Goal: Task Accomplishment & Management: Use online tool/utility

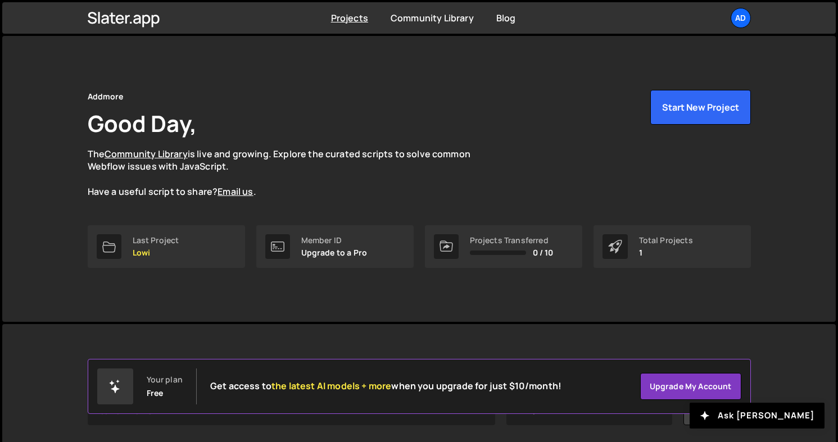
scroll to position [136, 0]
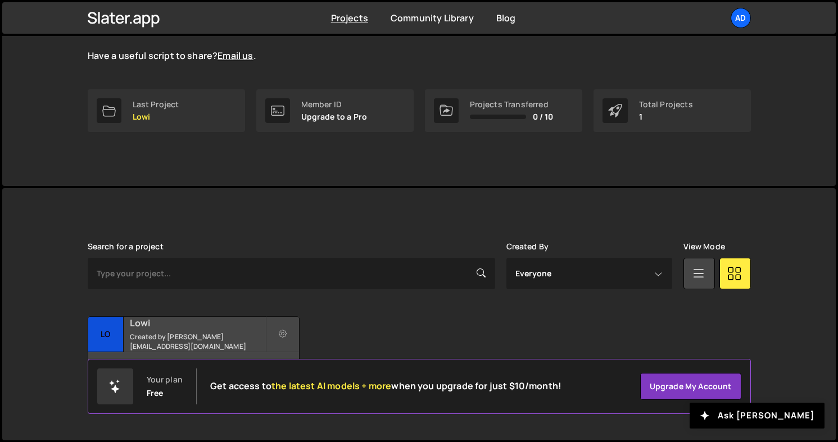
click at [186, 328] on h2 "Lowi" at bounding box center [197, 323] width 135 height 12
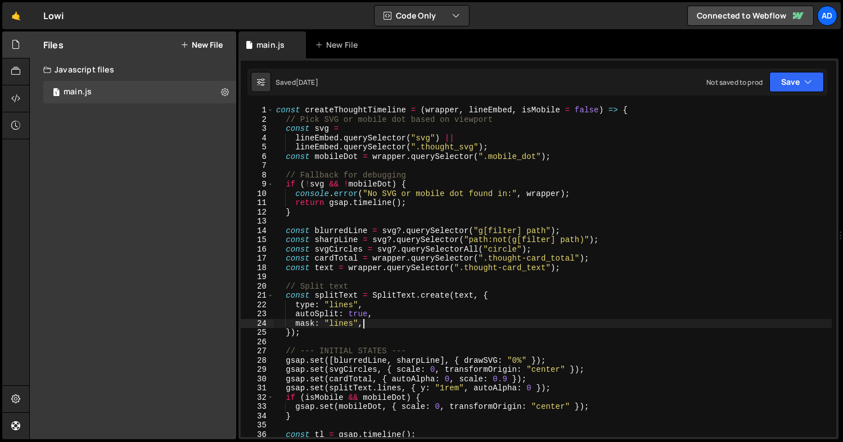
click at [403, 326] on div "const createThoughtTimeline = ( wrapper , lineEmbed , isMobile = false ) => { /…" at bounding box center [553, 281] width 558 height 350
type textarea "});"
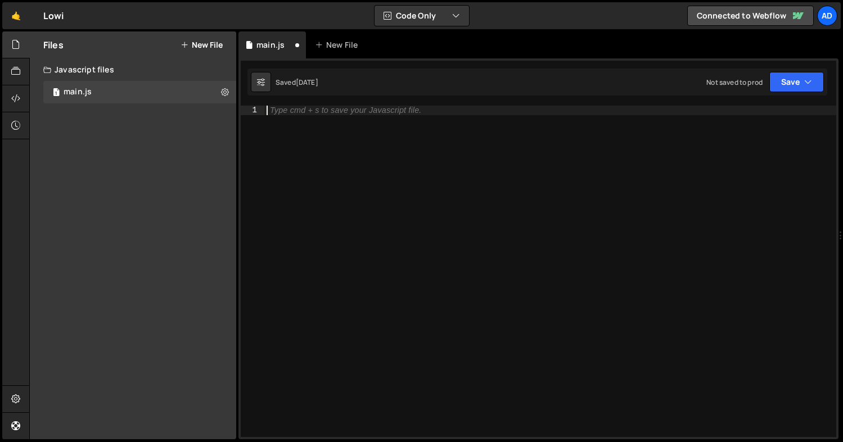
paste textarea "});"
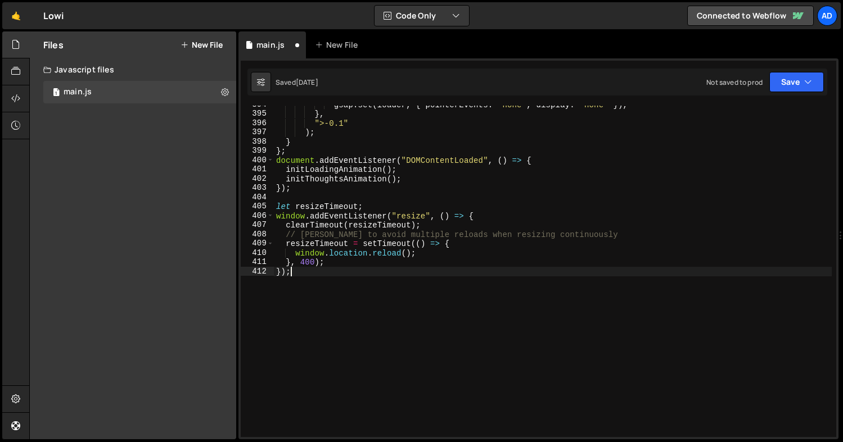
scroll to position [3628, 0]
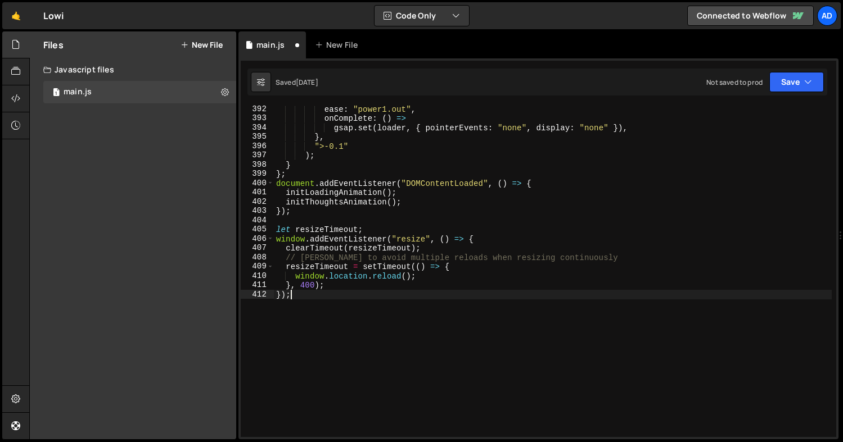
click at [557, 182] on div "ease : "power1.out" , onComplete : ( ) => gsap . set ( loader , { pointerEvents…" at bounding box center [553, 280] width 558 height 350
type textarea "document.addEventListener("DOMContentLoaded", () => {"
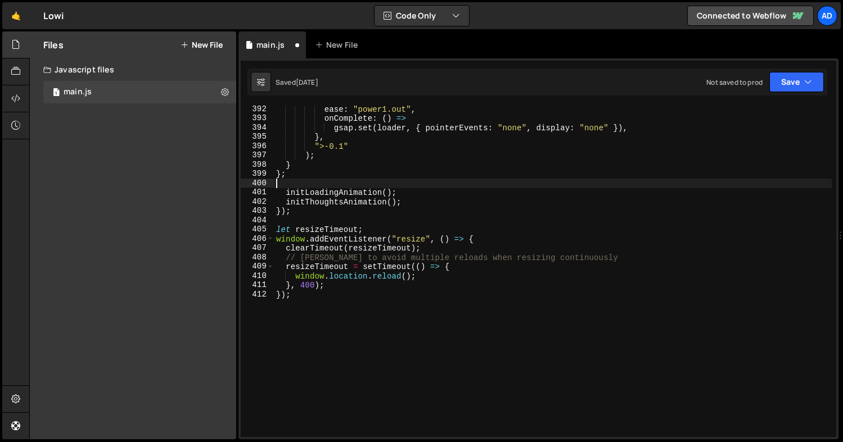
click at [317, 214] on div "ease : "power1.out" , onComplete : ( ) => gsap . set ( loader , { pointerEvents…" at bounding box center [553, 280] width 558 height 350
type textarea "});"
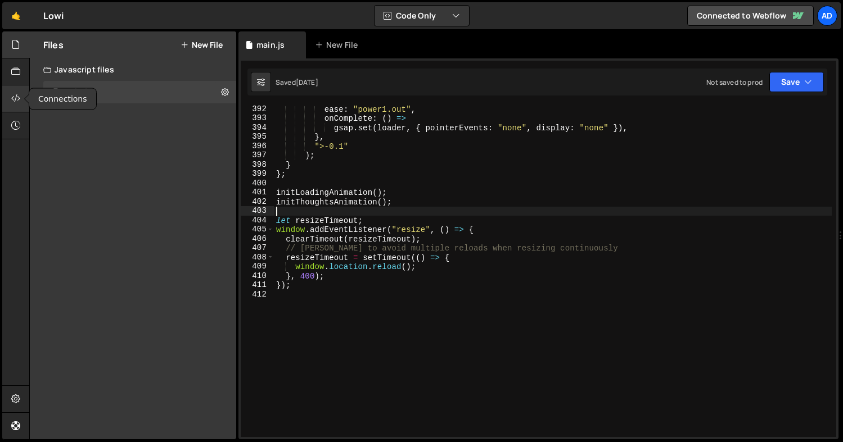
click at [20, 100] on icon at bounding box center [15, 98] width 9 height 12
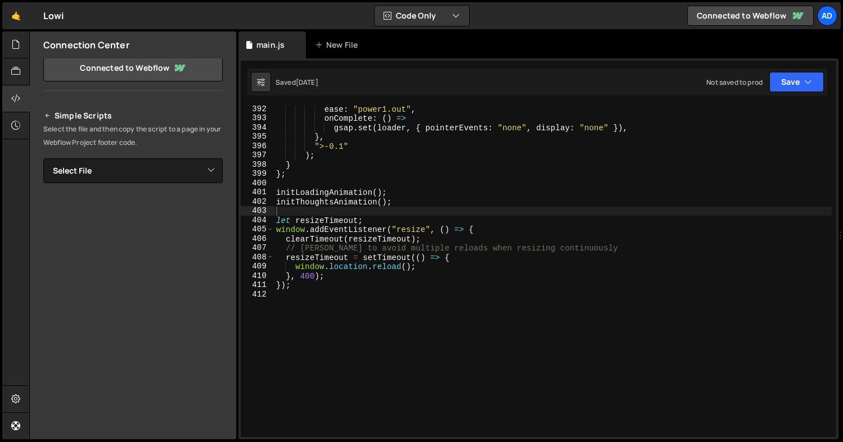
scroll to position [0, 0]
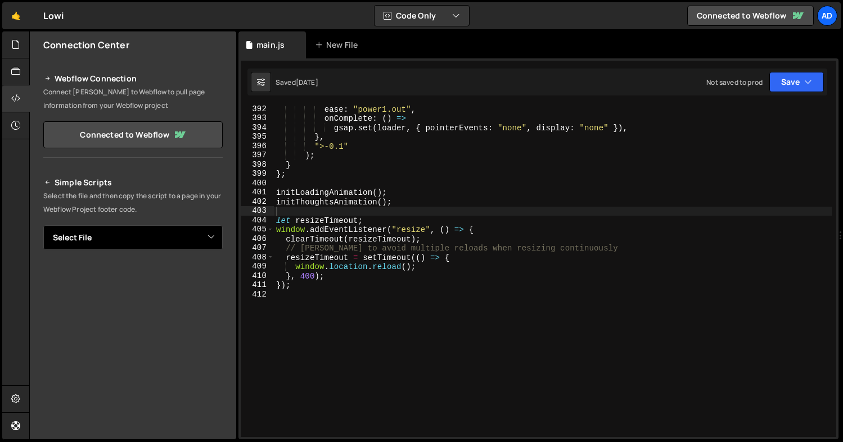
click at [178, 231] on select "Select File main.js" at bounding box center [132, 237] width 179 height 25
select select "48110"
click at [43, 225] on select "Select File main.js" at bounding box center [132, 237] width 179 height 25
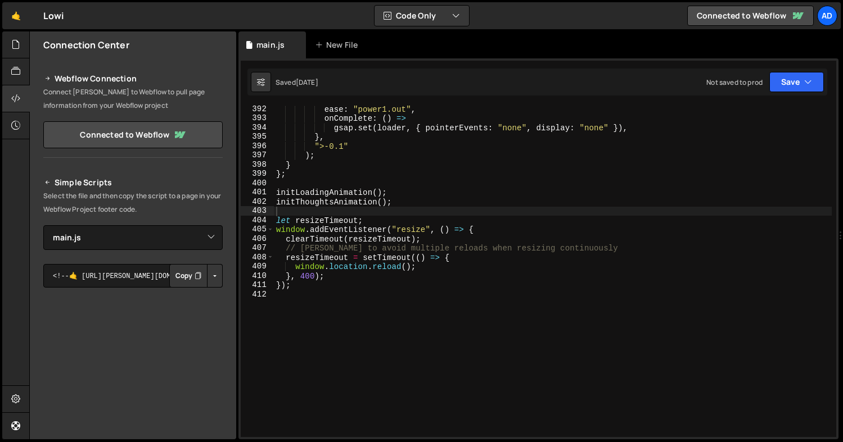
click at [188, 283] on button "Copy" at bounding box center [188, 276] width 38 height 24
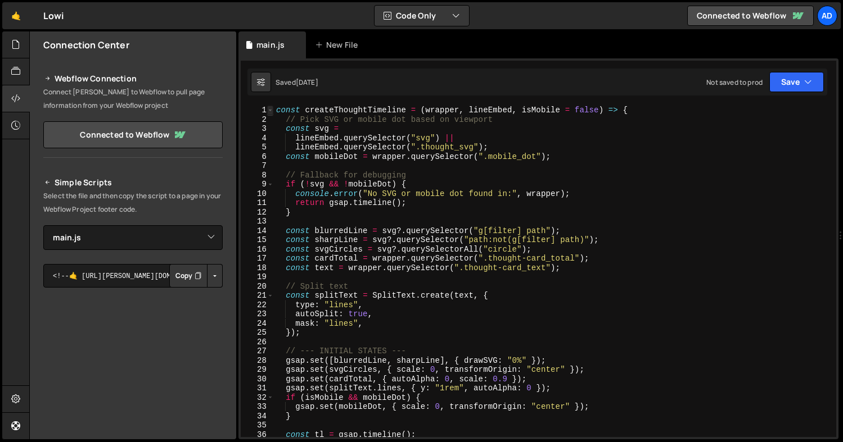
click at [270, 111] on span at bounding box center [270, 111] width 6 height 10
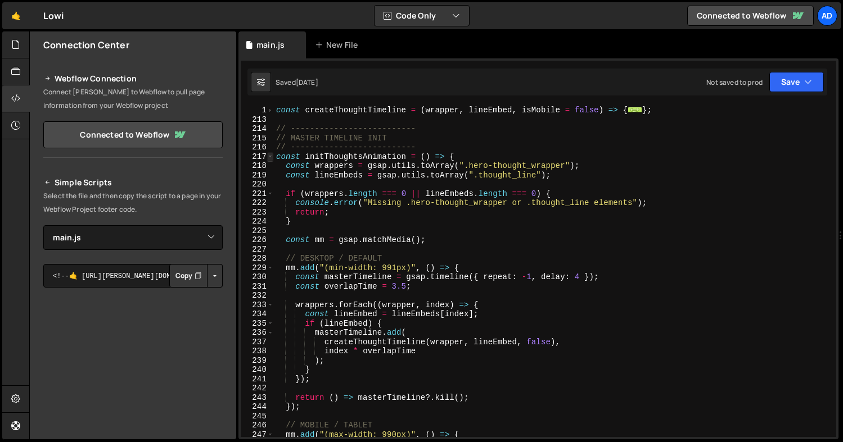
click at [270, 158] on span at bounding box center [270, 157] width 6 height 10
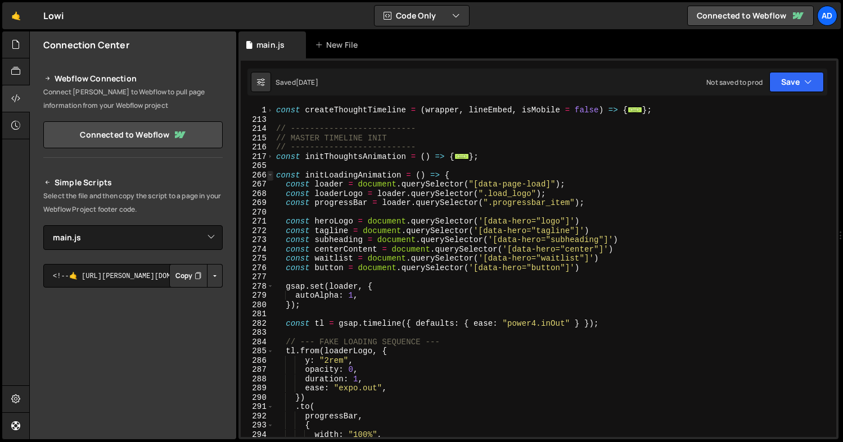
click at [270, 178] on span at bounding box center [270, 176] width 6 height 10
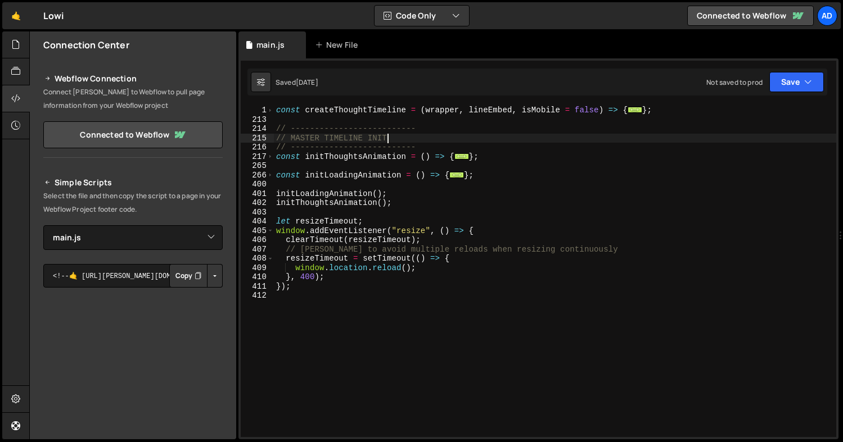
click at [423, 141] on div "const createThoughtTimeline = ( wrapper , lineEmbed , isMobile = false ) => { .…" at bounding box center [555, 281] width 562 height 350
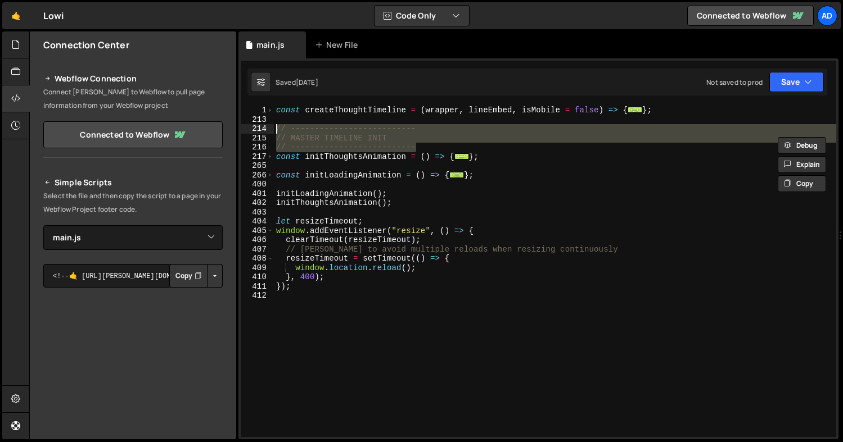
drag, startPoint x: 423, startPoint y: 146, endPoint x: 270, endPoint y: 132, distance: 153.6
click at [270, 132] on div "// MASTER TIMELINE INIT 1 213 214 215 216 217 265 266 400 401 402 403 404 405 4…" at bounding box center [538, 272] width 595 height 332
type textarea "// -------------------------- // MASTER TIMELINE INIT"
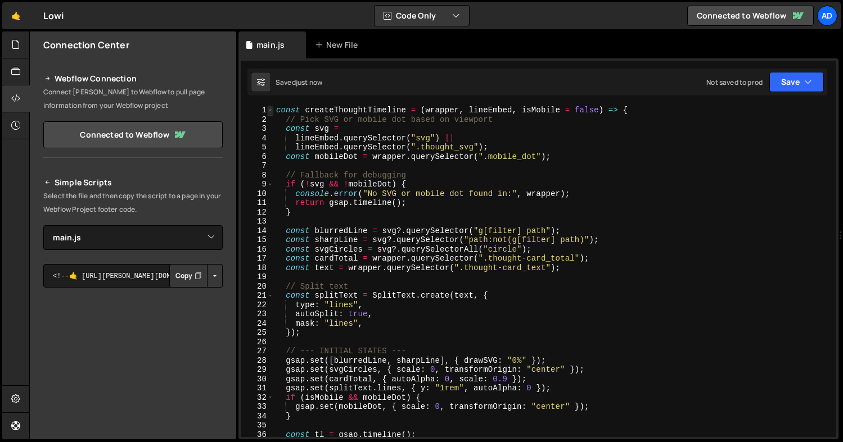
click at [270, 110] on span at bounding box center [270, 111] width 6 height 10
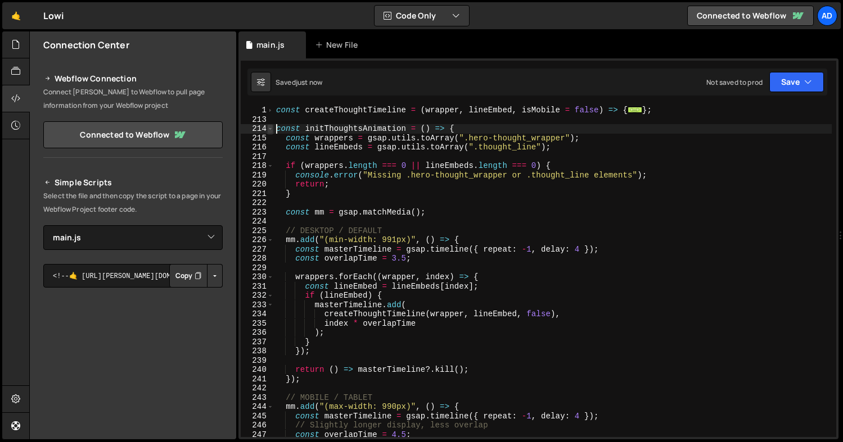
click at [273, 128] on span at bounding box center [270, 129] width 6 height 10
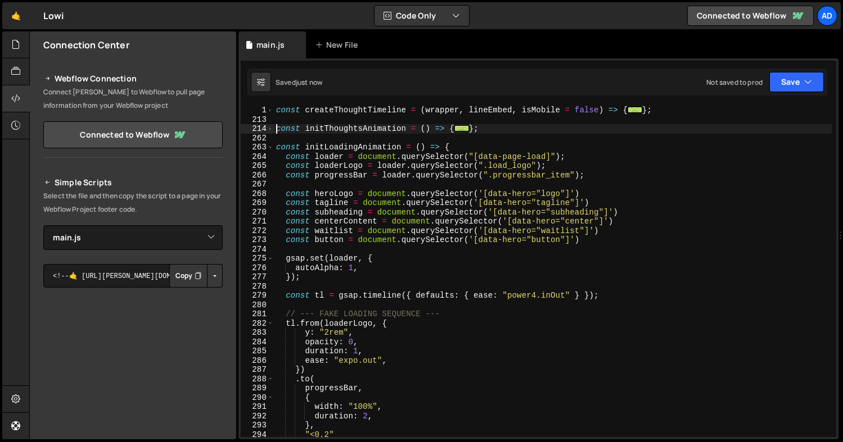
click at [273, 148] on div "263" at bounding box center [257, 148] width 33 height 10
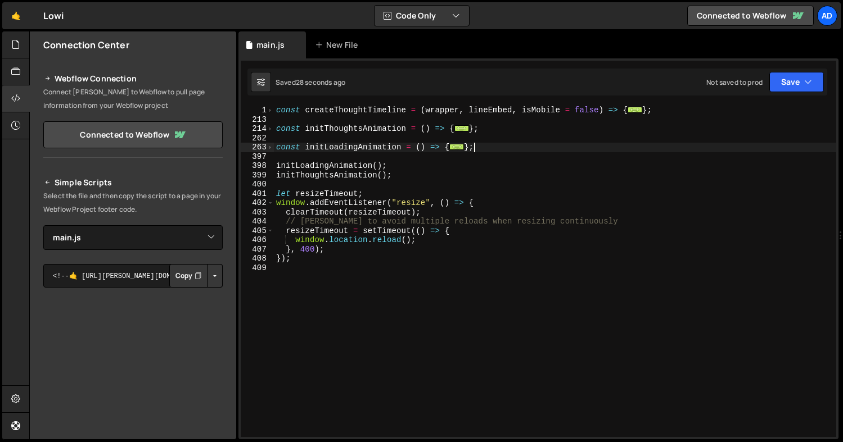
click at [490, 151] on div "const createThoughtTimeline = ( wrapper , lineEmbed , isMobile = false ) => { .…" at bounding box center [555, 281] width 562 height 350
type textarea "};"
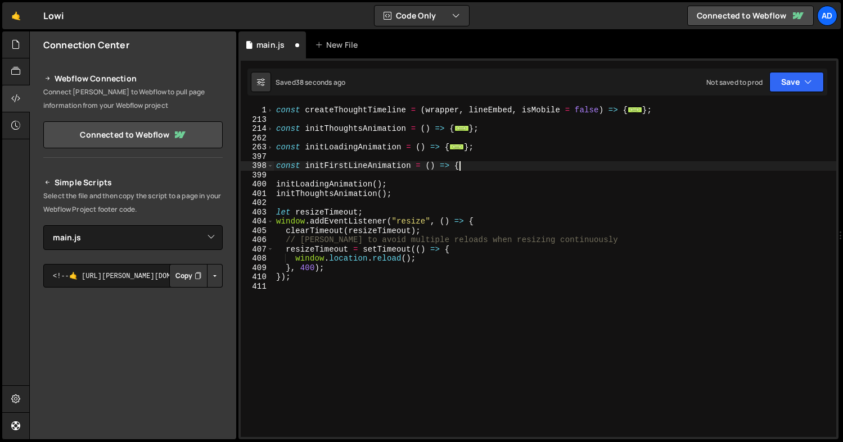
scroll to position [0, 12]
type textarea "const initFirstLineAnimation = () => {}"
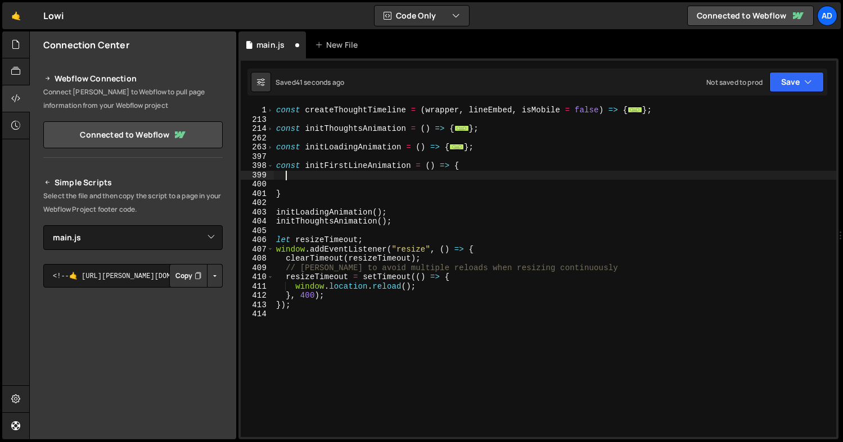
paste textarea "}, 0.7);"
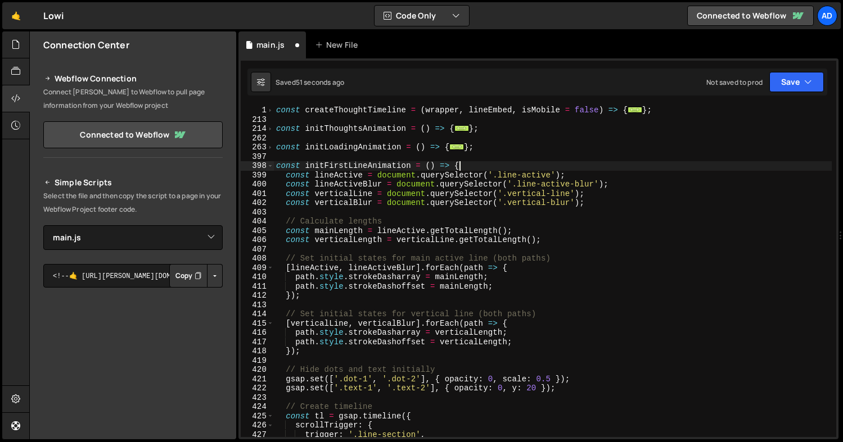
click at [478, 168] on div "const createThoughtTimeline = ( wrapper , lineEmbed , isMobile = false ) => { .…" at bounding box center [553, 281] width 558 height 350
type textarea "const initFirstLineAnimation = () => {"
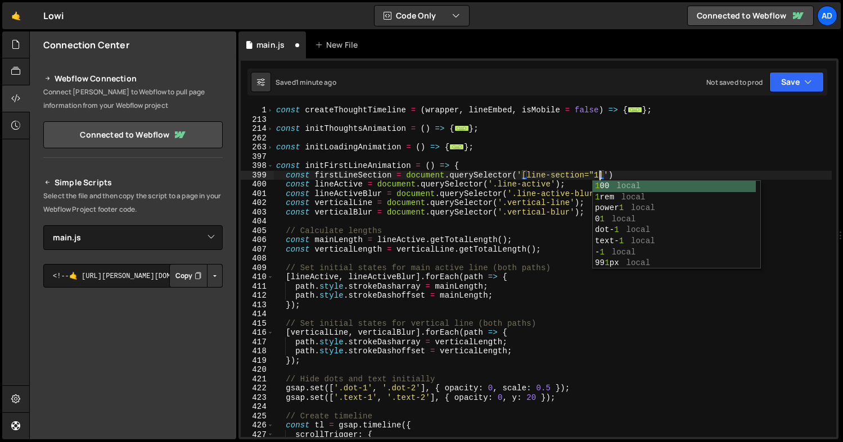
scroll to position [0, 23]
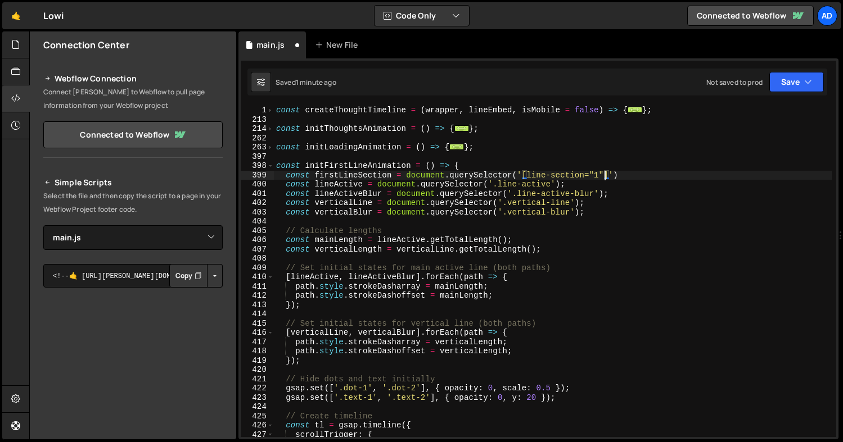
click at [404, 185] on div "const createThoughtTimeline = ( wrapper , lineEmbed , isMobile = false ) => { .…" at bounding box center [553, 281] width 558 height 350
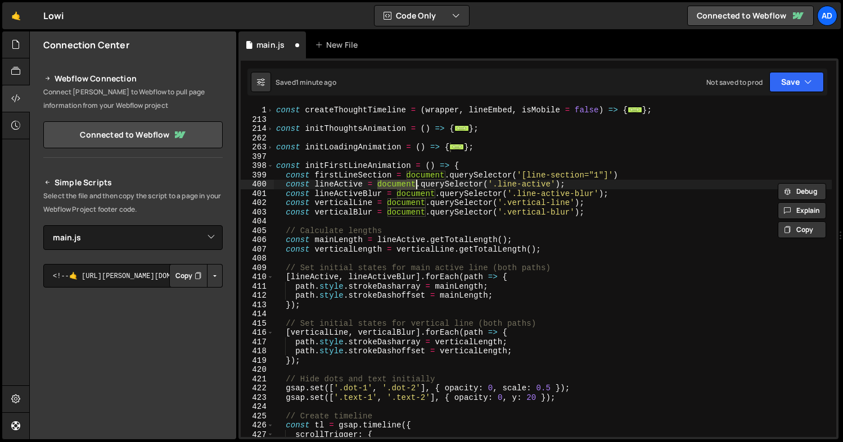
click at [326, 172] on div "const createThoughtTimeline = ( wrapper , lineEmbed , isMobile = false ) => { .…" at bounding box center [553, 281] width 558 height 350
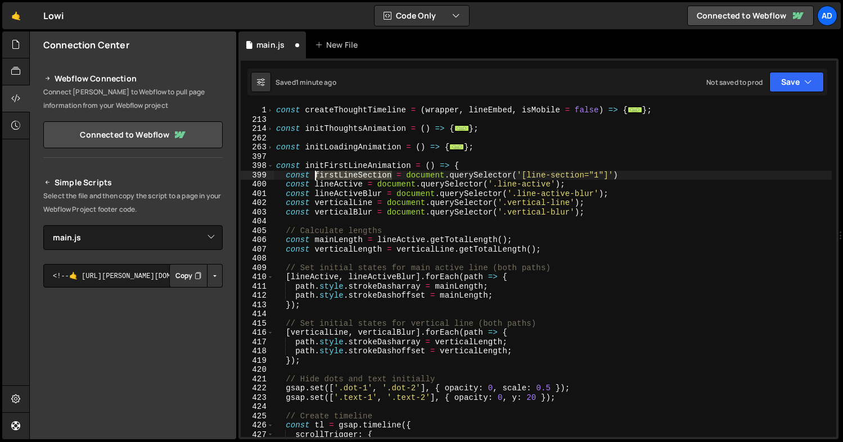
click at [326, 172] on div "const createThoughtTimeline = ( wrapper , lineEmbed , isMobile = false ) => { .…" at bounding box center [553, 281] width 558 height 350
click at [397, 184] on div "const createThoughtTimeline = ( wrapper , lineEmbed , isMobile = false ) => { .…" at bounding box center [553, 281] width 558 height 350
paste textarea "firstLineSection"
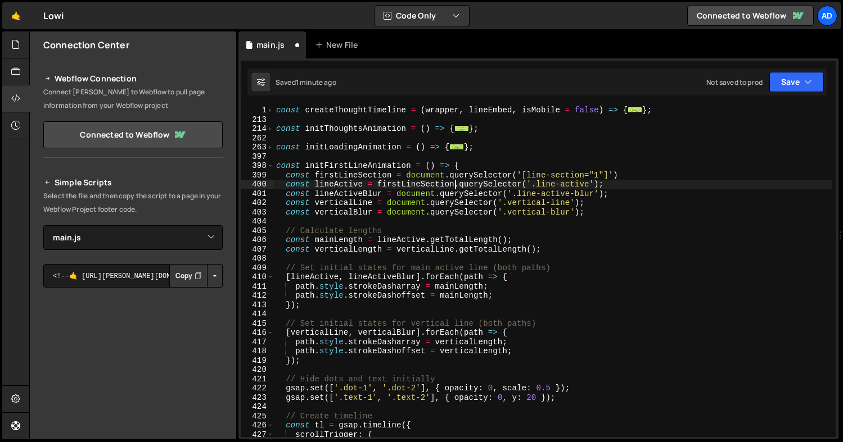
click at [415, 195] on div "const createThoughtTimeline = ( wrapper , lineEmbed , isMobile = false ) => { .…" at bounding box center [553, 281] width 558 height 350
paste textarea "firstLineSection"
click at [403, 206] on div "const createThoughtTimeline = ( wrapper , lineEmbed , isMobile = false ) => { .…" at bounding box center [553, 281] width 558 height 350
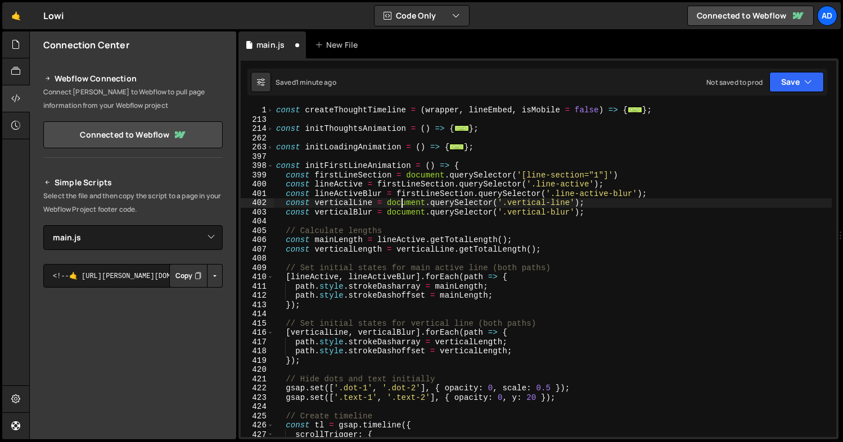
click at [403, 206] on div "const createThoughtTimeline = ( wrapper , lineEmbed , isMobile = false ) => { .…" at bounding box center [553, 281] width 558 height 350
paste textarea "firstLineSection"
click at [401, 211] on div "const createThoughtTimeline = ( wrapper , lineEmbed , isMobile = false ) => { .…" at bounding box center [553, 281] width 558 height 350
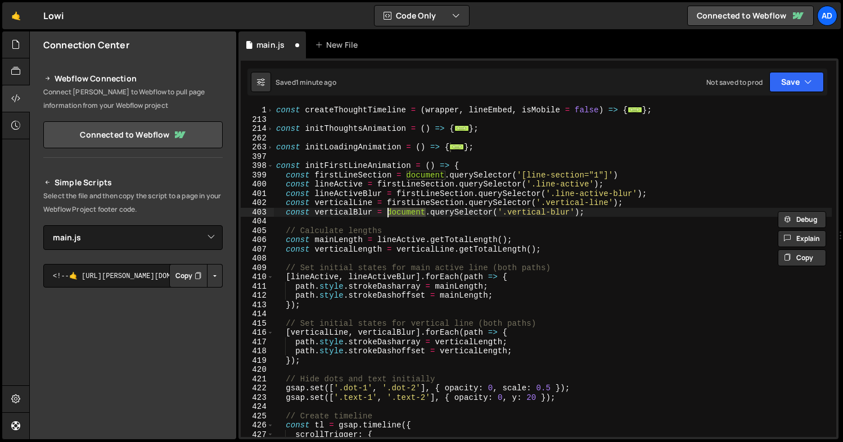
paste textarea "firstLineSection"
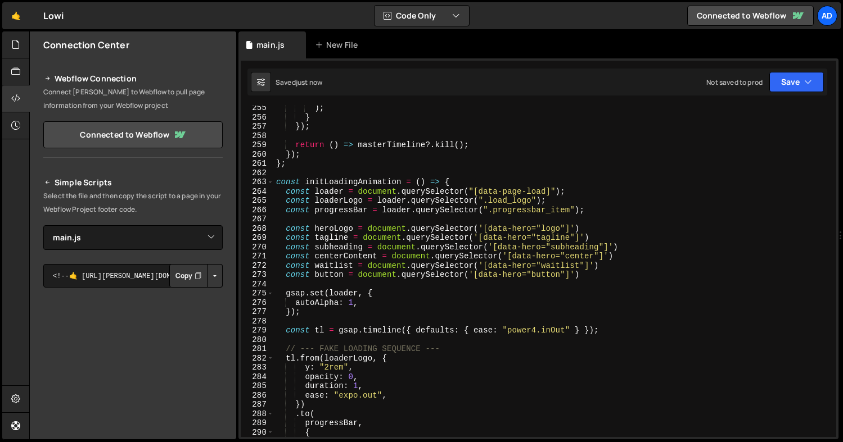
scroll to position [2348, 0]
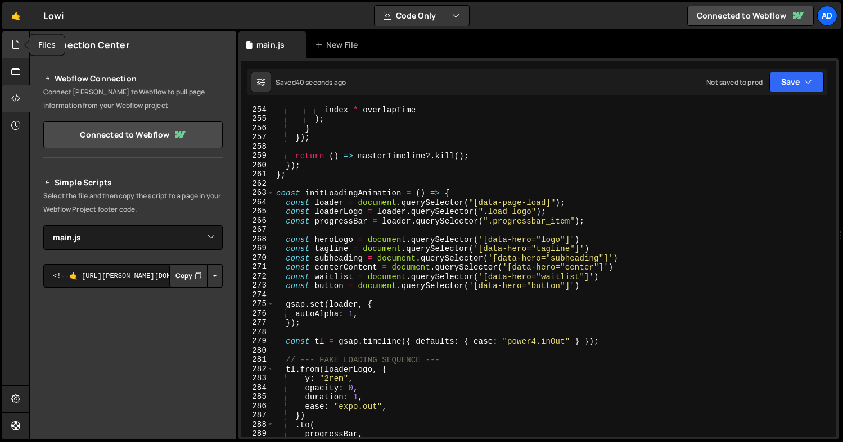
click at [15, 51] on div at bounding box center [16, 44] width 28 height 27
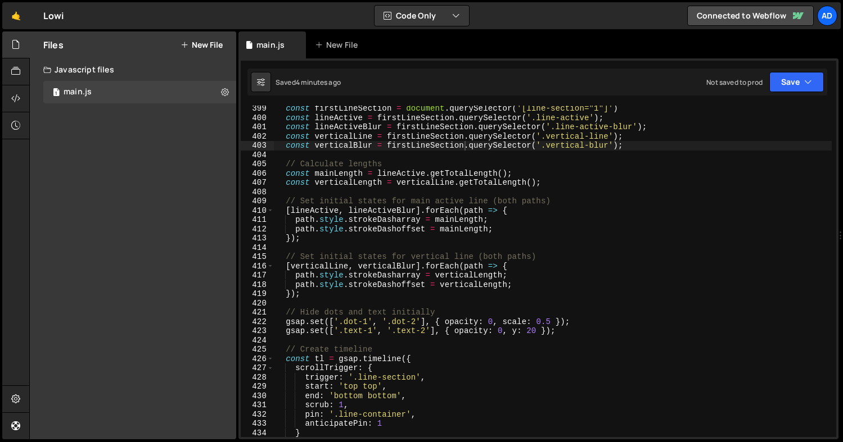
scroll to position [3678, 0]
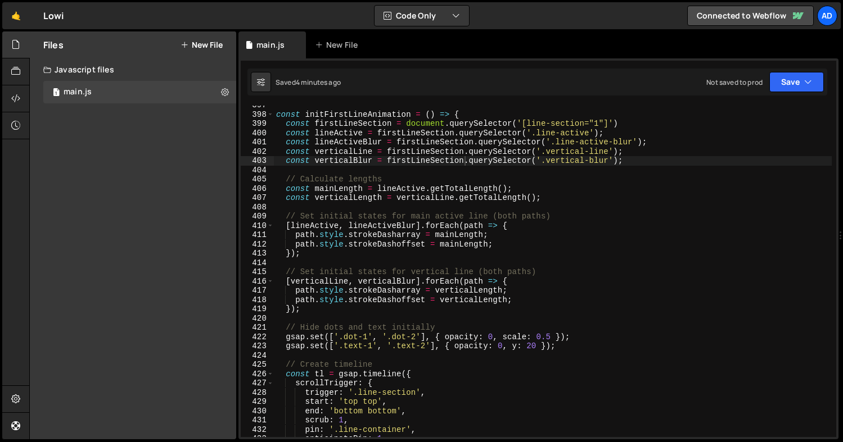
click at [380, 397] on div "const initFirstLineAnimation = ( ) => { const firstLineSection = document . que…" at bounding box center [553, 276] width 558 height 350
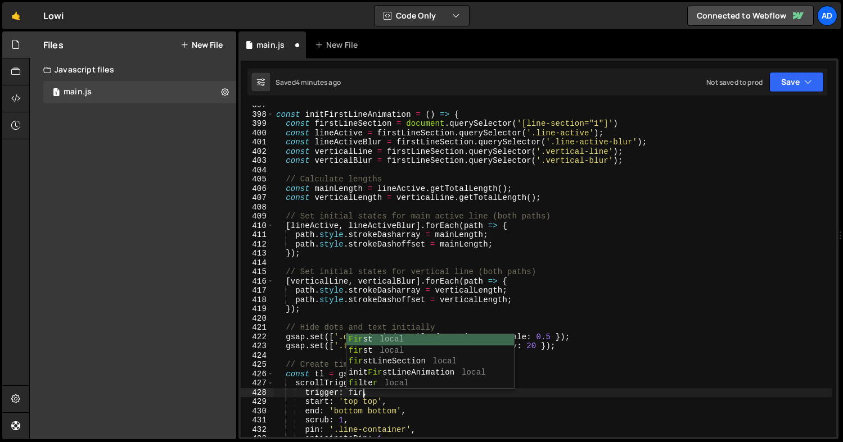
scroll to position [0, 6]
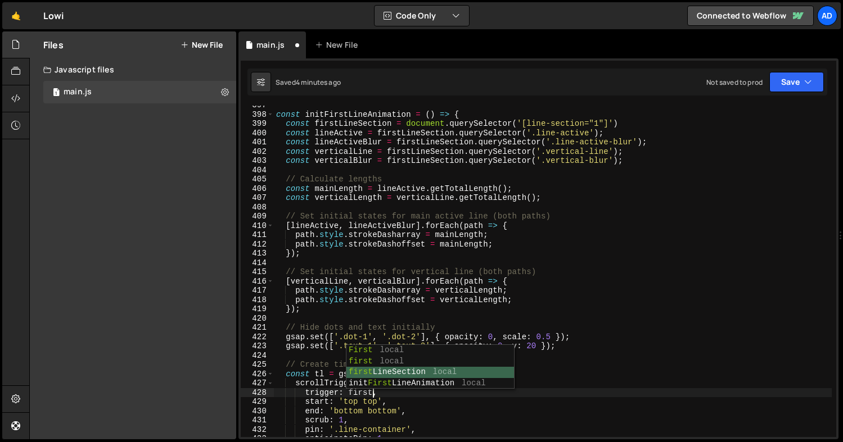
click at [413, 373] on div "First local first local first LineSection local init First LineAnimation local" at bounding box center [430, 378] width 168 height 66
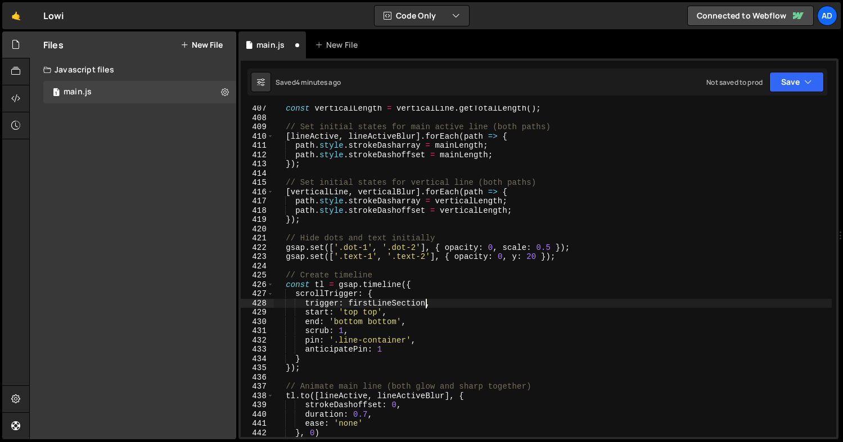
scroll to position [3768, 0]
click at [426, 339] on div "const verticalLength = verticalLine . getTotalLength ( ) ; // Set initial state…" at bounding box center [553, 278] width 558 height 350
type textarea "pin: '.line-container',"
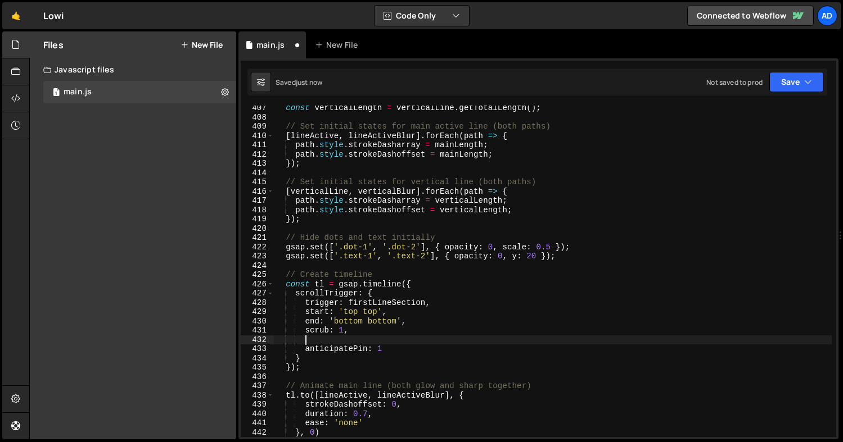
scroll to position [0, 1]
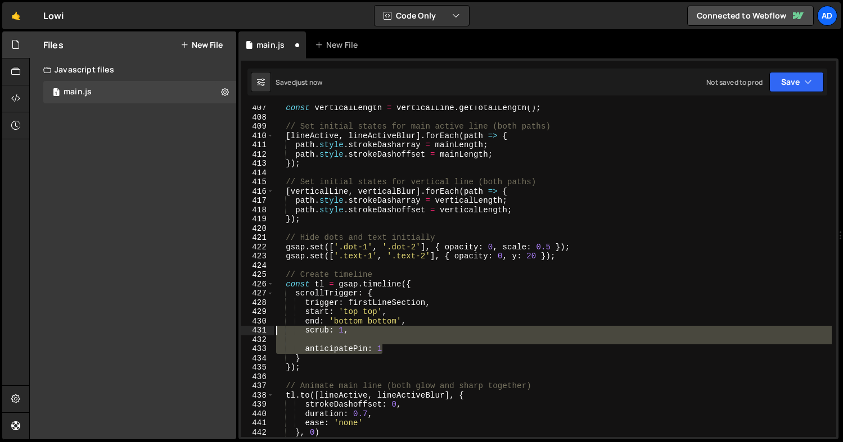
drag, startPoint x: 394, startPoint y: 350, endPoint x: 233, endPoint y: 335, distance: 161.6
click at [233, 335] on div "Files New File Javascript files 1 main.js 0 CSS files Copy share link Edit File…" at bounding box center [435, 235] width 813 height 409
type textarea "anticipatePin: 1"
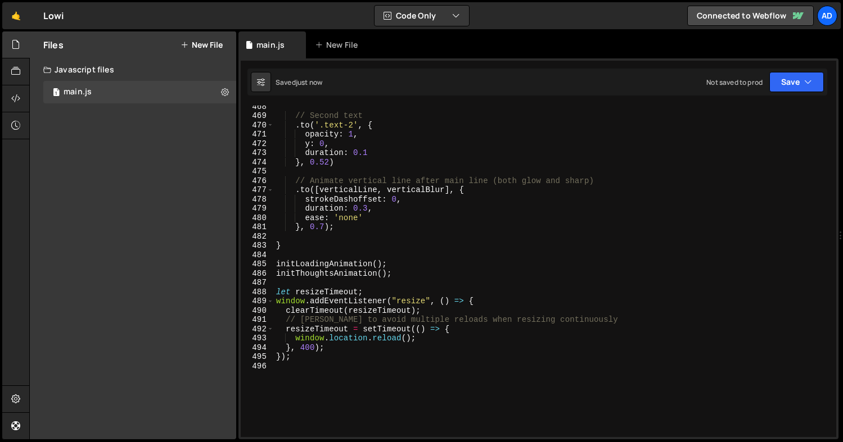
scroll to position [4342, 0]
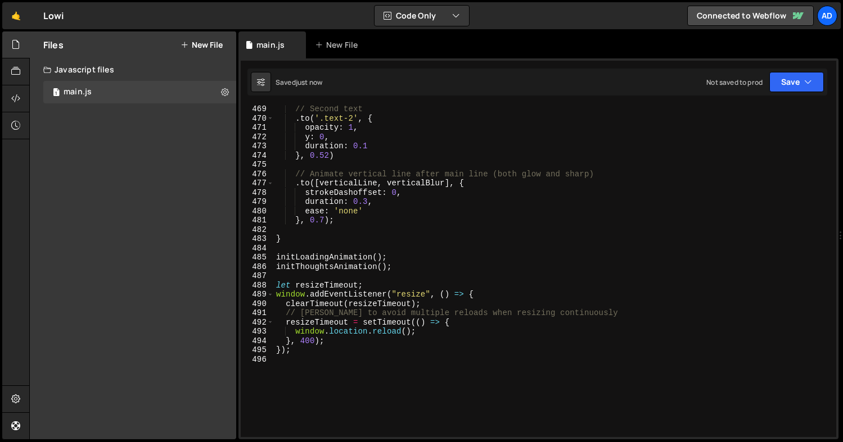
click at [418, 269] on div "// Second text . to ( '.text-2' , { opacity : 1 , y : 0 , duration : 0.1 } , 0.…" at bounding box center [553, 280] width 558 height 350
type textarea "initThoughtsAnimation();"
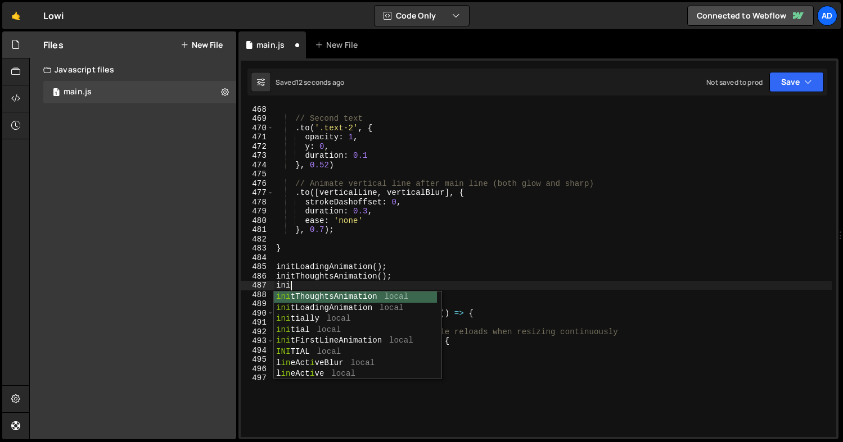
scroll to position [0, 1]
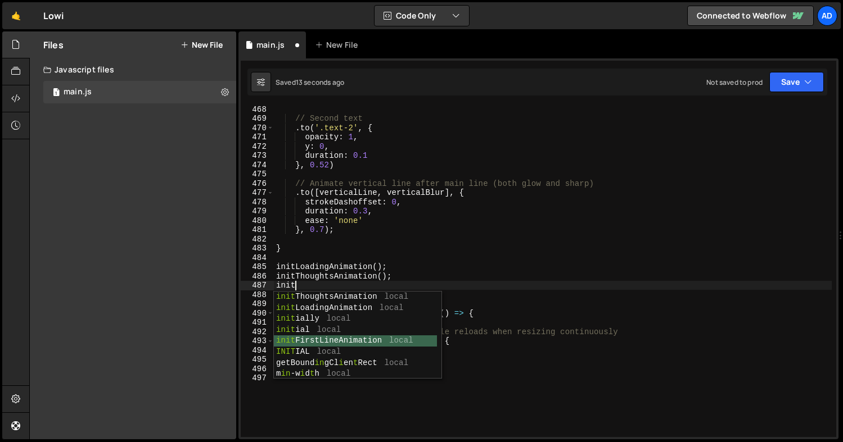
click at [329, 339] on div "init ThoughtsAnimation local init LoadingAnimation local init ially local init …" at bounding box center [355, 347] width 163 height 110
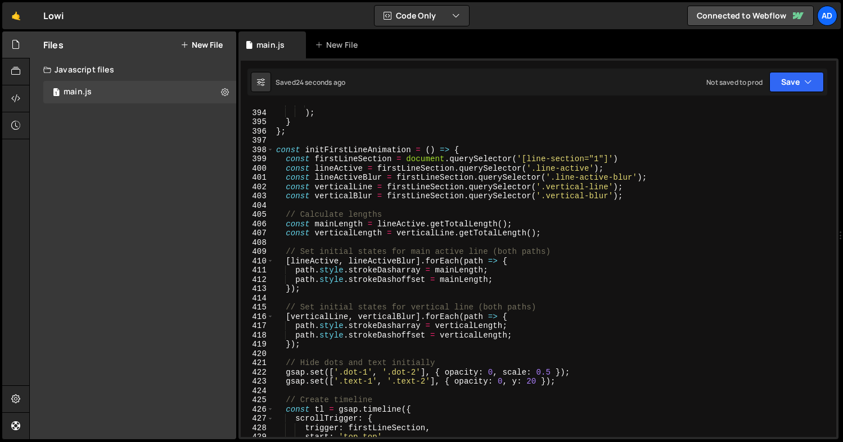
scroll to position [3641, 0]
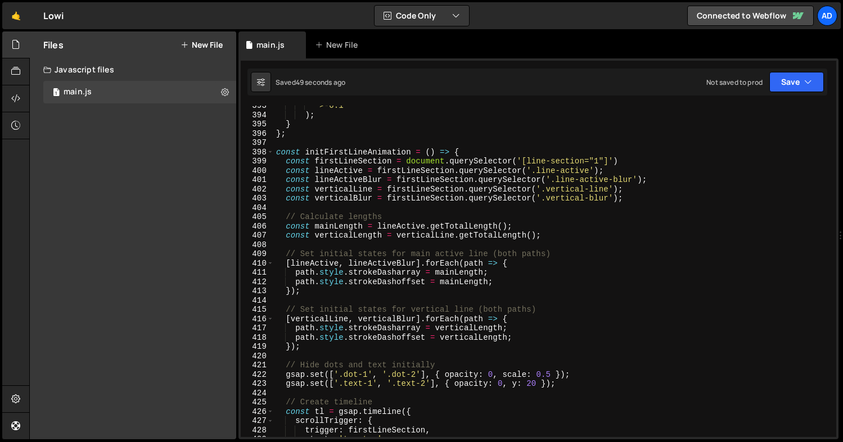
click at [602, 159] on div "">-0.1" ) ; } } ; const initFirstLineAnimation = ( ) => { const firstLineSectio…" at bounding box center [553, 276] width 558 height 350
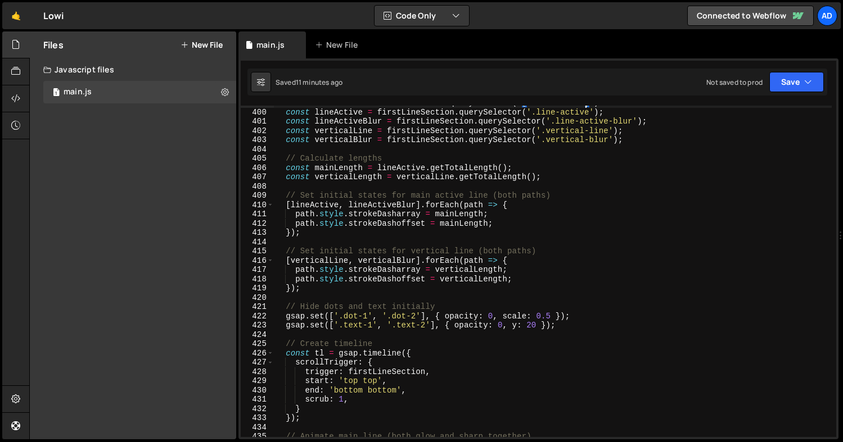
scroll to position [3698, 0]
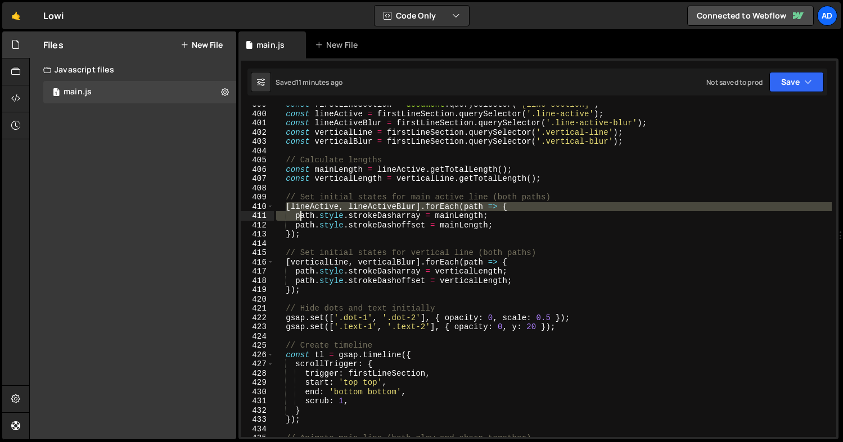
drag, startPoint x: 285, startPoint y: 205, endPoint x: 299, endPoint y: 217, distance: 18.4
click at [299, 217] on div "const firstLineSection = document . querySelector ( '[line-section]' ) const li…" at bounding box center [553, 275] width 558 height 350
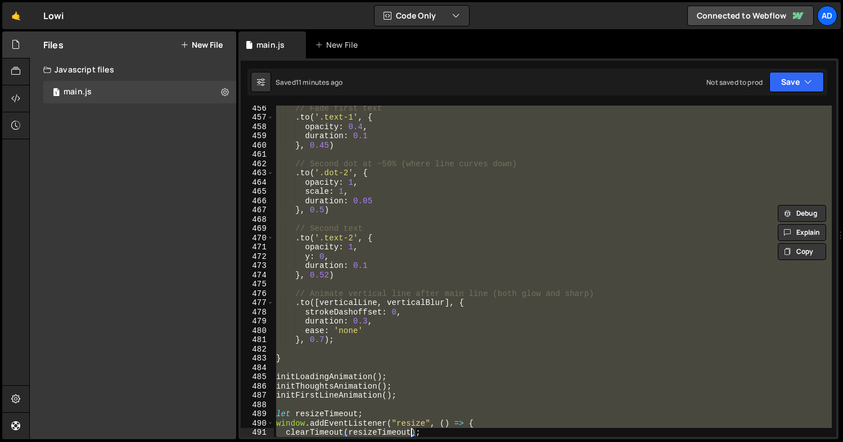
scroll to position [4223, 0]
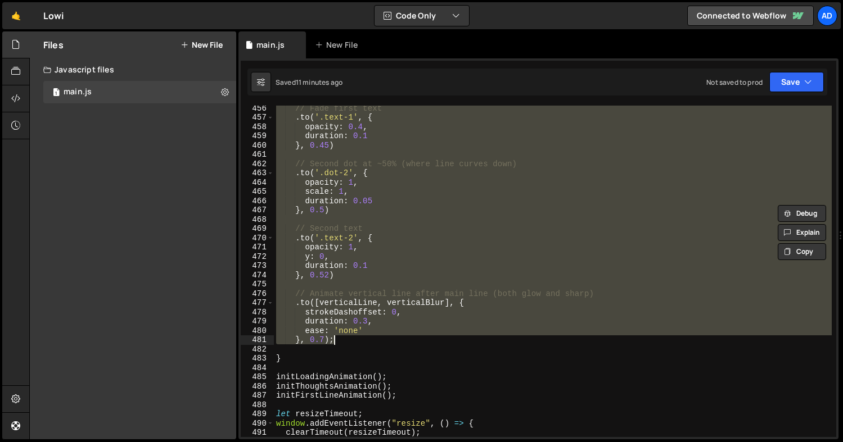
drag, startPoint x: 285, startPoint y: 196, endPoint x: 406, endPoint y: 337, distance: 185.8
click at [406, 337] on div "// Fade first text . to ( '.text-1' , { opacity : 0.4 , duration : 0.1 } , 0.45…" at bounding box center [553, 278] width 558 height 350
paste textarea "}"
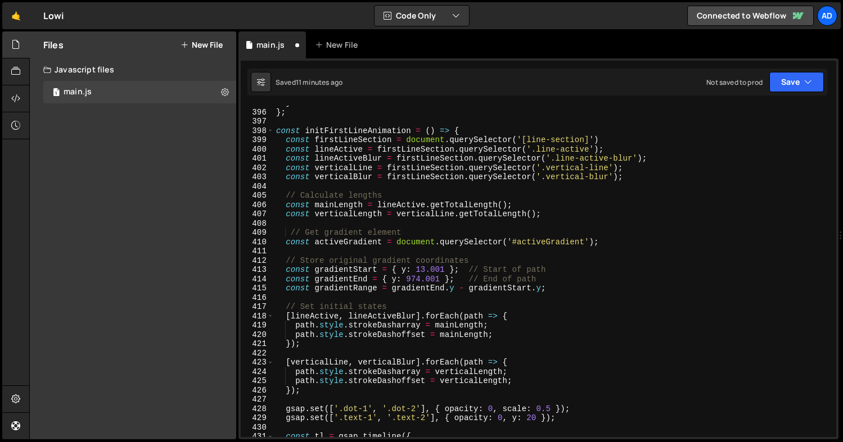
scroll to position [3660, 0]
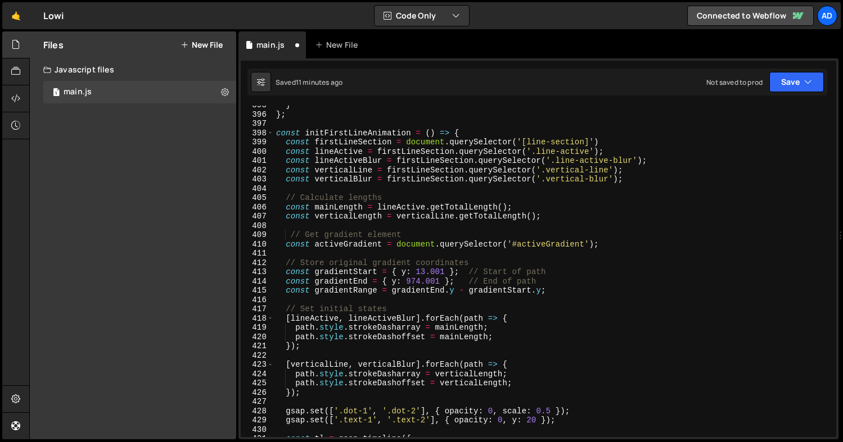
click at [415, 245] on div "} } ; const initFirstLineAnimation = ( ) => { const firstLineSection = document…" at bounding box center [553, 276] width 558 height 350
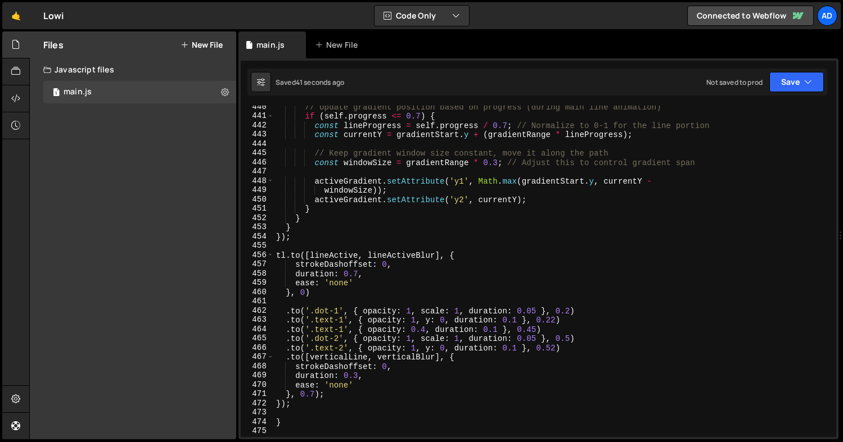
scroll to position [4179, 0]
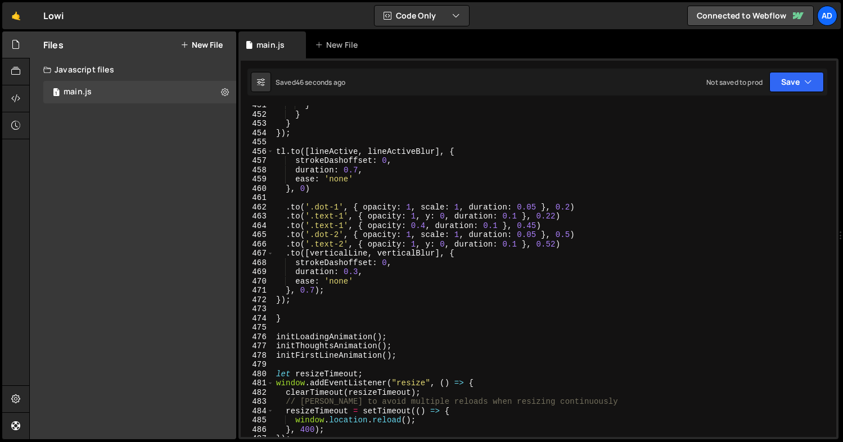
click at [453, 152] on div "} } } }) ; tl . to ([ lineActive , lineActiveBlur ] , { strokeDashoffset : 0 , …" at bounding box center [553, 276] width 558 height 350
click at [300, 301] on div "} } } }) ; tl . to ([ lineActive , lineActiveBlur ] , { strokeDashoffset : 0 , …" at bounding box center [553, 276] width 558 height 350
type textarea "});"
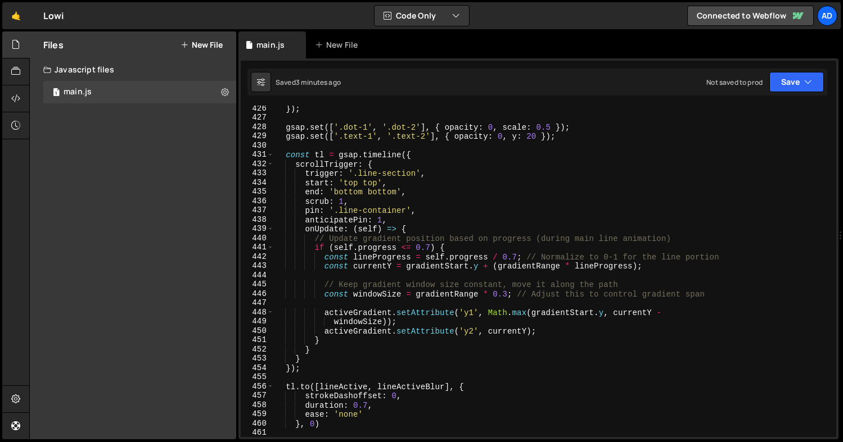
scroll to position [3853, 0]
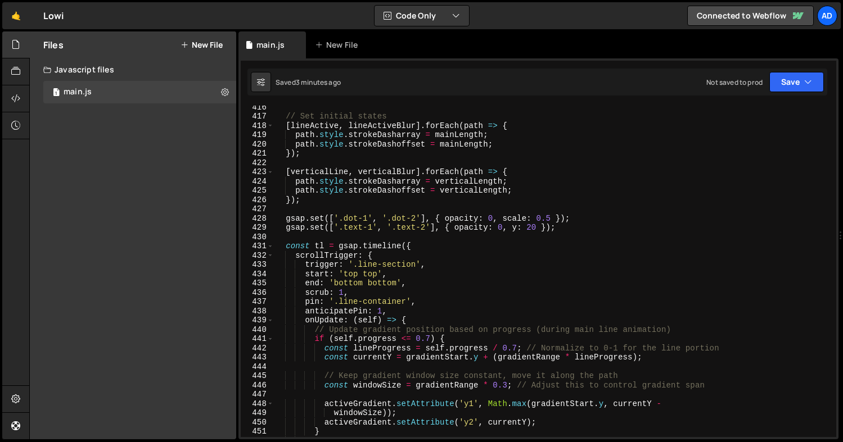
click at [433, 301] on div "// Set initial states [ lineActive , lineActiveBlur ] . forEach ( path => { pat…" at bounding box center [553, 277] width 558 height 350
type textarea "pin: '.line-container',"
click at [412, 311] on div "// Set initial states [ lineActive , lineActiveBlur ] . forEach ( path => { pat…" at bounding box center [553, 277] width 558 height 350
type textarea "anticipatePin: 1,"
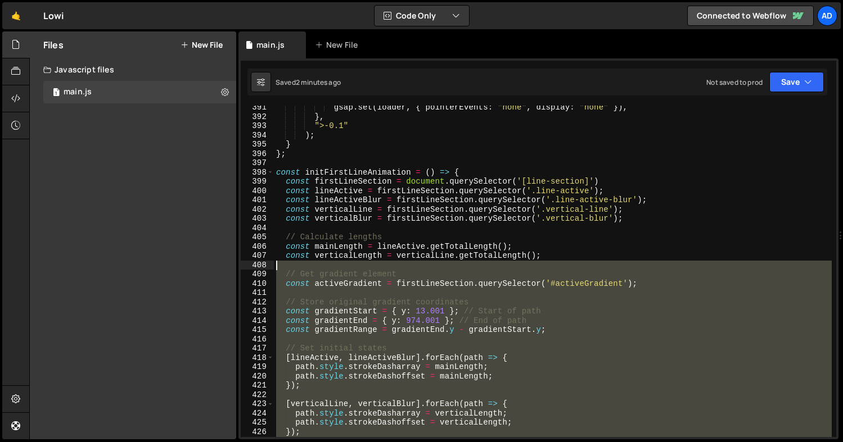
scroll to position [3620, 0]
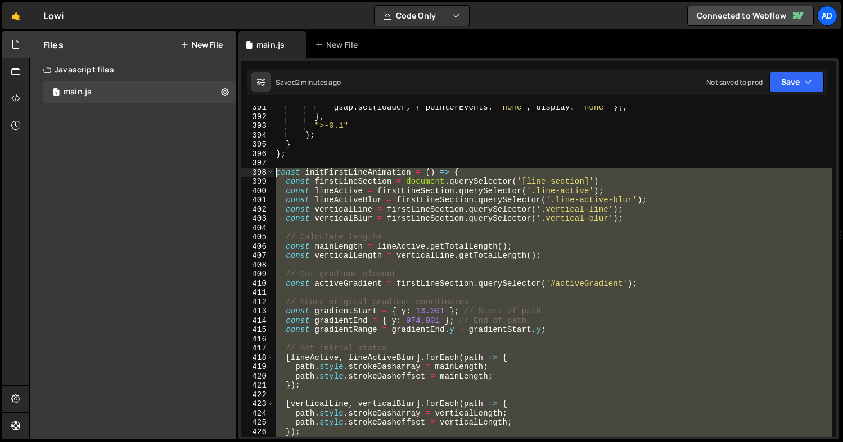
drag, startPoint x: 290, startPoint y: 365, endPoint x: 274, endPoint y: 173, distance: 192.9
click at [274, 173] on div "gsap . set ( loader , { pointerEvents : "none" , display : "none" }) , } , ">-0…" at bounding box center [553, 278] width 558 height 350
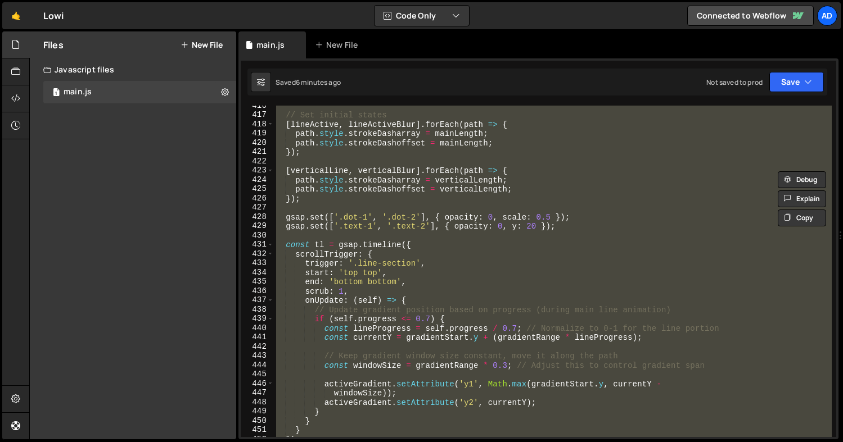
scroll to position [3906, 0]
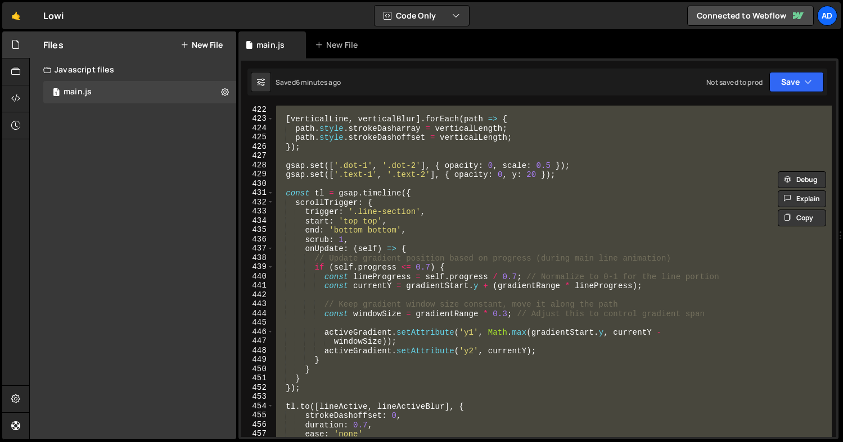
click at [322, 246] on div "[ verticalLine , verticalBlur ] . forEach ( path => { path . style . strokeDash…" at bounding box center [553, 272] width 558 height 332
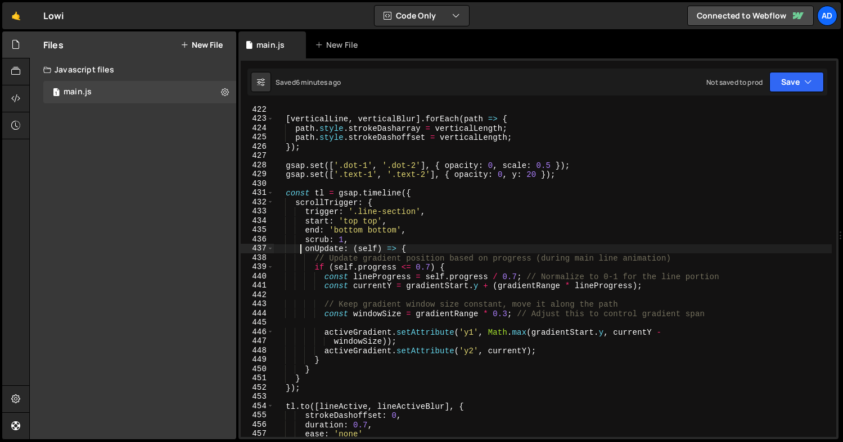
click at [300, 249] on div "[ verticalLine , verticalBlur ] . forEach ( path => { path . style . strokeDash…" at bounding box center [553, 280] width 558 height 350
click at [404, 249] on div "[ verticalLine , verticalBlur ] . forEach ( path => { path . style . strokeDash…" at bounding box center [553, 280] width 558 height 350
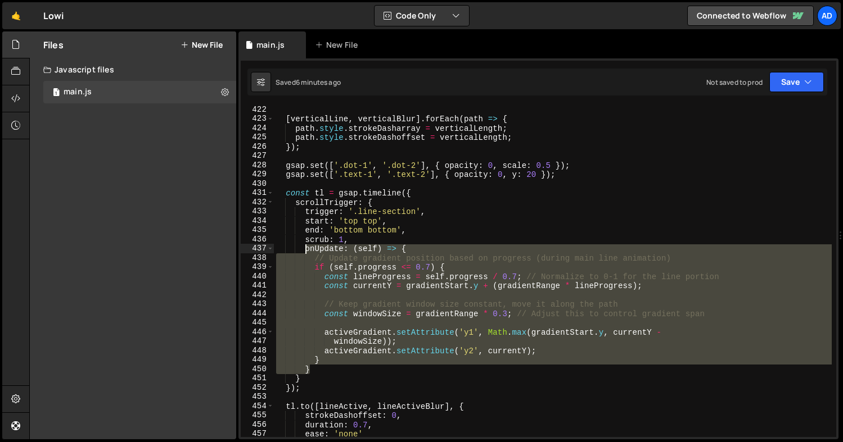
drag, startPoint x: 311, startPoint y: 368, endPoint x: 305, endPoint y: 252, distance: 116.0
click at [305, 252] on div "[ verticalLine , verticalBlur ] . forEach ( path => { path . style . strokeDash…" at bounding box center [553, 280] width 558 height 350
paste textarea "}"
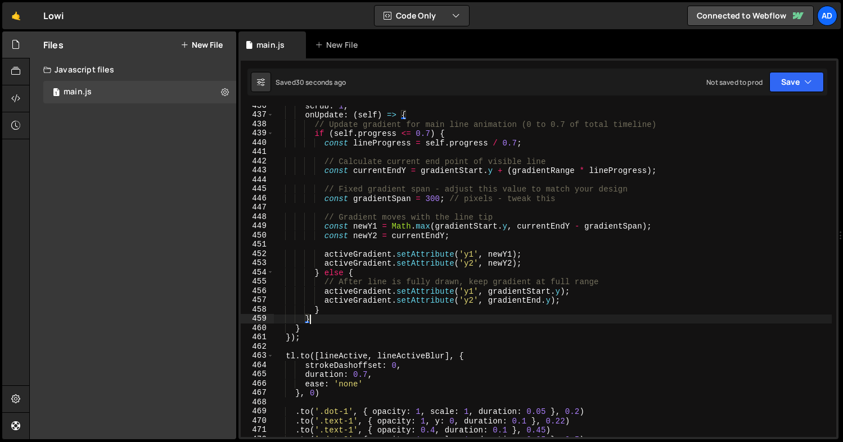
scroll to position [4034, 0]
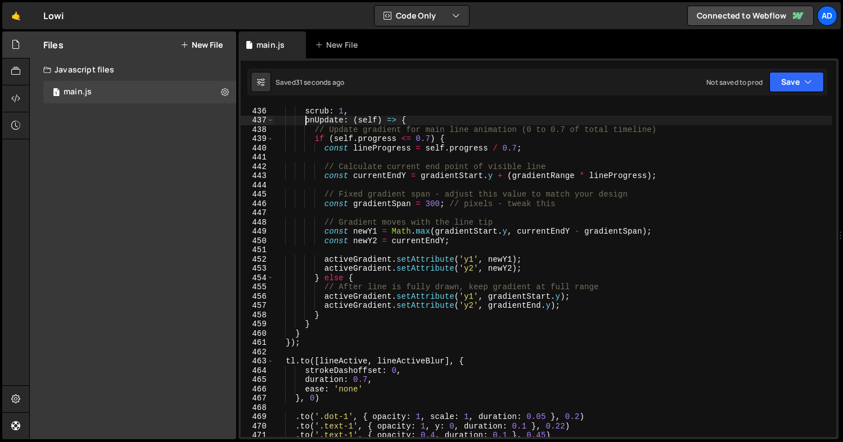
click at [306, 121] on div "end : 'bottom bottom' , scrub : 1 , onUpdate : ( self ) => { // Update gradient…" at bounding box center [553, 272] width 558 height 350
click at [403, 120] on div "end : 'bottom bottom' , scrub : 1 , onUpdate : ( self ) => { // Update gradient…" at bounding box center [553, 272] width 558 height 350
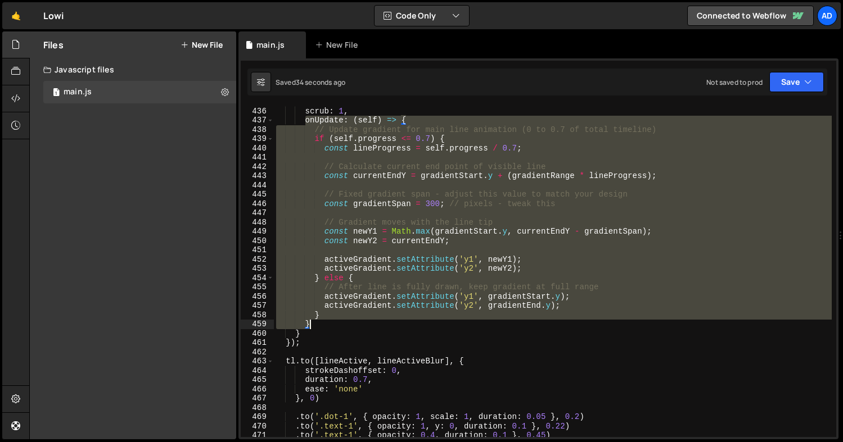
drag, startPoint x: 304, startPoint y: 119, endPoint x: 376, endPoint y: 328, distance: 221.0
click at [376, 328] on div "end : 'bottom bottom' , scrub : 1 , onUpdate : ( self ) => { // Update gradient…" at bounding box center [553, 272] width 558 height 350
paste textarea
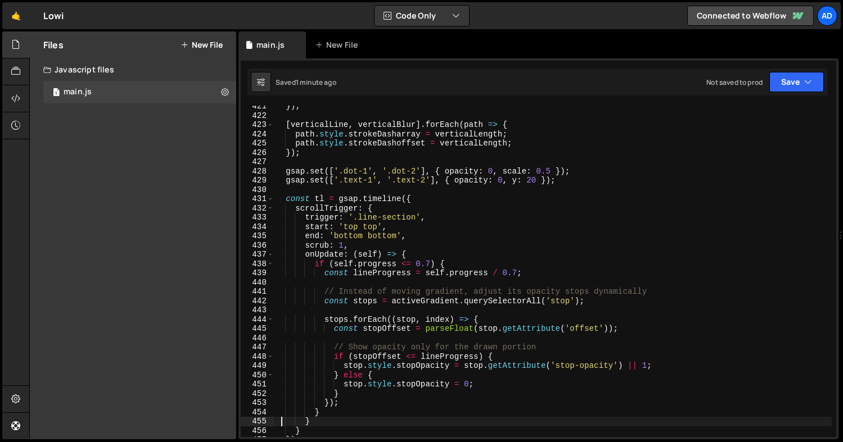
scroll to position [3885, 0]
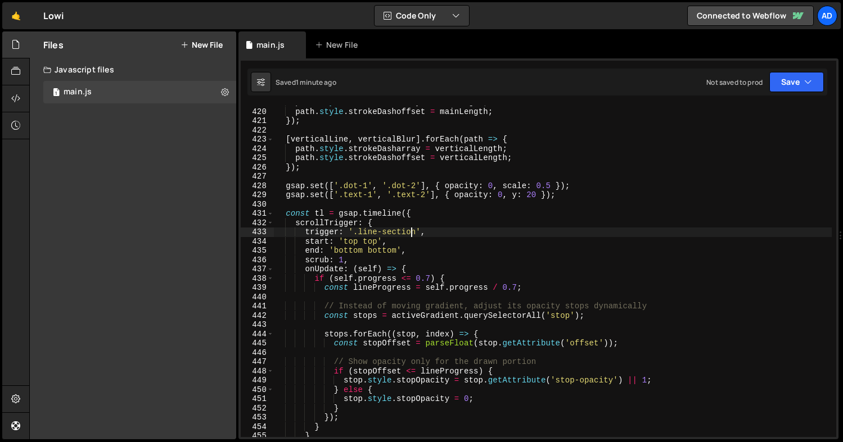
click at [410, 233] on div "path . style . strokeDasharray = mainLength ; path . style . strokeDashoffset =…" at bounding box center [553, 273] width 558 height 350
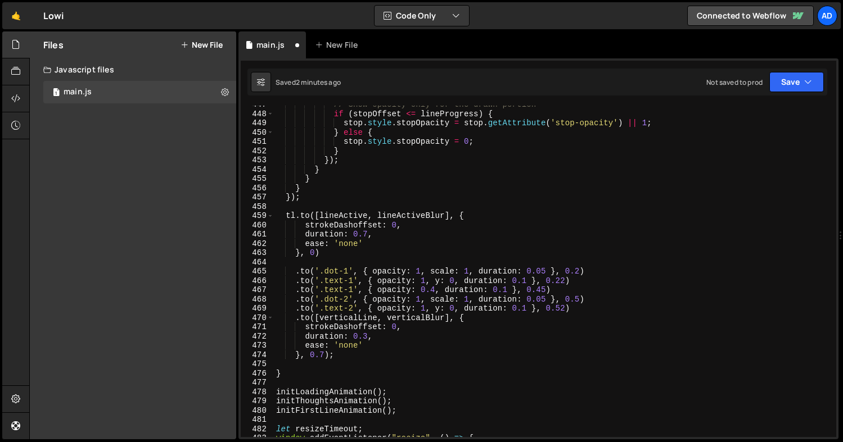
scroll to position [4159, 0]
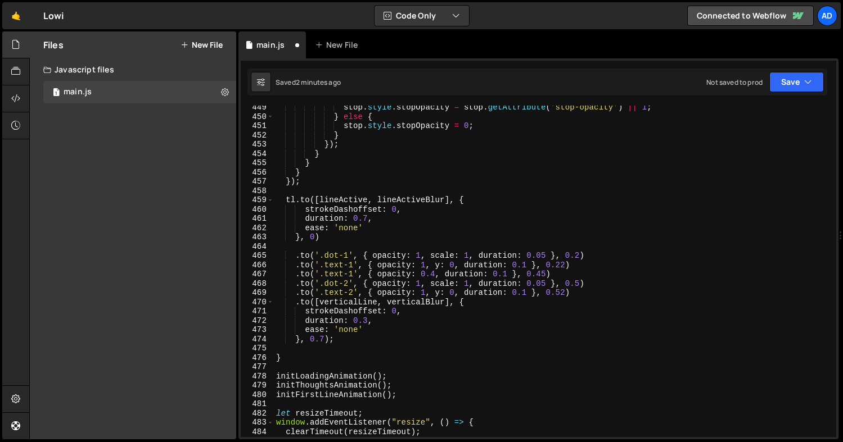
click at [590, 261] on div "stop . style . stopOpacity = stop . getAttribute ( 'stop-opacity' ) || 1 ; } el…" at bounding box center [553, 278] width 558 height 350
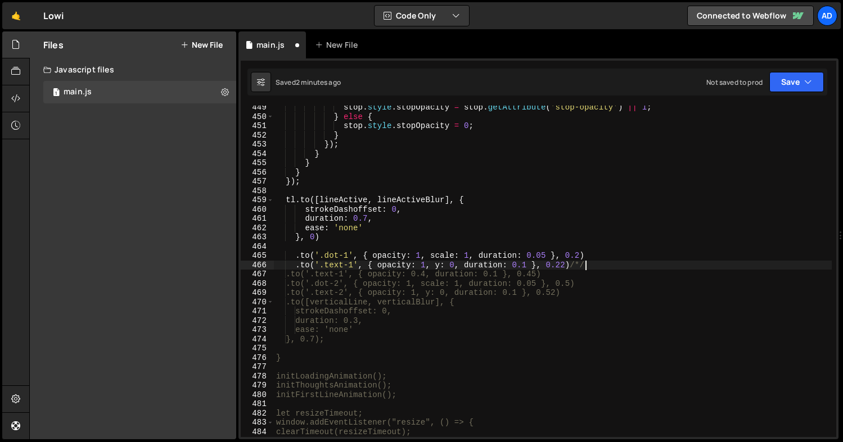
click at [599, 264] on div "stop . style . stopOpacity = stop . getAttribute ( 'stop-opacity' ) || 1 ; } el…" at bounding box center [553, 278] width 558 height 350
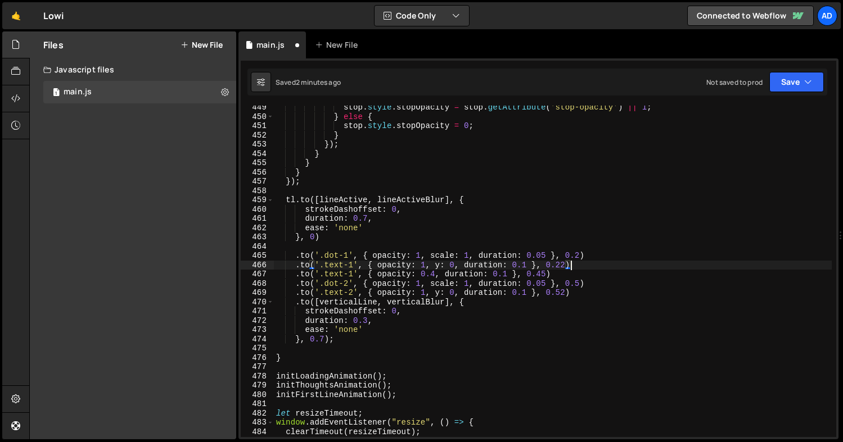
click at [585, 265] on div "stop . style . stopOpacity = stop . getAttribute ( 'stop-opacity' ) || 1 ; } el…" at bounding box center [553, 278] width 558 height 350
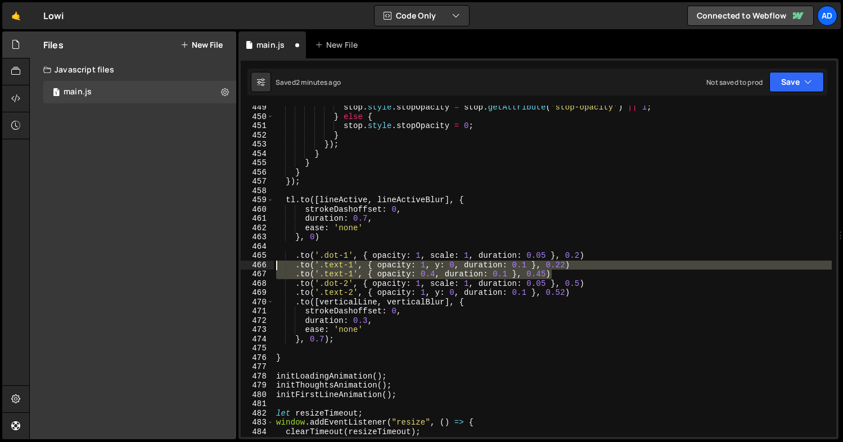
drag, startPoint x: 575, startPoint y: 274, endPoint x: 218, endPoint y: 263, distance: 357.7
click at [218, 263] on div "Files New File Javascript files 1 main.js 0 CSS files Copy share link Edit File…" at bounding box center [435, 235] width 813 height 409
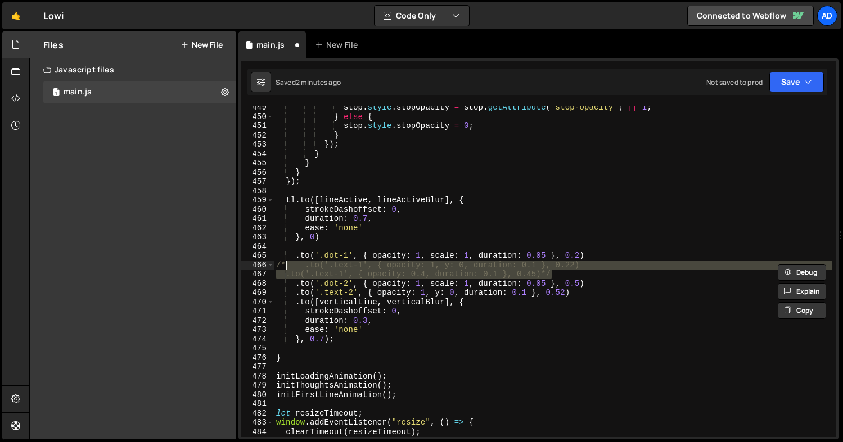
click at [597, 284] on div "stop . style . stopOpacity = stop . getAttribute ( 'stop-opacity' ) || 1 ; } el…" at bounding box center [553, 278] width 558 height 350
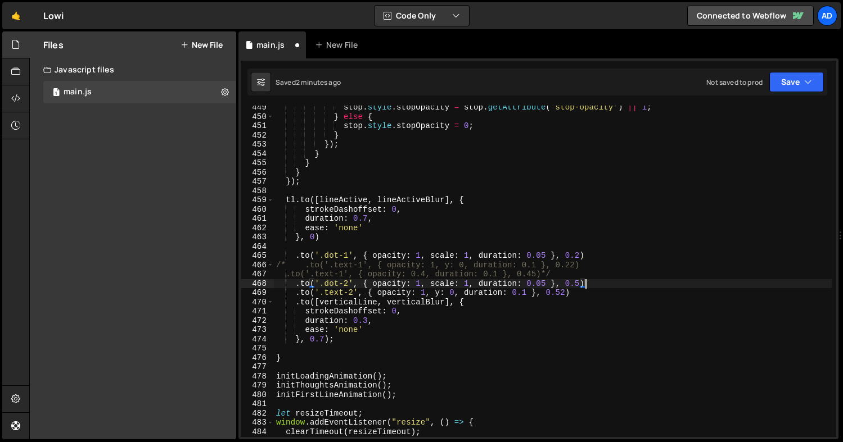
click at [583, 289] on div "stop . style . stopOpacity = stop . getAttribute ( 'stop-opacity' ) || 1 ; } el…" at bounding box center [553, 278] width 558 height 350
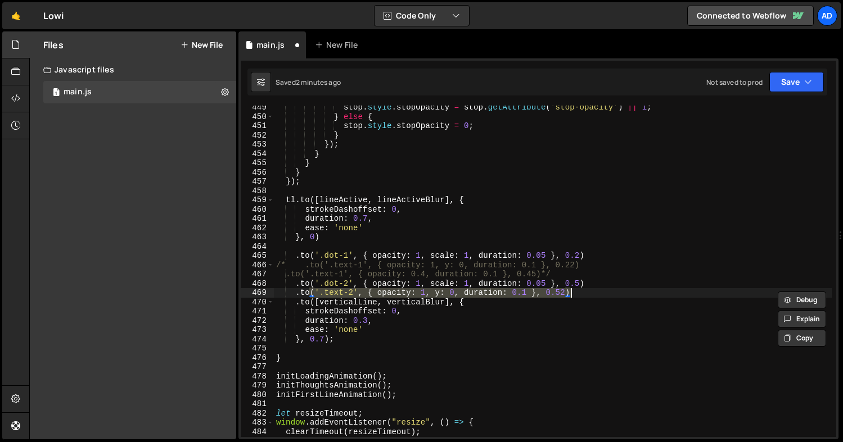
click at [583, 289] on div "stop . style . stopOpacity = stop . getAttribute ( 'stop-opacity' ) || 1 ; } el…" at bounding box center [553, 278] width 558 height 350
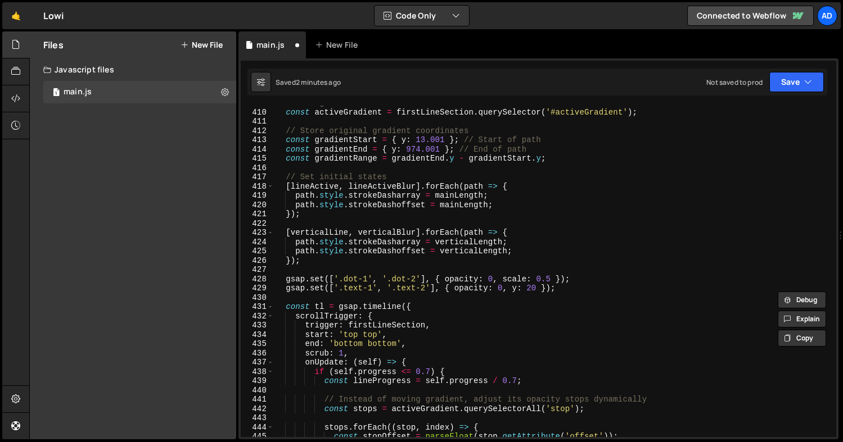
scroll to position [3792, 0]
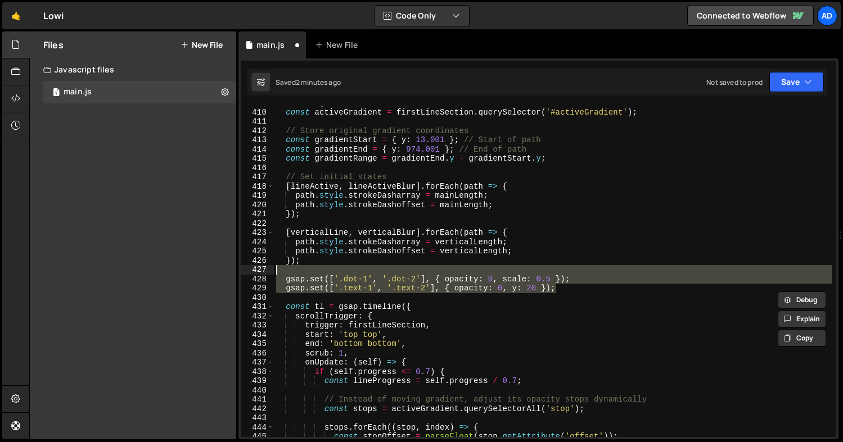
drag, startPoint x: 590, startPoint y: 289, endPoint x: 175, endPoint y: 274, distance: 414.6
click at [175, 274] on div "Files New File Javascript files 1 main.js 0 CSS files Copy share link Edit File…" at bounding box center [435, 235] width 813 height 409
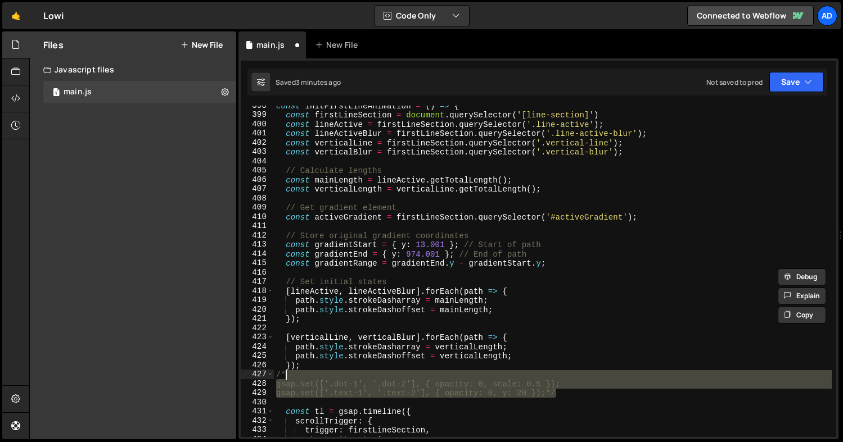
scroll to position [3692, 0]
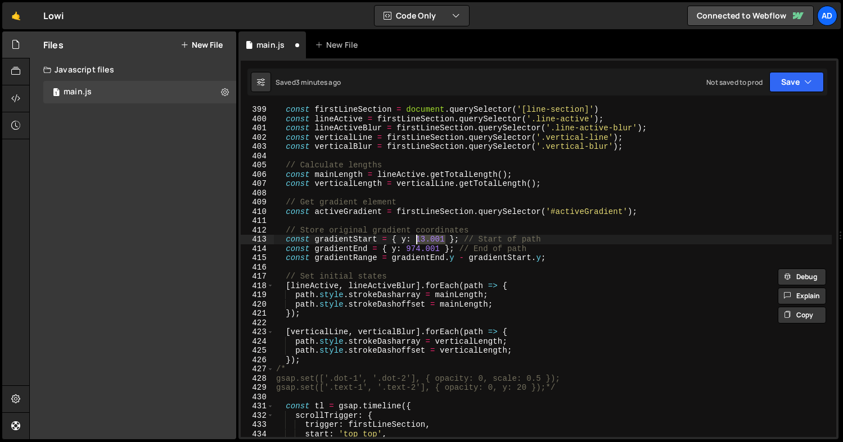
drag, startPoint x: 445, startPoint y: 239, endPoint x: 418, endPoint y: 239, distance: 27.5
click at [418, 239] on div "const firstLineSection = document . querySelector ( '[line-section]' ) const li…" at bounding box center [553, 280] width 558 height 350
paste textarea "77.253"
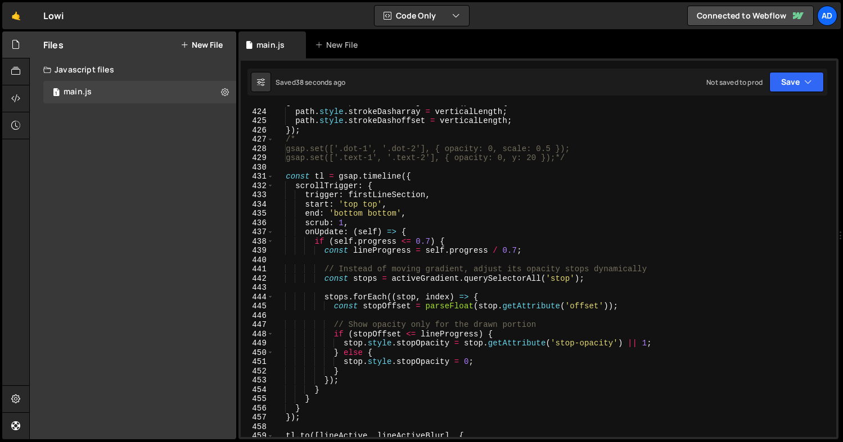
scroll to position [3949, 0]
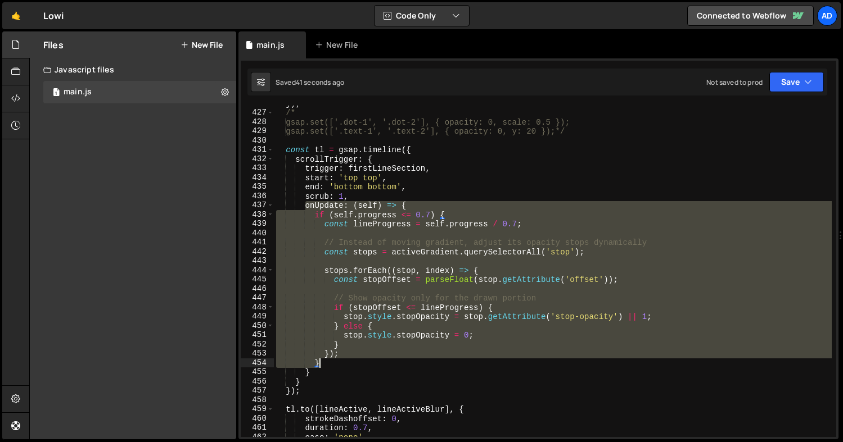
drag, startPoint x: 304, startPoint y: 206, endPoint x: 450, endPoint y: 359, distance: 211.5
click at [450, 359] on div "}) ; /* gsap.set(['.dot-1', '.dot-2'], { opacity: 0, scale: 0.5 }); gsap.set(['…" at bounding box center [553, 274] width 558 height 350
paste textarea
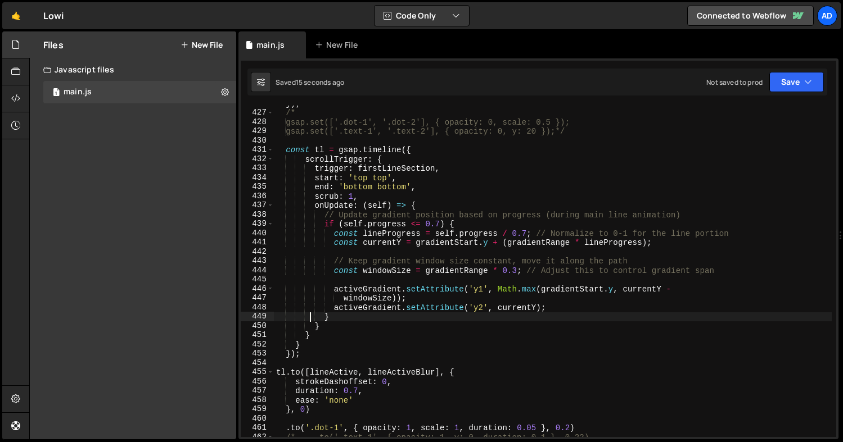
click at [341, 328] on div "}) ; /* gsap.set(['.dot-1', '.dot-2'], { opacity: 0, scale: 0.5 }); gsap.set(['…" at bounding box center [553, 274] width 558 height 350
type textarea "}"
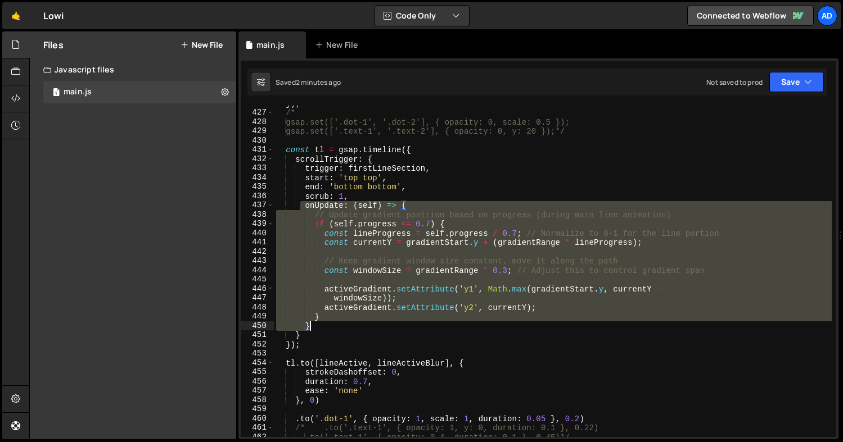
drag, startPoint x: 302, startPoint y: 205, endPoint x: 369, endPoint y: 327, distance: 138.6
click at [369, 327] on div "}) ; /* gsap.set(['.dot-1', '.dot-2'], { opacity: 0, scale: 0.5 }); gsap.set(['…" at bounding box center [553, 274] width 558 height 350
type textarea "} }"
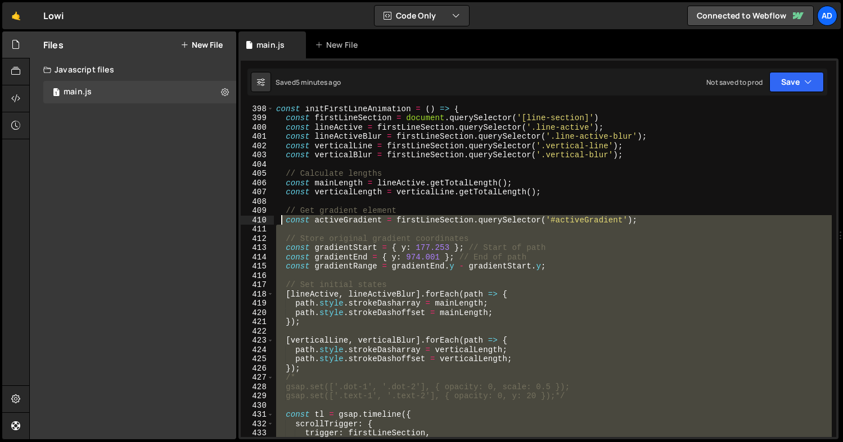
scroll to position [3629, 0]
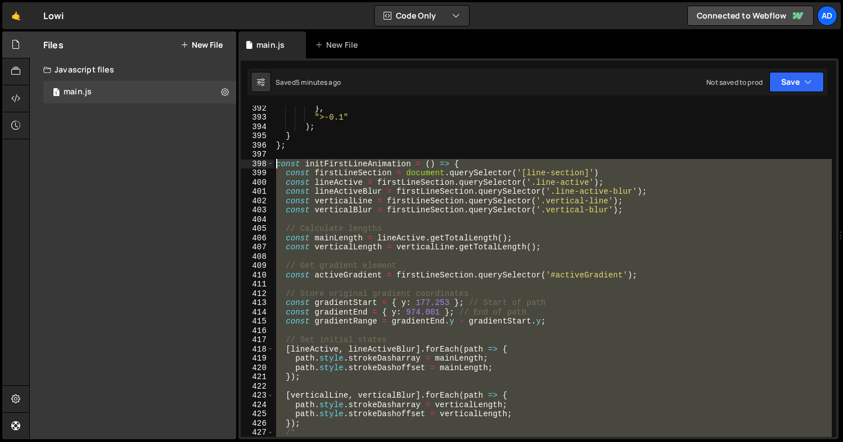
drag, startPoint x: 282, startPoint y: 250, endPoint x: 274, endPoint y: 168, distance: 82.5
click at [274, 168] on div "} , ">-0.1" ) ; } } ; const initFirstLineAnimation = ( ) => { const firstLineSe…" at bounding box center [553, 278] width 558 height 350
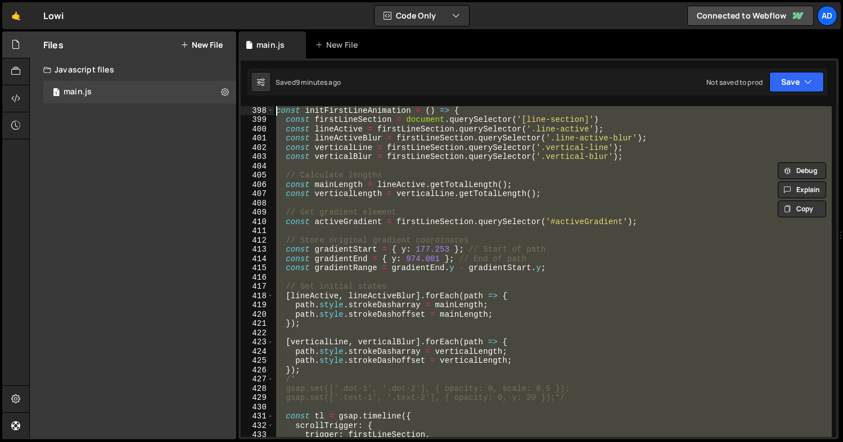
scroll to position [3682, 0]
click at [374, 216] on div "const initFirstLineAnimation = ( ) => { const firstLineSection = document . que…" at bounding box center [553, 272] width 558 height 332
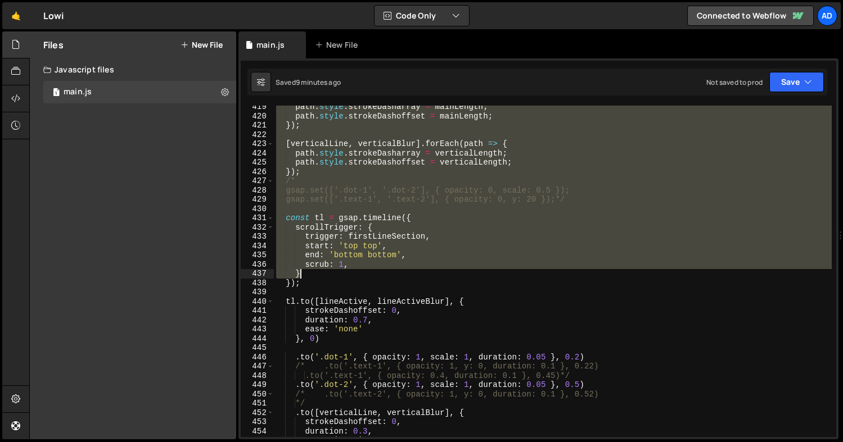
scroll to position [3881, 0]
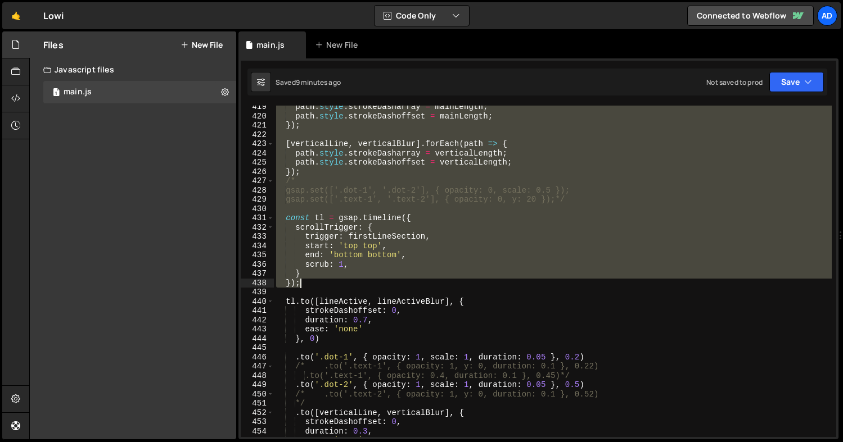
drag, startPoint x: 284, startPoint y: 119, endPoint x: 352, endPoint y: 284, distance: 178.0
click at [352, 284] on div "path . style . strokeDasharray = mainLength ; path . style . strokeDashoffset =…" at bounding box center [553, 277] width 558 height 350
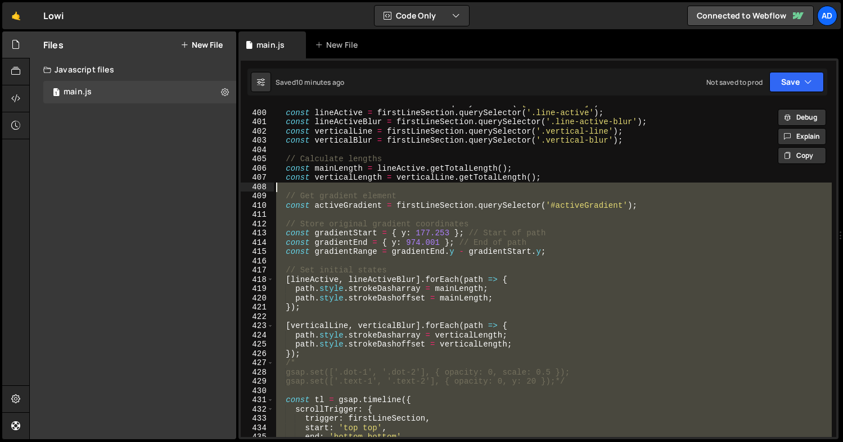
scroll to position [3655, 0]
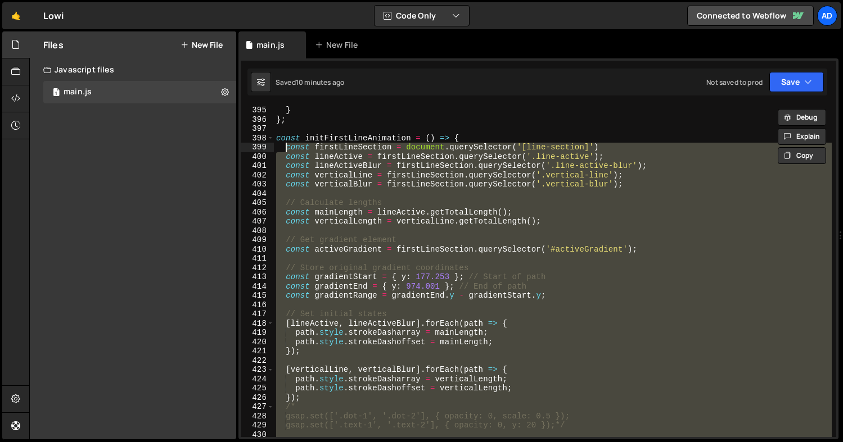
drag, startPoint x: 324, startPoint y: 225, endPoint x: 286, endPoint y: 148, distance: 86.5
click at [286, 148] on div "} } ; const initFirstLineAnimation = ( ) => { const firstLineSection = document…" at bounding box center [553, 281] width 558 height 350
paste textarea "}"
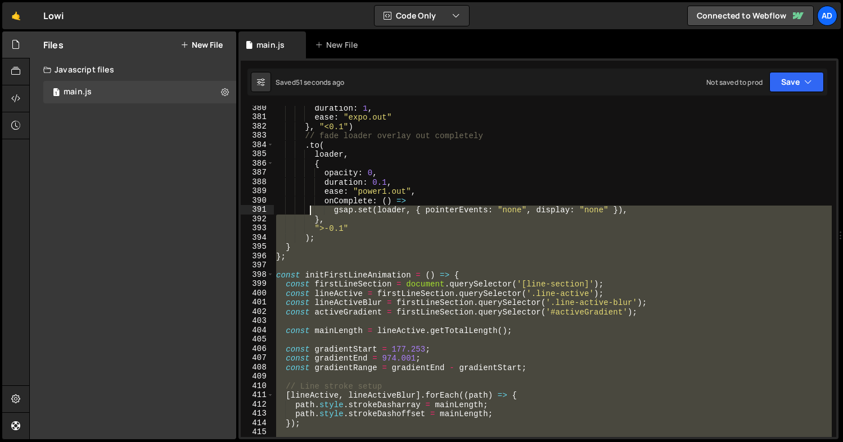
scroll to position [3517, 0]
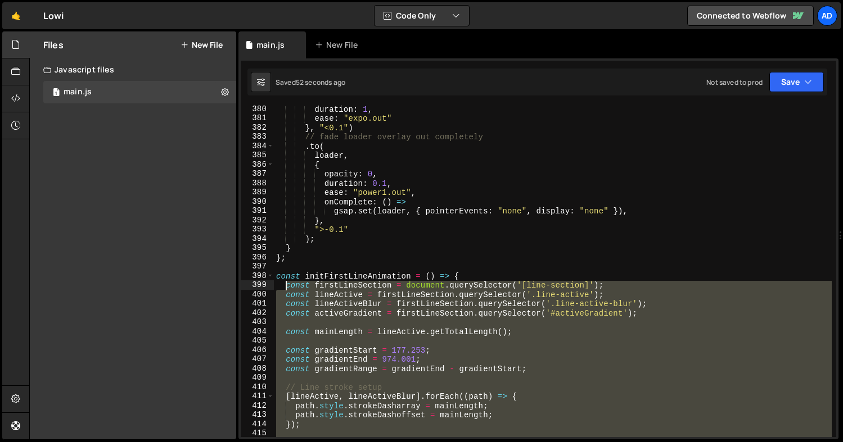
drag, startPoint x: 308, startPoint y: 273, endPoint x: 286, endPoint y: 287, distance: 25.7
click at [286, 287] on div "duration : 1 , ease : "expo.out" } , "<0.1" ) // fade loader overlay out comple…" at bounding box center [553, 280] width 558 height 350
paste textarea
type textarea ");"
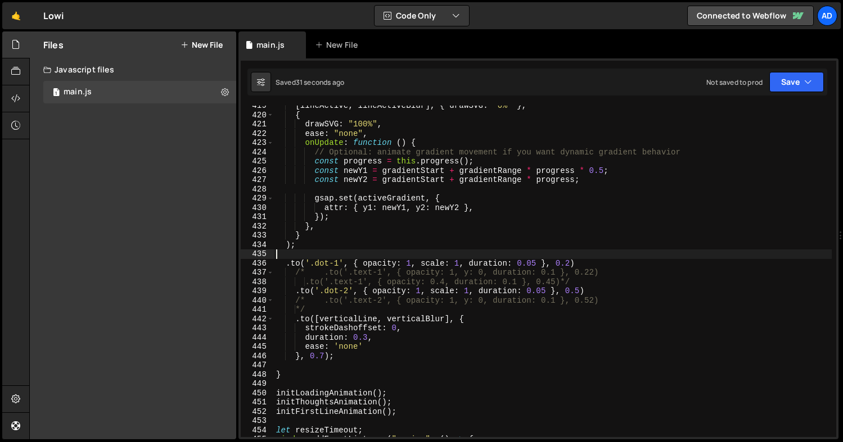
scroll to position [3882, 0]
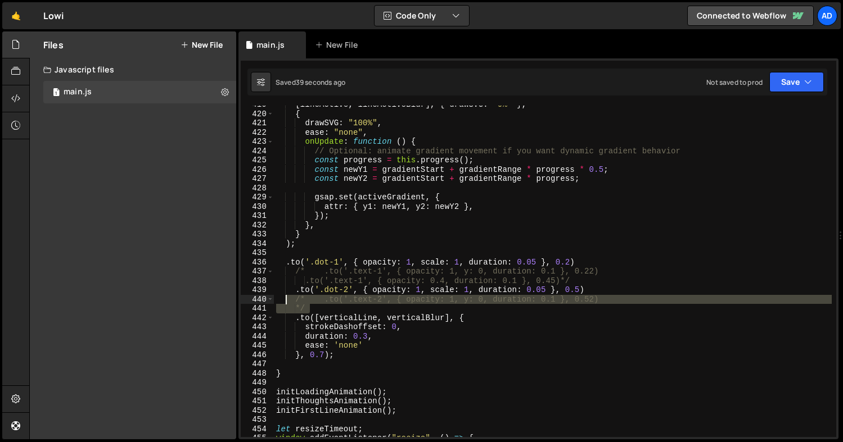
drag, startPoint x: 319, startPoint y: 307, endPoint x: 284, endPoint y: 301, distance: 34.8
click at [284, 301] on div "[ lineActive , lineActiveBlur ] , { drawSVG : "0%" } , { drawSVG : "100%" , eas…" at bounding box center [553, 275] width 558 height 350
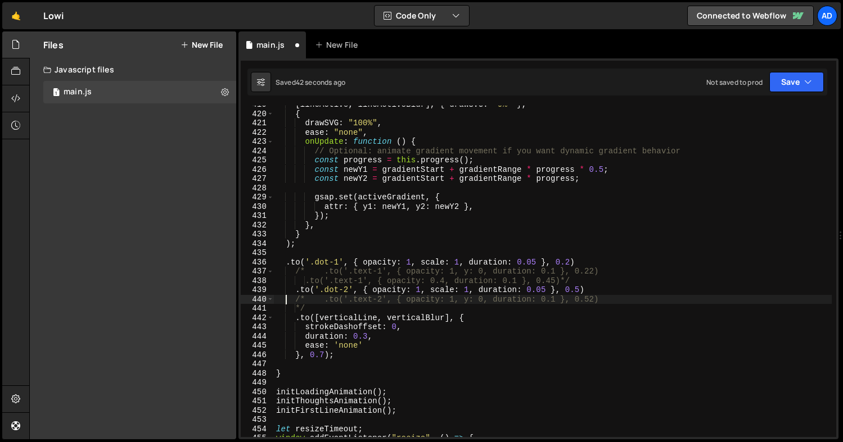
click at [316, 305] on div "[ lineActive , lineActiveBlur ] , { drawSVG : "0%" } , { drawSVG : "100%" , eas…" at bounding box center [553, 275] width 558 height 350
type textarea "*/"
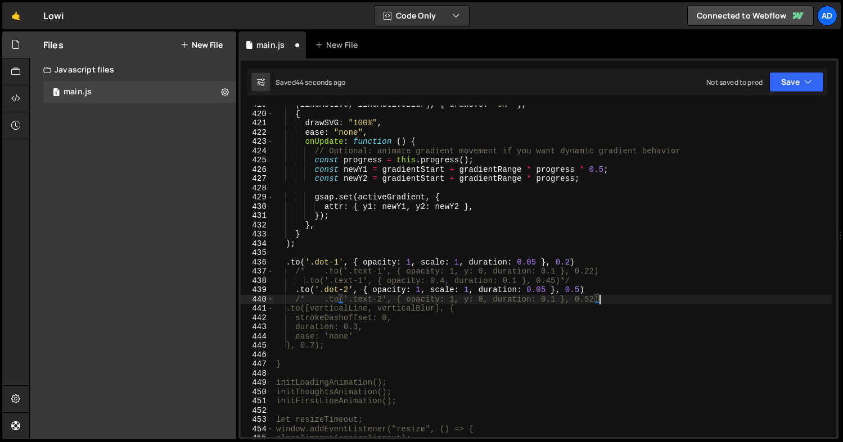
click at [320, 300] on div "[ lineActive , lineActiveBlur ] , { drawSVG : "0%" } , { drawSVG : "100%" , eas…" at bounding box center [553, 275] width 558 height 350
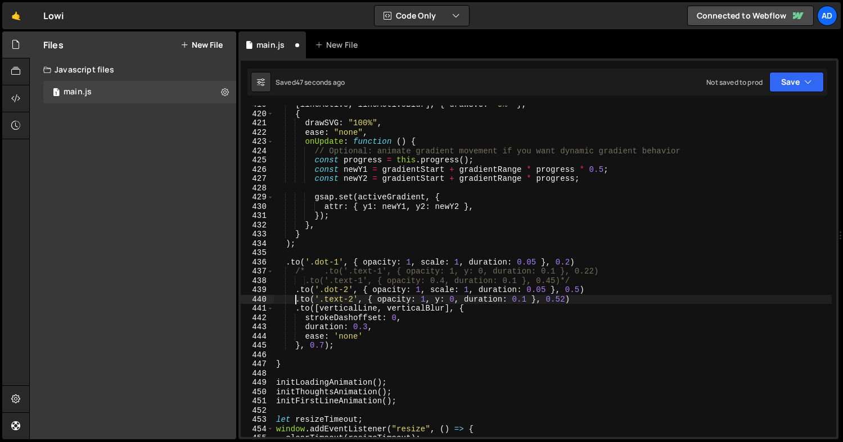
click at [322, 270] on div "[ lineActive , lineActiveBlur ] , { drawSVG : "0%" } , { drawSVG : "100%" , eas…" at bounding box center [553, 275] width 558 height 350
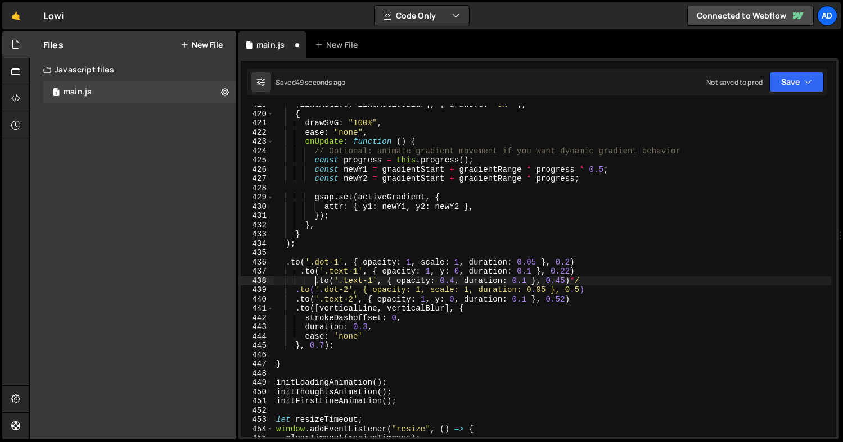
click at [316, 278] on div "[ lineActive , lineActiveBlur ] , { drawSVG : "0%" } , { drawSVG : "100%" , eas…" at bounding box center [553, 275] width 558 height 350
click at [575, 283] on div "[ lineActive , lineActiveBlur ] , { drawSVG : "0%" } , { drawSVG : "100%" , eas…" at bounding box center [553, 275] width 558 height 350
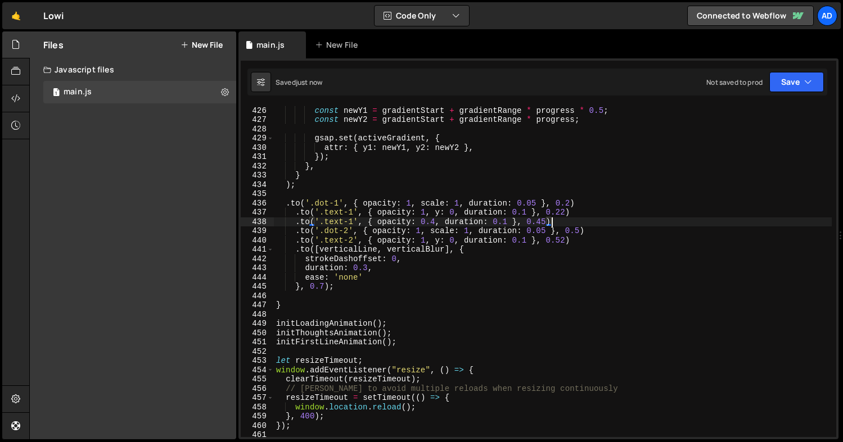
scroll to position [3968, 0]
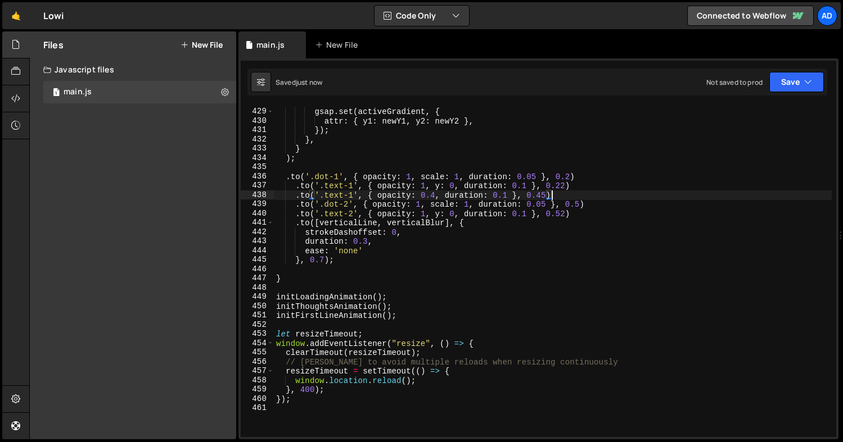
click at [289, 205] on div "gsap . set ( activeGradient , { attr : { y1 : newY1 , y2 : newY2 } , }) ; } , }…" at bounding box center [553, 273] width 558 height 350
click at [591, 206] on div "gsap . set ( activeGradient , { attr : { y1 : newY1 , y2 : newY2 } , }) ; } , }…" at bounding box center [553, 273] width 558 height 350
click at [594, 205] on div "gsap . set ( activeGradient , { attr : { y1 : newY1 , y2 : newY2 } , }) ; } , }…" at bounding box center [553, 273] width 558 height 350
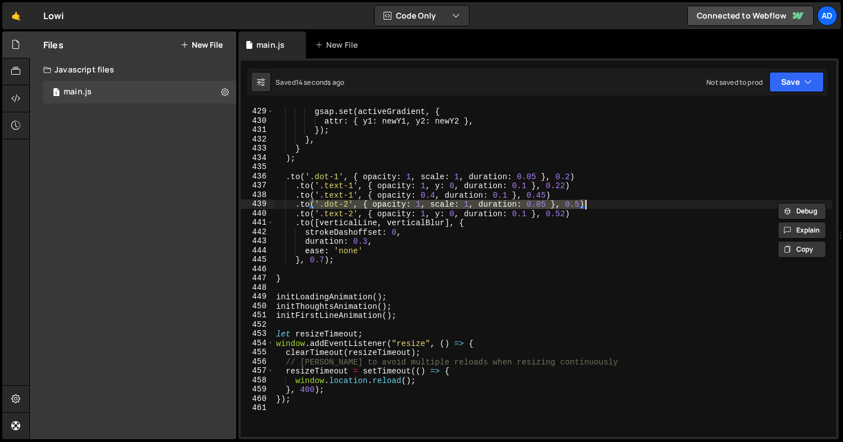
click at [603, 193] on div "gsap . set ( activeGradient , { attr : { y1 : newY1 , y2 : newY2 } , }) ; } , }…" at bounding box center [553, 273] width 558 height 350
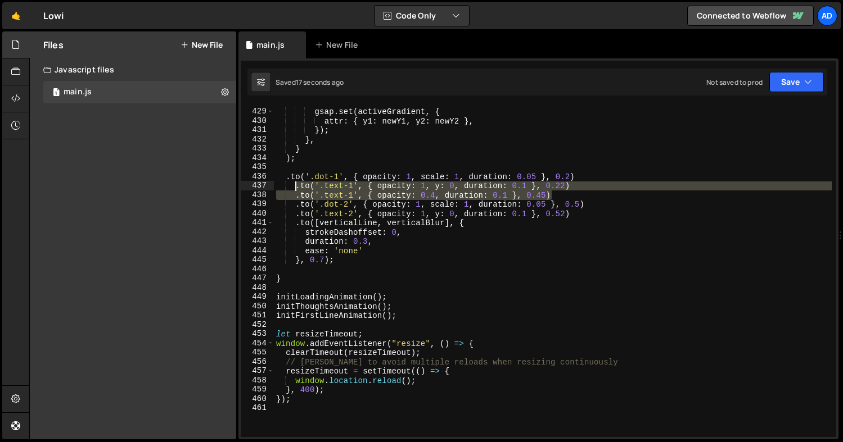
drag, startPoint x: 557, startPoint y: 196, endPoint x: 294, endPoint y: 188, distance: 263.2
click at [294, 188] on div "gsap . set ( activeGradient , { attr : { y1 : newY1 , y2 : newY2 } , }) ; } , }…" at bounding box center [553, 273] width 558 height 350
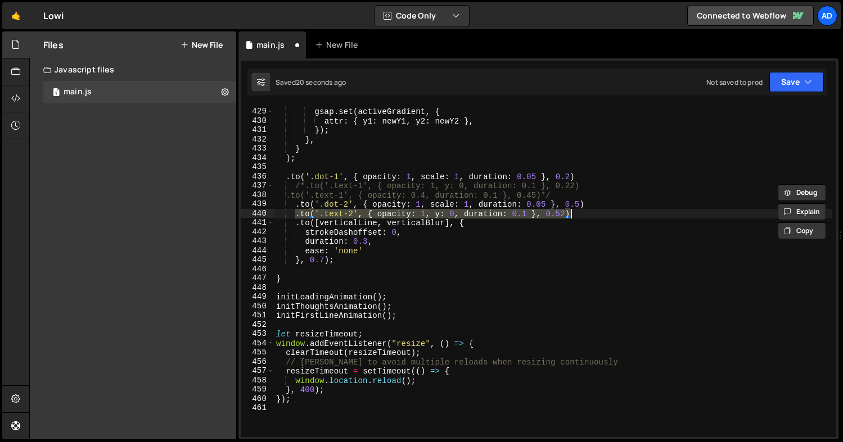
drag, startPoint x: 296, startPoint y: 214, endPoint x: 600, endPoint y: 218, distance: 304.2
click at [600, 218] on div "gsap . set ( activeGradient , { attr : { y1 : newY1 , y2 : newY2 } , }) ; } , }…" at bounding box center [553, 273] width 558 height 350
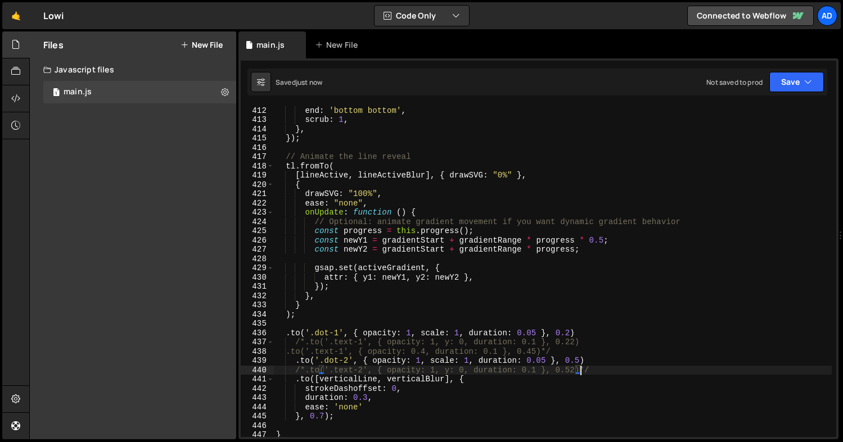
scroll to position [3812, 0]
click at [318, 316] on div "start : 'top top' , end : 'bottom bottom' , scrub : 1 , } , }) ; // Animate the…" at bounding box center [553, 272] width 558 height 350
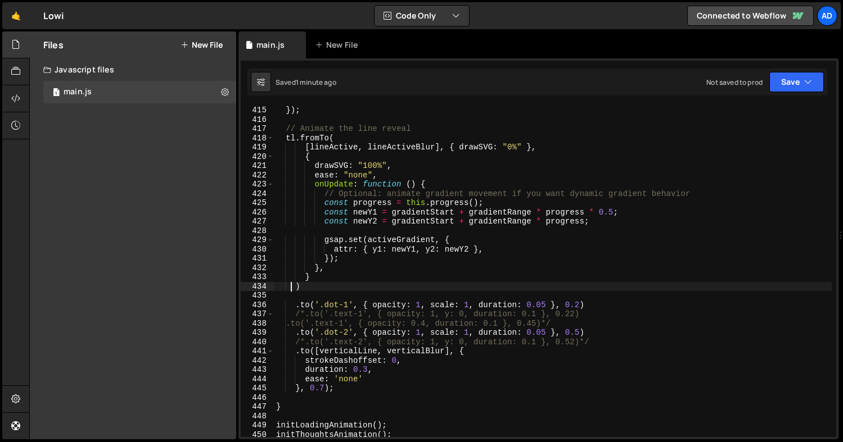
scroll to position [3847, 0]
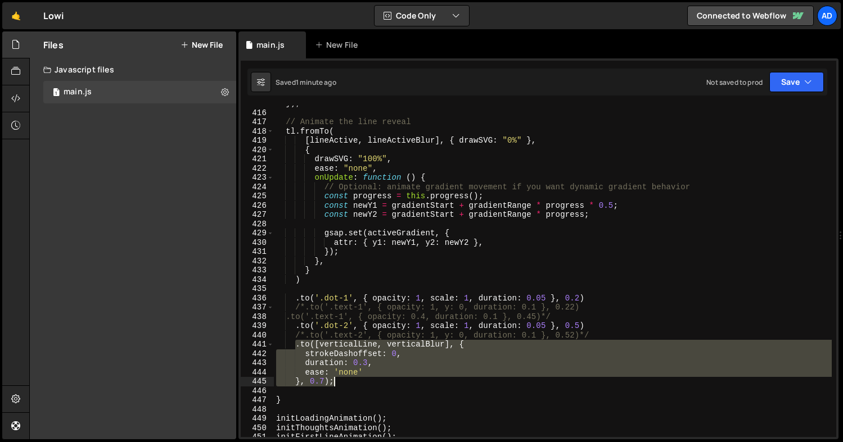
drag, startPoint x: 294, startPoint y: 345, endPoint x: 386, endPoint y: 380, distance: 98.2
click at [386, 380] on div "}) ; // Animate the line reveal tl . fromTo ( [ lineActive , lineActiveBlur ] ,…" at bounding box center [553, 274] width 558 height 350
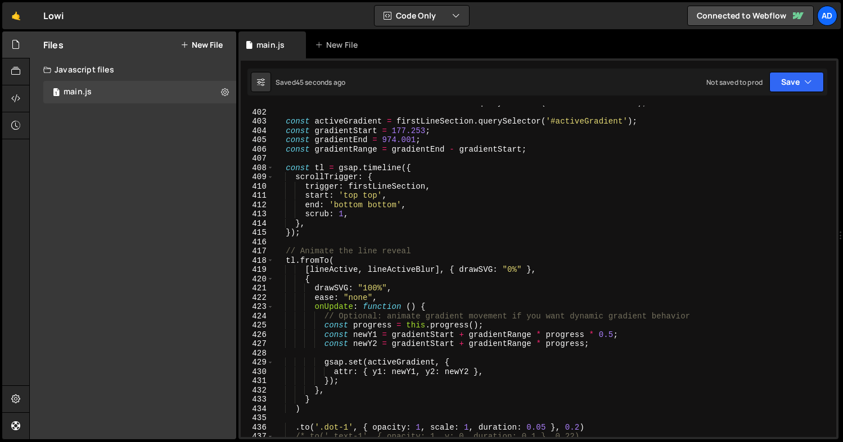
scroll to position [3717, 0]
click at [331, 261] on div "const lineActiveBlur = firstLineSection . querySelector ( '.line-active-blur' )…" at bounding box center [553, 273] width 558 height 350
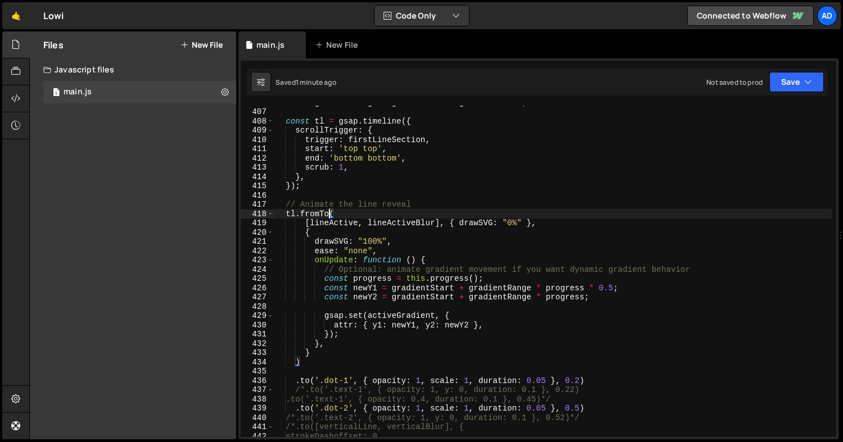
scroll to position [3681, 0]
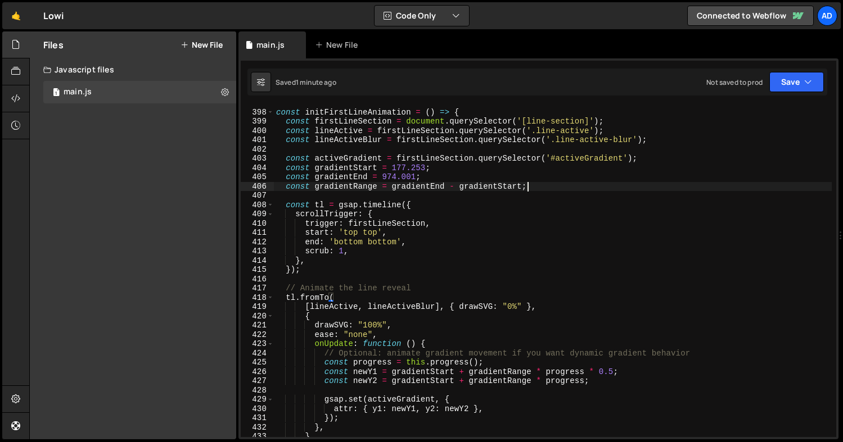
click at [543, 186] on div "const initFirstLineAnimation = ( ) => { const firstLineSection = document . que…" at bounding box center [553, 273] width 558 height 350
type textarea "const gradientRange = gradientEnd - gradientStart;"
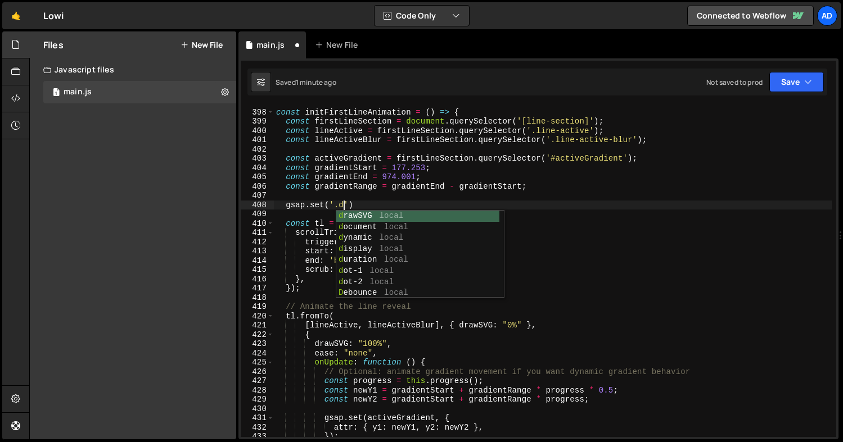
scroll to position [0, 5]
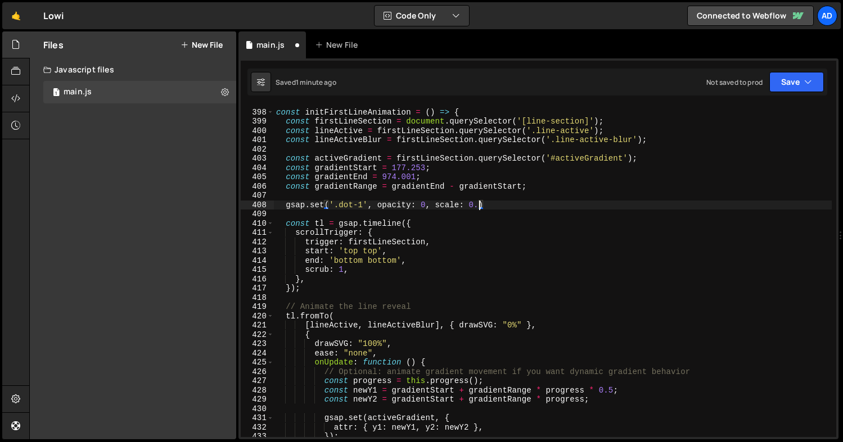
type textarea "gsap.set('.dot-1', opacity: 0, scale: 0.5)"
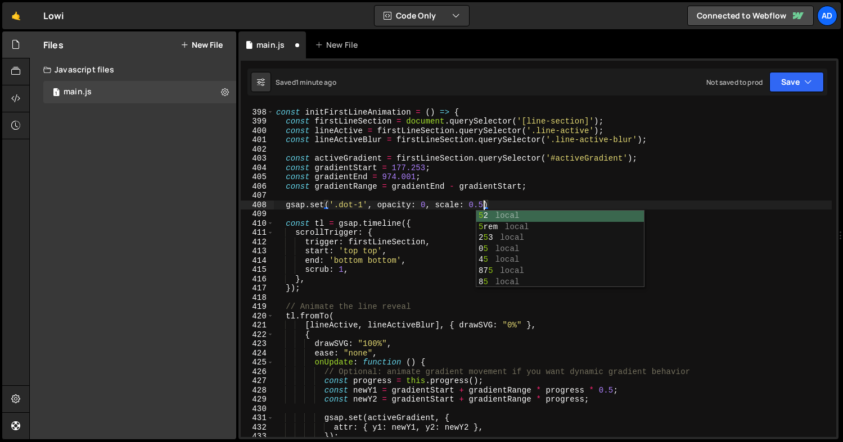
click at [512, 199] on div "const initFirstLineAnimation = ( ) => { const firstLineSection = document . que…" at bounding box center [553, 273] width 558 height 350
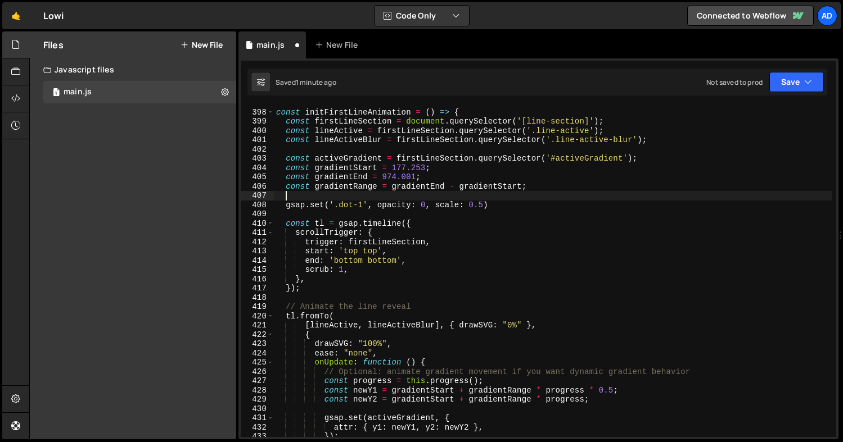
click at [501, 205] on div "const initFirstLineAnimation = ( ) => { const firstLineSection = document . que…" at bounding box center [553, 273] width 558 height 350
type textarea "gsap.set('.dot-1', opacity: 0, scale: 0.5);"
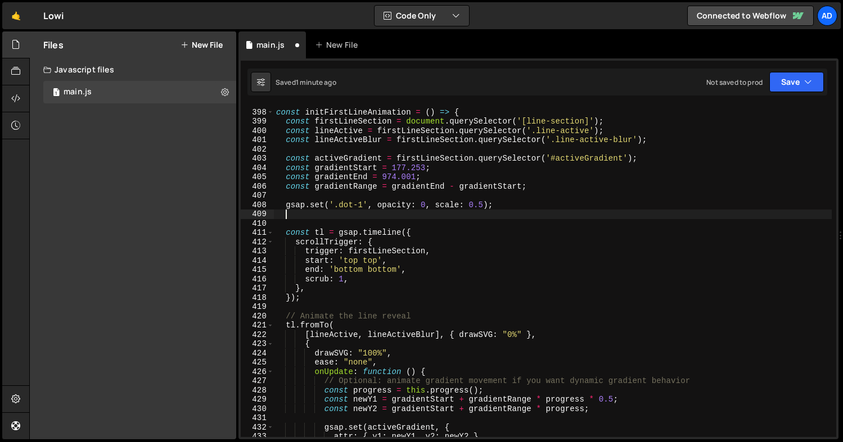
click at [409, 205] on div "const initFirstLineAnimation = ( ) => { const firstLineSection = document . que…" at bounding box center [553, 273] width 558 height 350
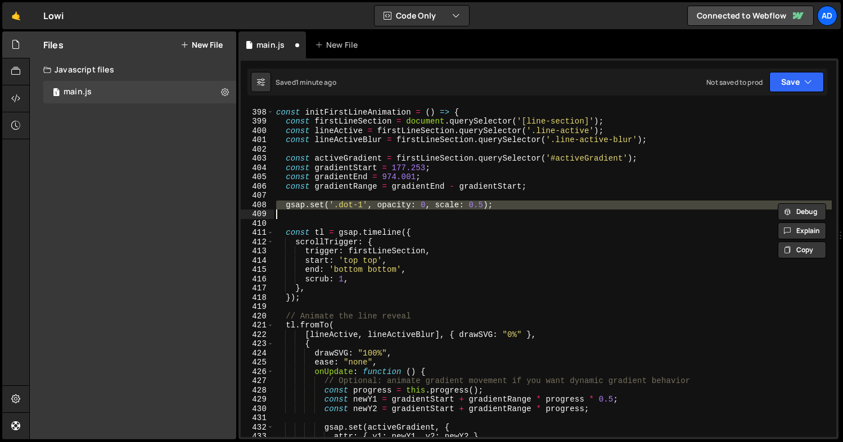
click at [409, 205] on div "const initFirstLineAnimation = ( ) => { const firstLineSection = document . que…" at bounding box center [553, 273] width 558 height 350
type textarea "gsap.set('.dot-1', opacity: 0, scale: 0.5);"
paste textarea
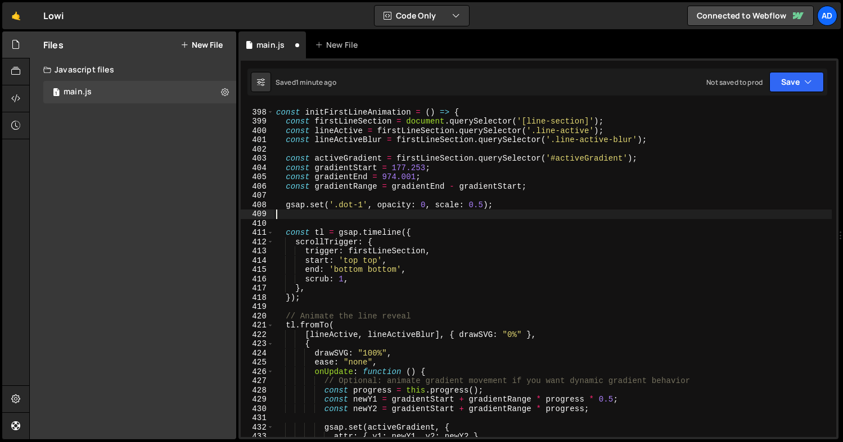
paste textarea "gsap.set('.dot-1', opacity: 0, scale: 0.5);"
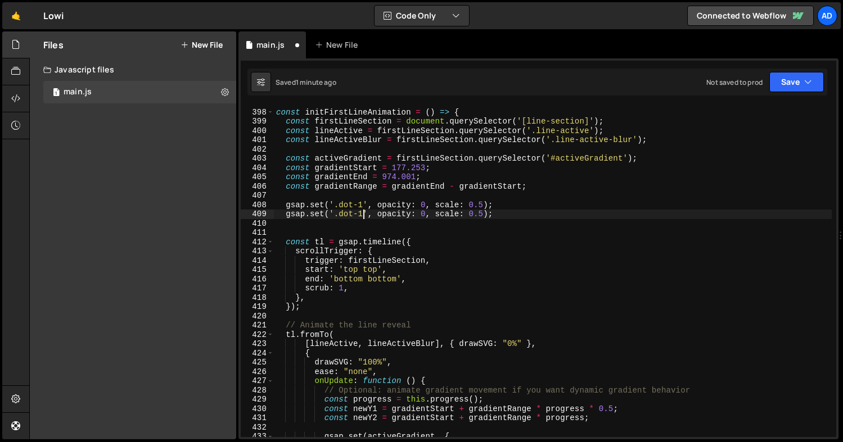
click at [362, 211] on div "const initFirstLineAnimation = ( ) => { const firstLineSection = document . que…" at bounding box center [553, 273] width 558 height 350
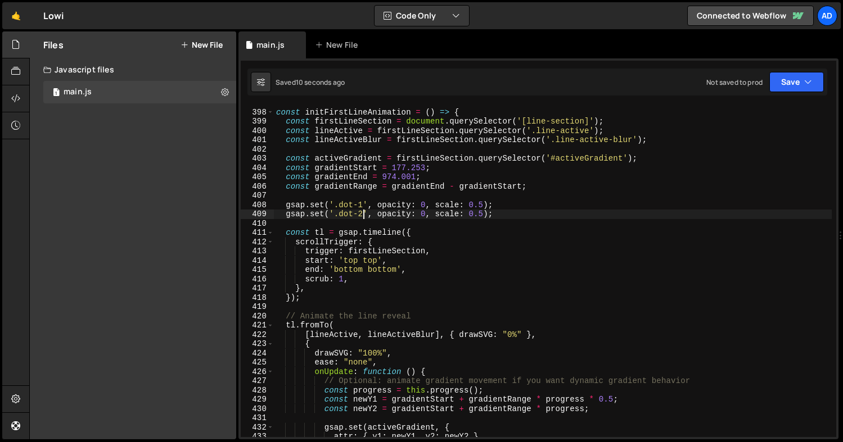
click at [377, 201] on div "const initFirstLineAnimation = ( ) => { const firstLineSection = document . que…" at bounding box center [553, 273] width 558 height 350
click at [490, 204] on div "const initFirstLineAnimation = ( ) => { const firstLineSection = document . que…" at bounding box center [553, 273] width 558 height 350
click at [377, 213] on div "const initFirstLineAnimation = ( ) => { const firstLineSection = document . que…" at bounding box center [553, 273] width 558 height 350
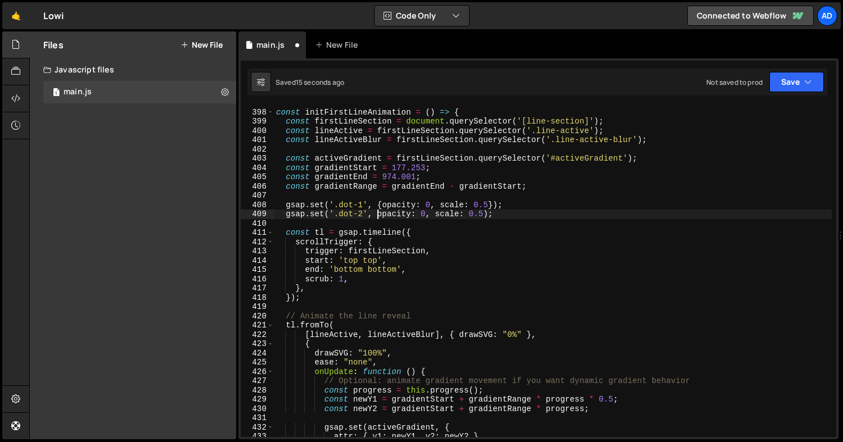
scroll to position [0, 7]
click at [489, 213] on div "const initFirstLineAnimation = ( ) => { const firstLineSection = document . que…" at bounding box center [553, 273] width 558 height 350
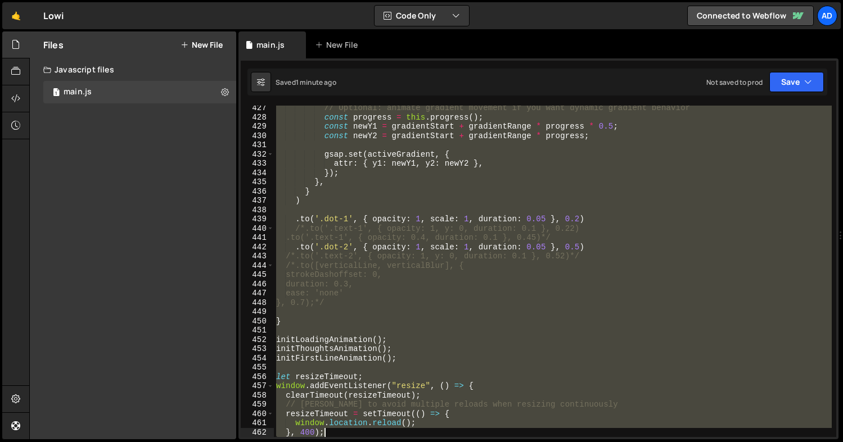
scroll to position [3972, 0]
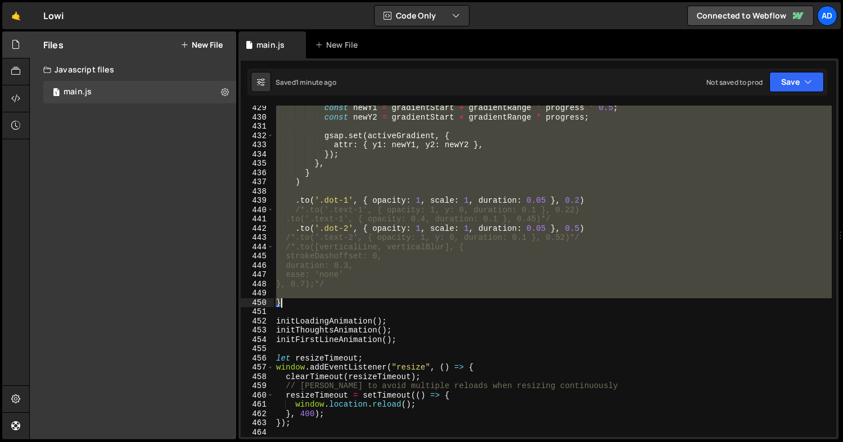
drag, startPoint x: 276, startPoint y: 133, endPoint x: 349, endPoint y: 302, distance: 184.3
click at [349, 302] on div "const newY1 = gradientStart + gradientRange * progress * 0.5 ; const newY2 = gr…" at bounding box center [553, 278] width 558 height 350
type textarea "}"
click at [299, 297] on div "const newY1 = gradientStart + gradientRange * progress * 0.5 ; const newY2 = gr…" at bounding box center [553, 272] width 558 height 332
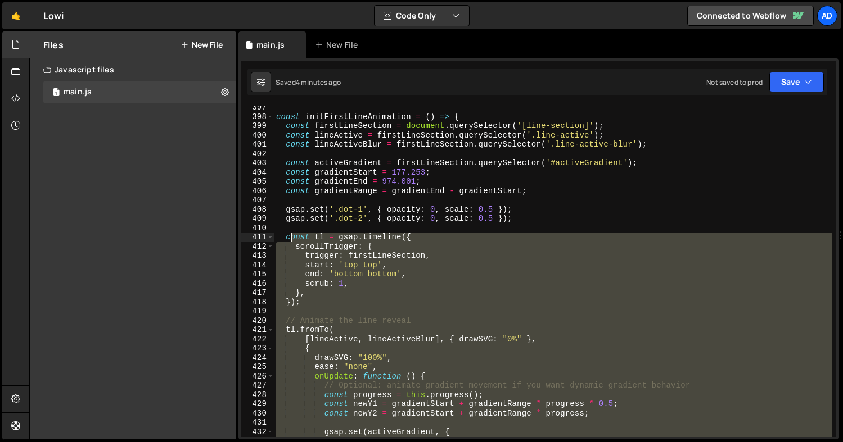
scroll to position [3638, 0]
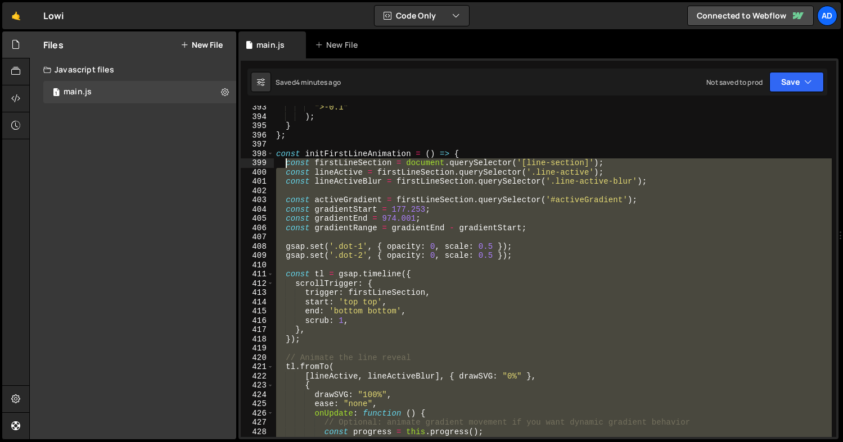
drag, startPoint x: 290, startPoint y: 301, endPoint x: 283, endPoint y: 161, distance: 140.1
click at [283, 161] on div "">-0.1" ) ; } } ; const initFirstLineAnimation = ( ) => { const firstLineSectio…" at bounding box center [553, 278] width 558 height 350
paste textarea "}"
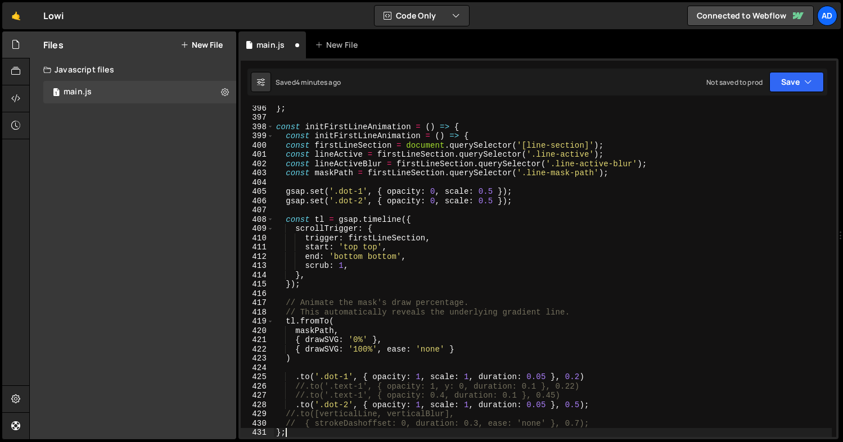
scroll to position [3656, 0]
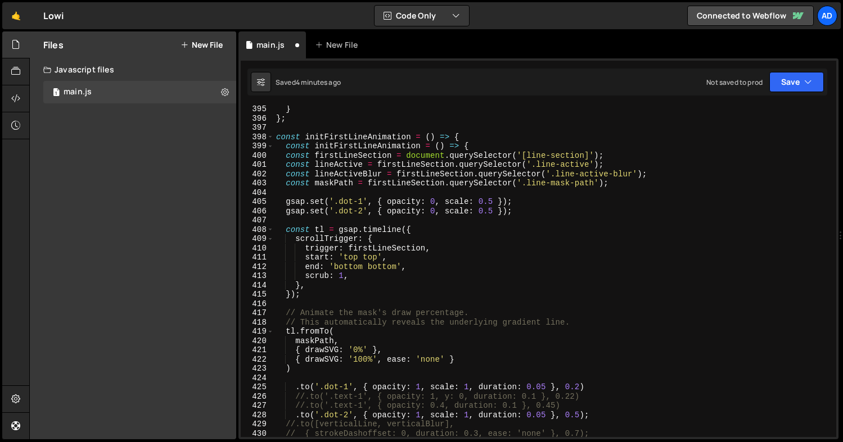
click at [478, 143] on div "} } ; const initFirstLineAnimation = ( ) => { const initFirstLineAnimation = ( …" at bounding box center [553, 280] width 558 height 350
type textarea "const initFirstLineAnimation = () => {"
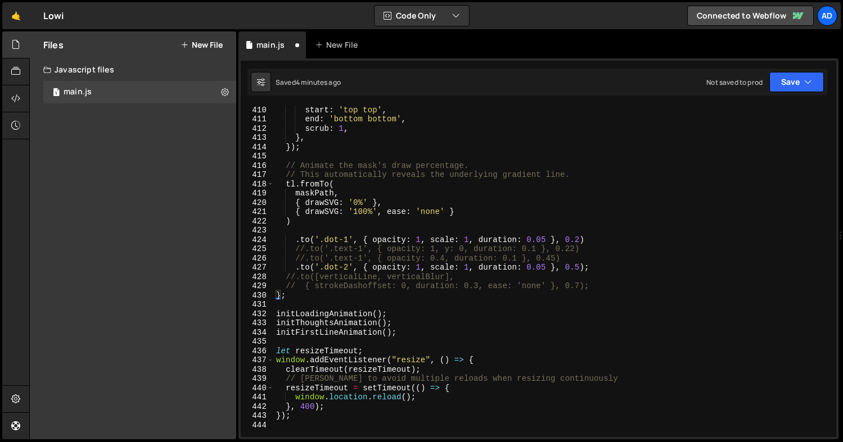
scroll to position [3516, 0]
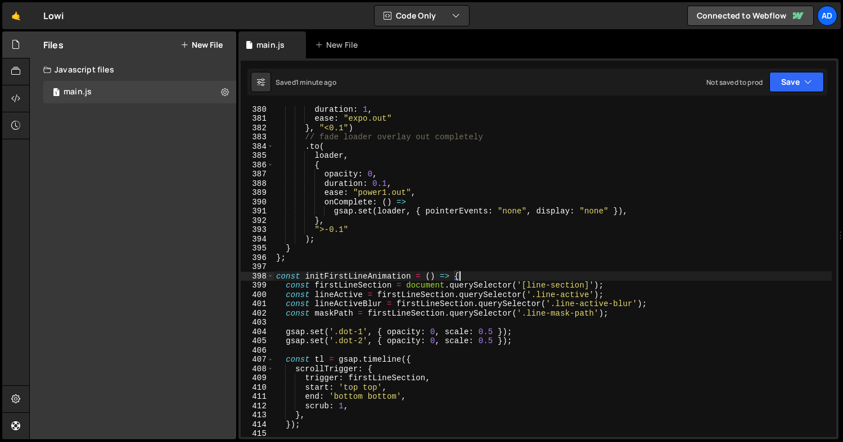
click at [488, 219] on div "duration : 1 , ease : "expo.out" } , "<0.1" ) // fade loader overlay out comple…" at bounding box center [553, 280] width 558 height 350
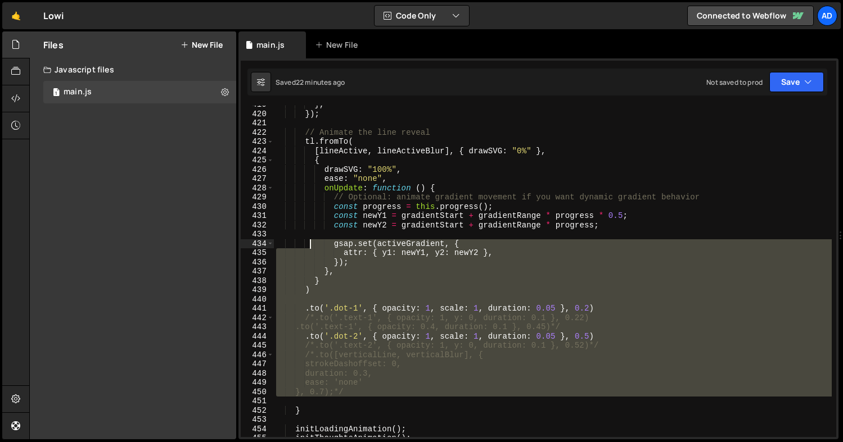
scroll to position [3902, 0]
drag, startPoint x: 310, startPoint y: 369, endPoint x: 310, endPoint y: 248, distance: 120.9
click at [310, 248] on div "} , }) ; // Animate the line reveal tl . fromTo ( [ lineActive , lineActiveBlur…" at bounding box center [553, 275] width 558 height 350
type textarea "}); },"
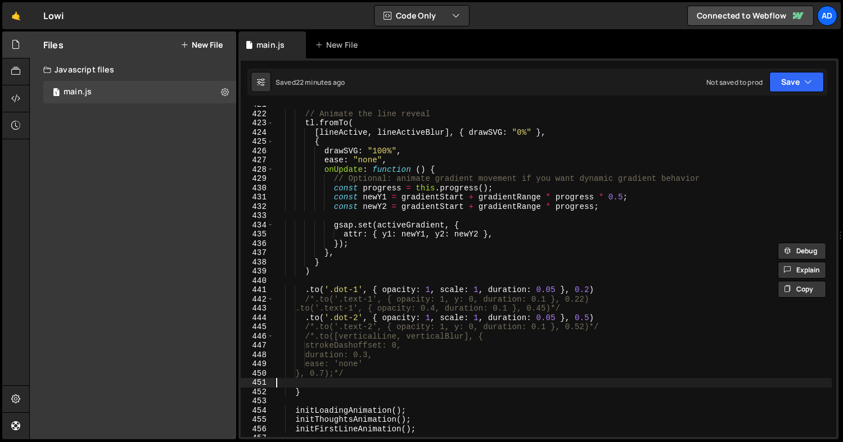
click at [303, 381] on div "// Animate the line reveal tl . fromTo ( [ lineActive , lineActiveBlur ] , { dr…" at bounding box center [553, 275] width 558 height 350
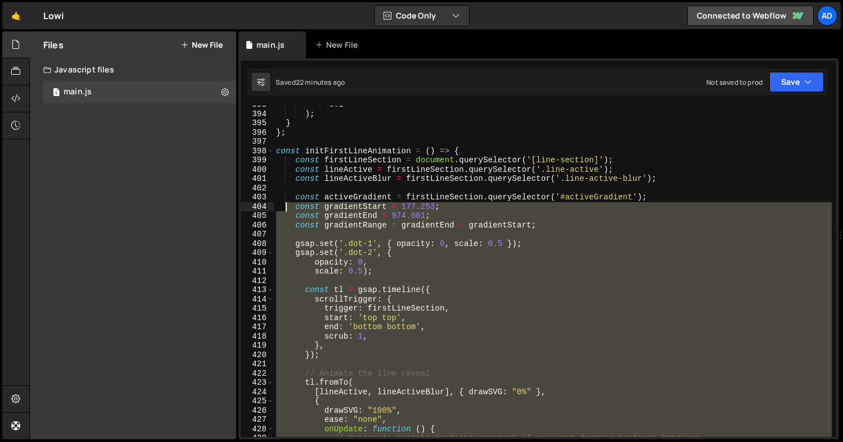
scroll to position [3642, 0]
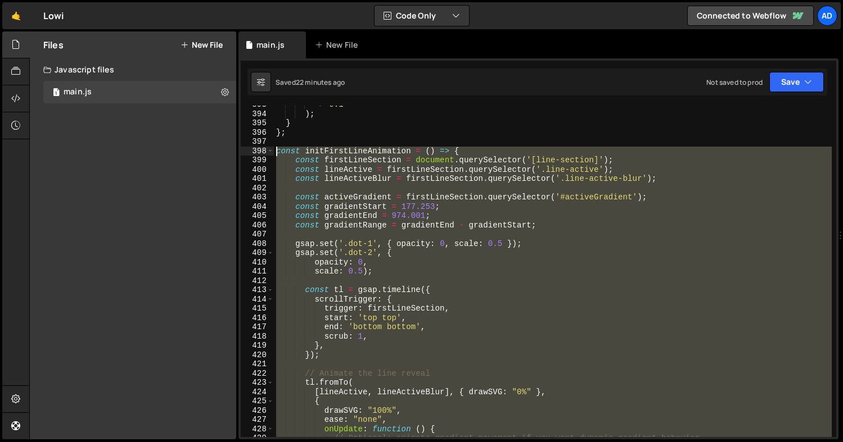
drag, startPoint x: 303, startPoint y: 391, endPoint x: 273, endPoint y: 154, distance: 239.1
click at [273, 154] on div "393 394 395 396 397 398 399 400 401 402 403 404 405 406 407 408 409 410 411 412…" at bounding box center [538, 272] width 595 height 332
type textarea "const initFirstLineAnimation = () => { const firstLineSection = document.queryS…"
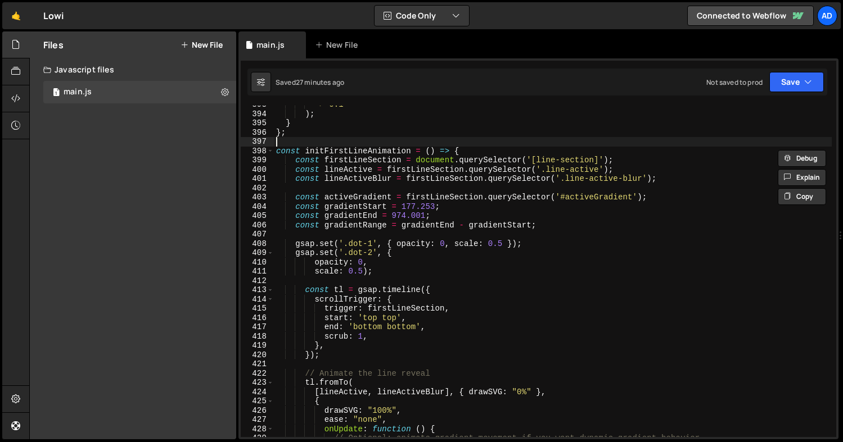
click at [291, 142] on div "">-0.1" ) ; } } ; const initFirstLineAnimation = ( ) => { const firstLineSectio…" at bounding box center [553, 275] width 558 height 350
click at [271, 152] on span at bounding box center [270, 152] width 6 height 10
click at [267, 150] on span at bounding box center [270, 152] width 6 height 10
click at [272, 151] on span at bounding box center [270, 152] width 6 height 10
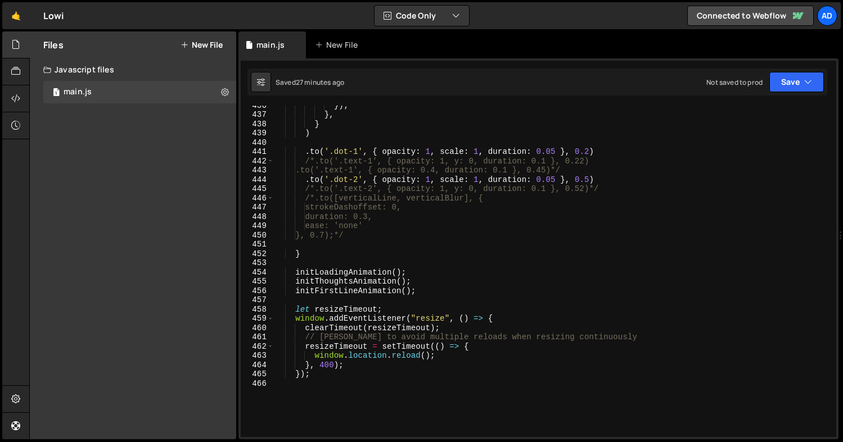
scroll to position [3983, 0]
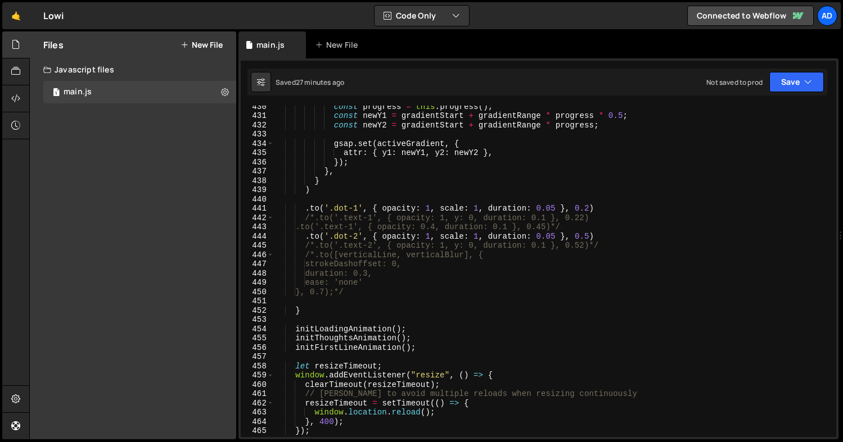
click at [320, 301] on div "const progress = this . progress ( ) ; const newY1 = gradientStart + gradientRa…" at bounding box center [553, 277] width 558 height 350
click at [309, 310] on div "const progress = this . progress ( ) ; const newY1 = gradientStart + gradientRa…" at bounding box center [553, 277] width 558 height 350
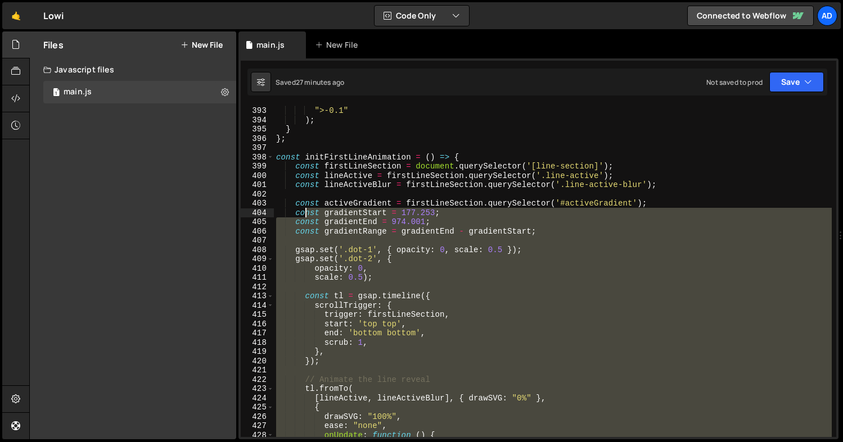
scroll to position [3636, 0]
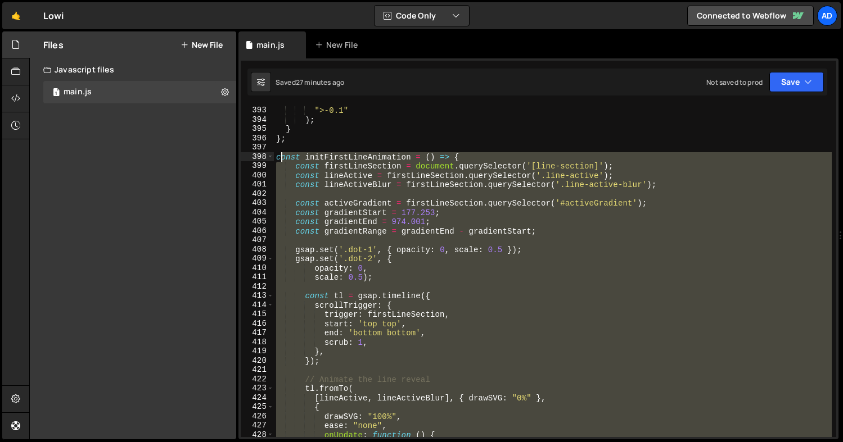
drag, startPoint x: 314, startPoint y: 307, endPoint x: 279, endPoint y: 155, distance: 155.9
click at [279, 155] on div "} , ">-0.1" ) ; } } ; const initFirstLineAnimation = ( ) => { const firstLineSe…" at bounding box center [553, 272] width 558 height 350
click at [279, 155] on div "} , ">-0.1" ) ; } } ; const initFirstLineAnimation = ( ) => { const firstLineSe…" at bounding box center [553, 272] width 558 height 332
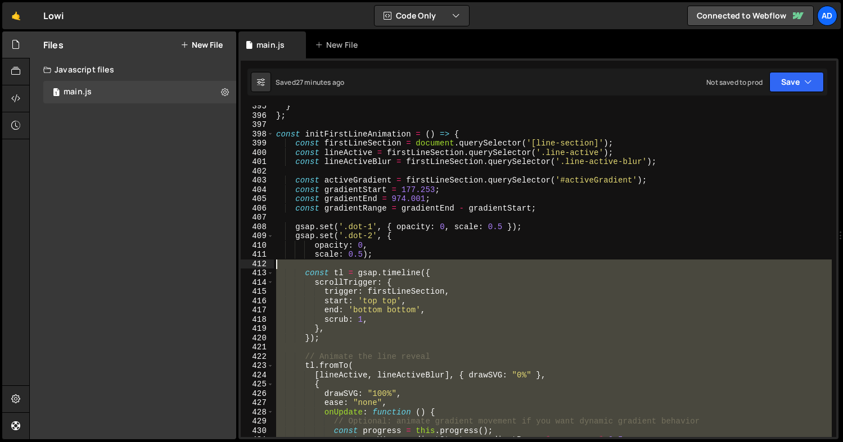
scroll to position [3613, 0]
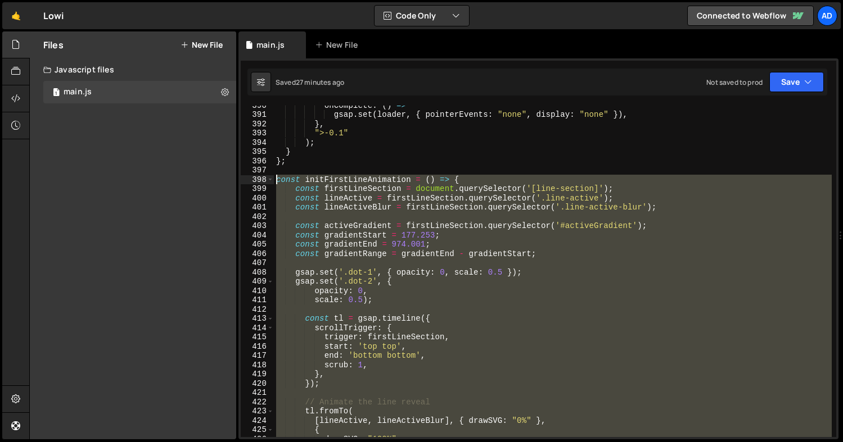
drag, startPoint x: 308, startPoint y: 314, endPoint x: 273, endPoint y: 178, distance: 140.9
click at [273, 178] on div "const initFirstLineAnimation = () => { 390 391 392 393 394 395 396 397 398 399 …" at bounding box center [538, 272] width 595 height 332
type textarea "const initFirstLineAnimation = () => { const firstLineSection = document.queryS…"
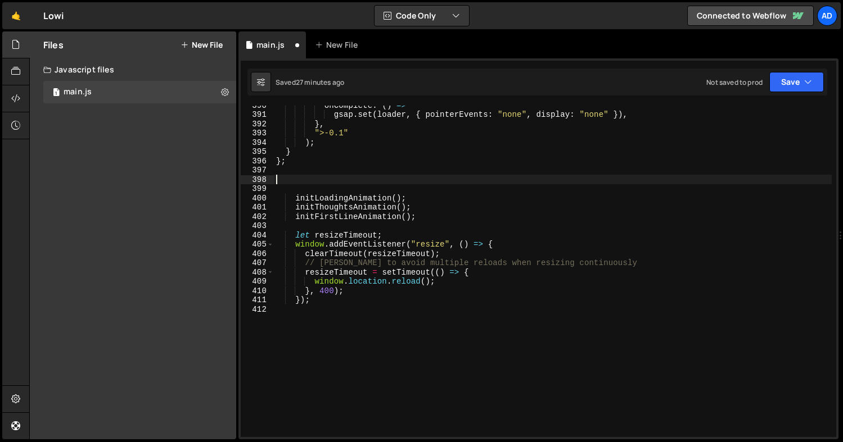
paste textarea "};"
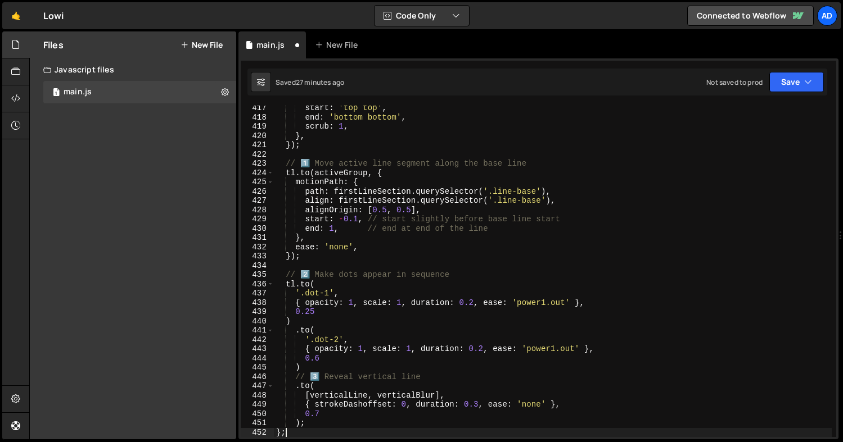
type textarea "initThoughtsAnimation();"
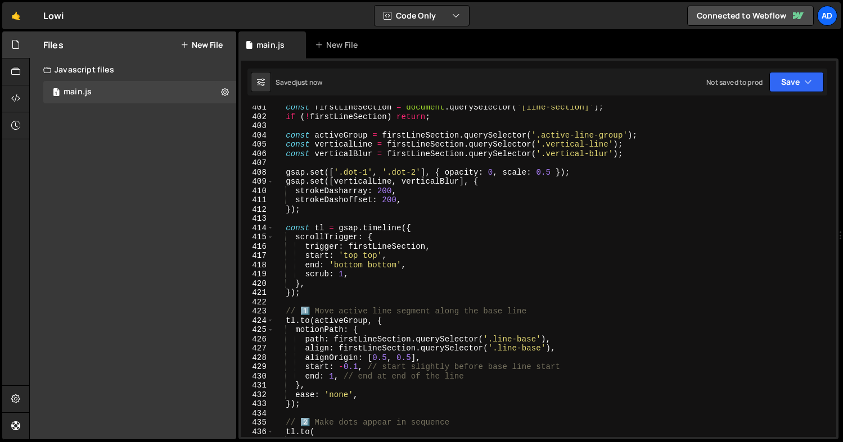
scroll to position [3649, 0]
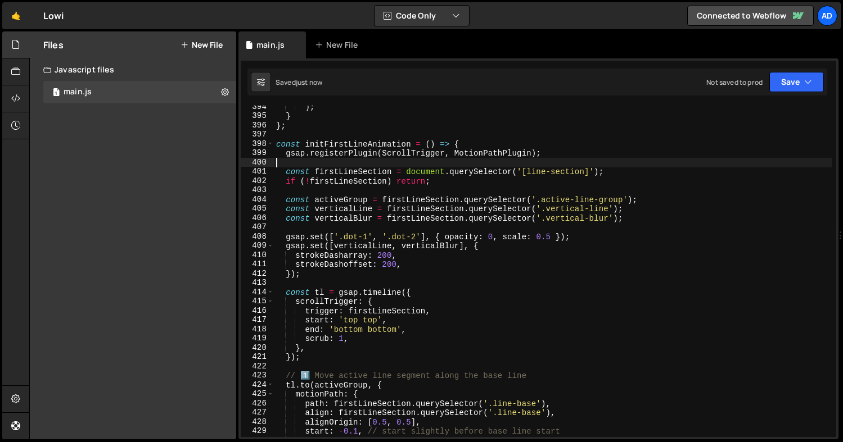
click at [567, 158] on div ") ; } } ; const initFirstLineAnimation = ( ) => { gsap . registerPlugin ( Scrol…" at bounding box center [553, 277] width 558 height 350
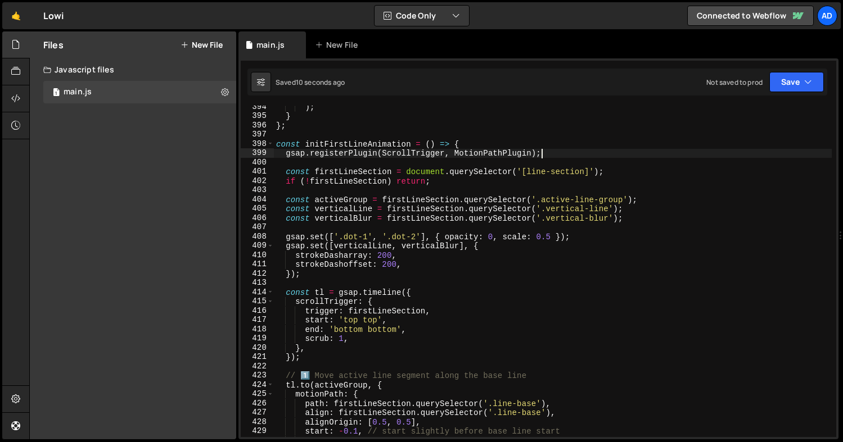
click at [550, 157] on div ") ; } } ; const initFirstLineAnimation = ( ) => { gsap . registerPlugin ( Scrol…" at bounding box center [553, 277] width 558 height 350
type textarea "gsap.registerPlugin(ScrollTrigger, MotionPathPlugin);"
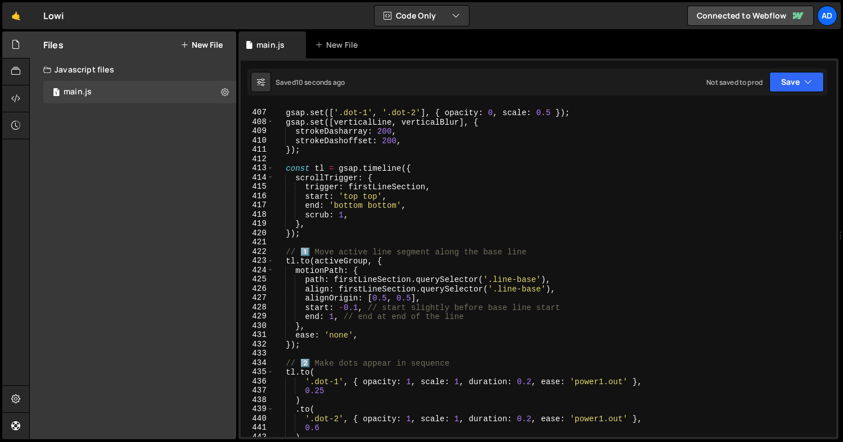
scroll to position [3829, 0]
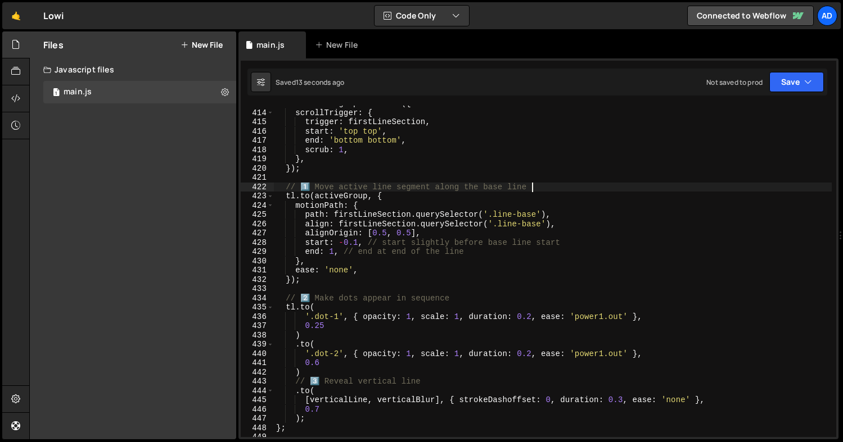
click at [546, 184] on div "const tl = gsap . timeline ({ scrollTrigger : { trigger : firstLineSection , st…" at bounding box center [553, 274] width 558 height 350
type textarea "// 1️⃣ Move active line segment along the base line"
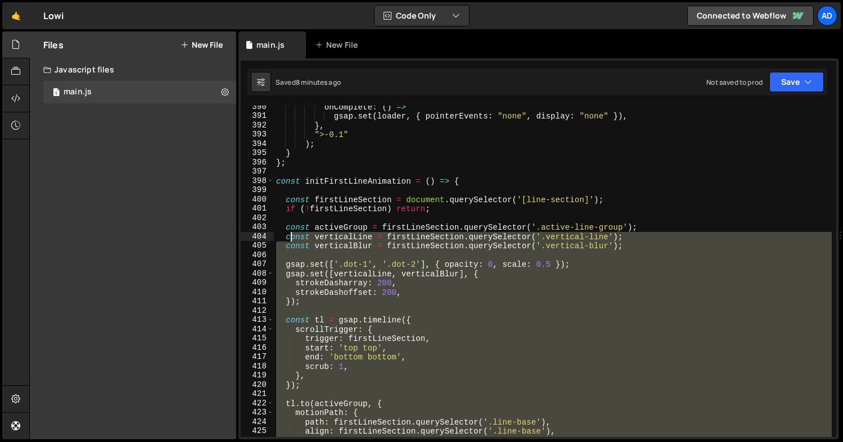
scroll to position [3601, 0]
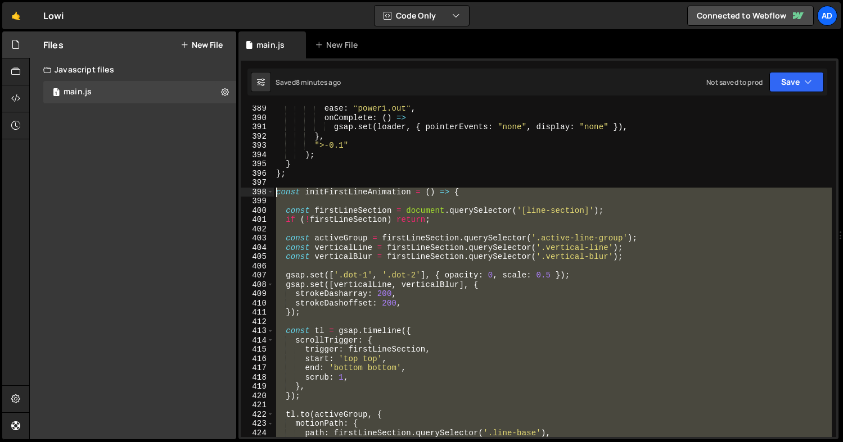
drag, startPoint x: 291, startPoint y: 357, endPoint x: 275, endPoint y: 190, distance: 167.7
click at [275, 190] on div "ease : "power1.out" , onComplete : ( ) => gsap . set ( loader , { pointerEvents…" at bounding box center [553, 279] width 558 height 350
paste textarea "};"
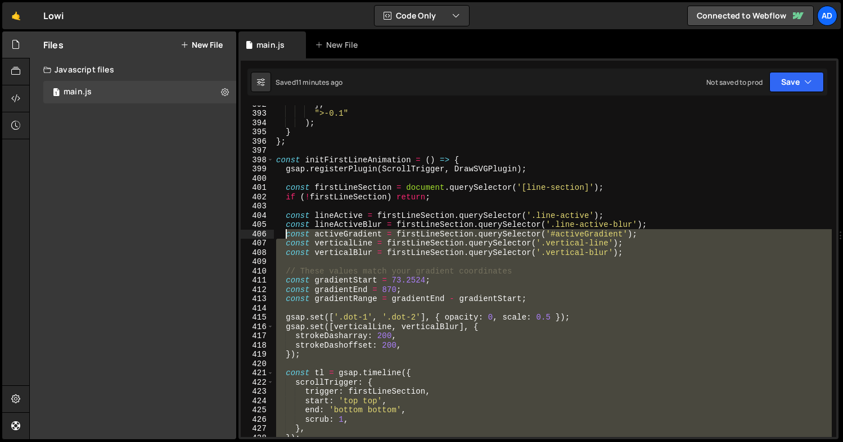
scroll to position [3616, 0]
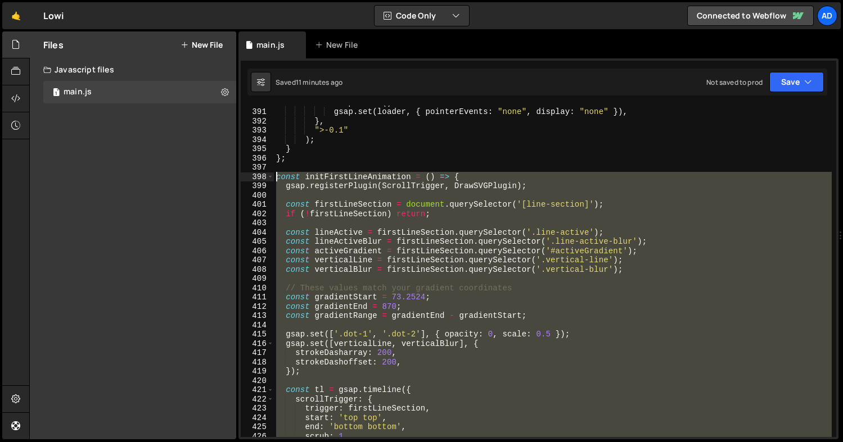
drag, startPoint x: 292, startPoint y: 284, endPoint x: 278, endPoint y: 175, distance: 110.0
click at [278, 175] on div "onComplete : ( ) => gsap . set ( loader , { pointerEvents : "none" , display : …" at bounding box center [553, 273] width 558 height 350
paste textarea "}"
type textarea "};"
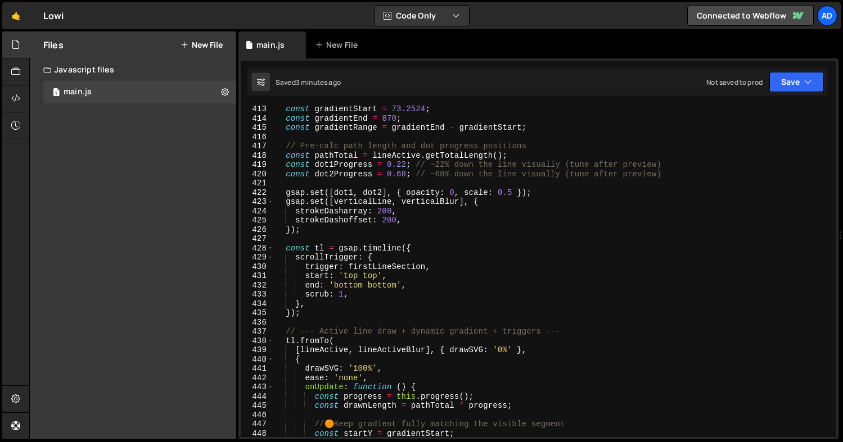
scroll to position [3758, 0]
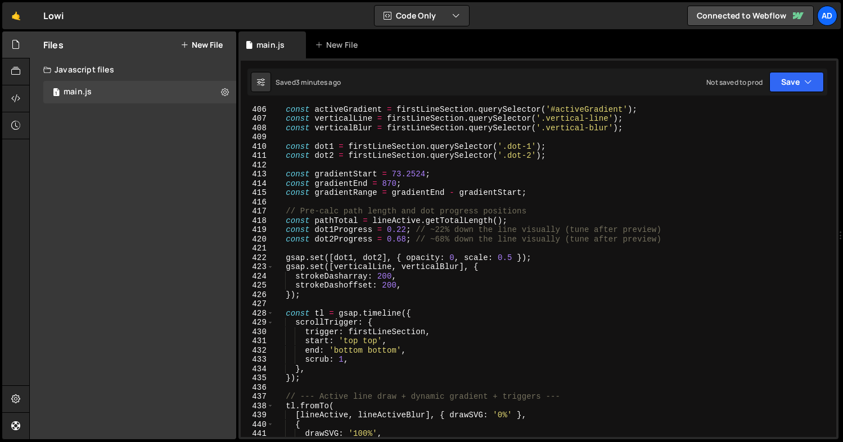
click at [407, 239] on div "const activeGradient = firstLineSection . querySelector ( '#activeGradient' ) ;…" at bounding box center [553, 280] width 558 height 350
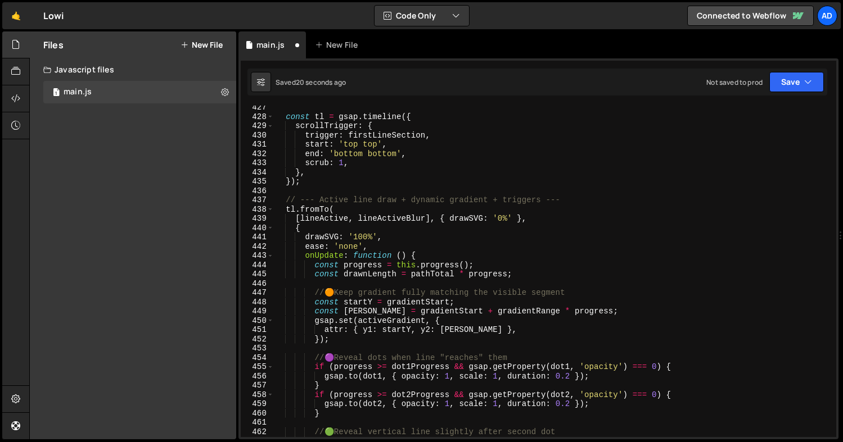
scroll to position [4042, 0]
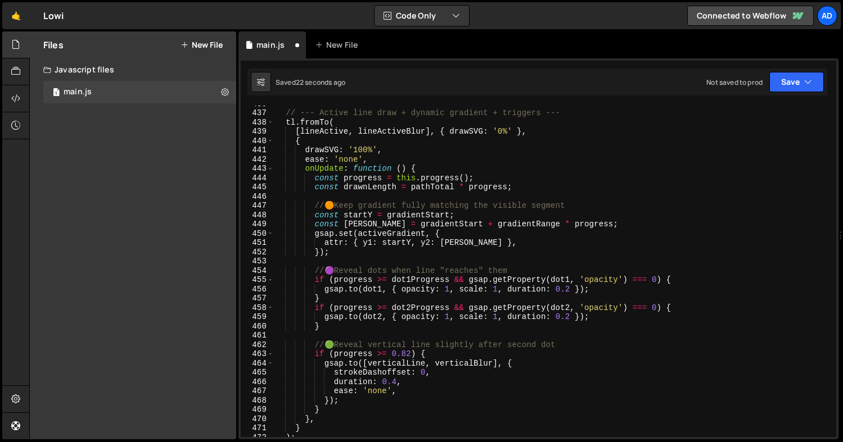
click at [410, 354] on div "// --- Active line draw + dynamic gradient + triggers --- tl . fromTo ( [ lineA…" at bounding box center [553, 274] width 558 height 350
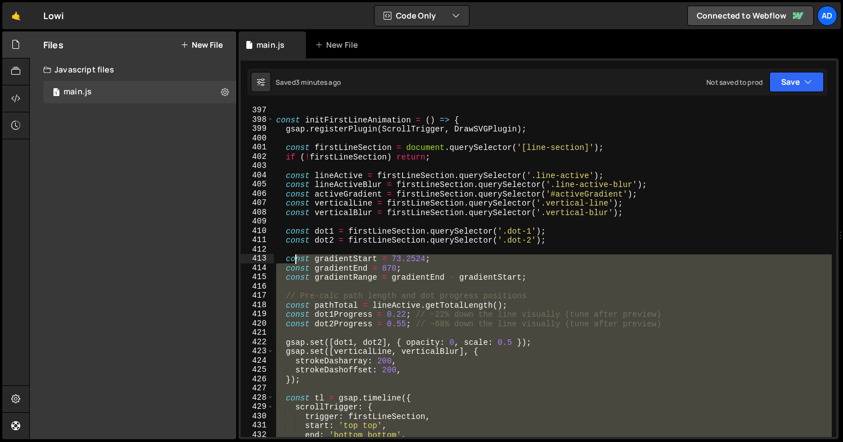
scroll to position [3662, 0]
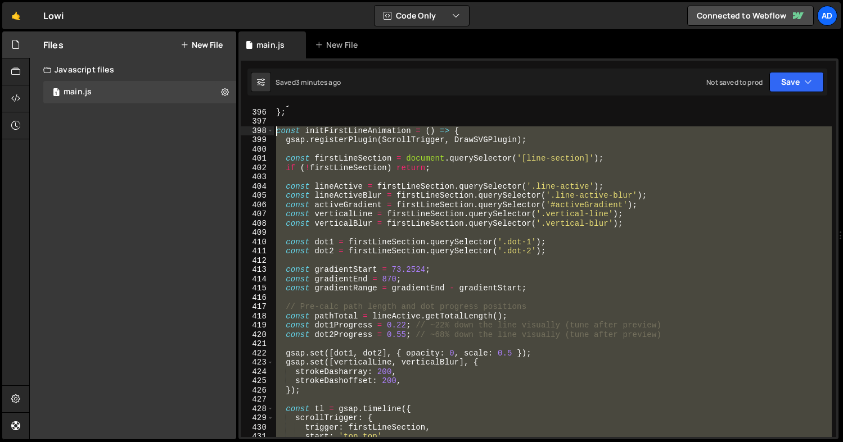
drag, startPoint x: 296, startPoint y: 385, endPoint x: 274, endPoint y: 132, distance: 253.9
click at [274, 132] on div "} } ; const initFirstLineAnimation = ( ) => { gsap . registerPlugin ( ScrollTri…" at bounding box center [553, 273] width 558 height 350
paste textarea "}"
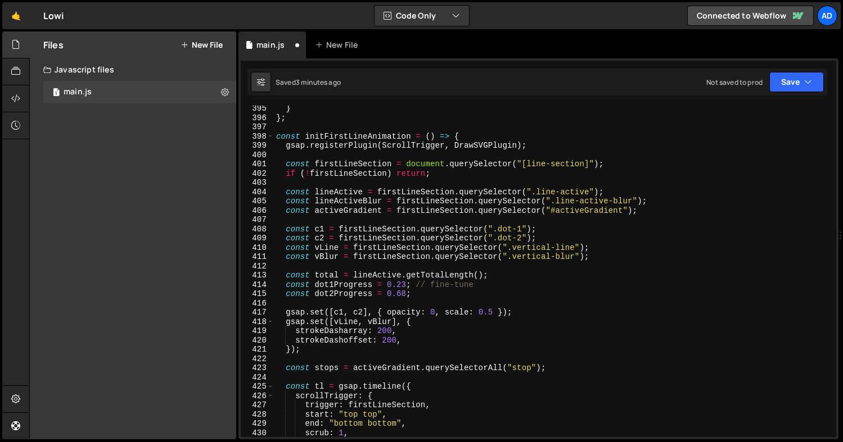
scroll to position [3656, 0]
click at [406, 293] on div "} } ; const initFirstLineAnimation = ( ) => { gsap . registerPlugin ( ScrollTri…" at bounding box center [553, 279] width 558 height 350
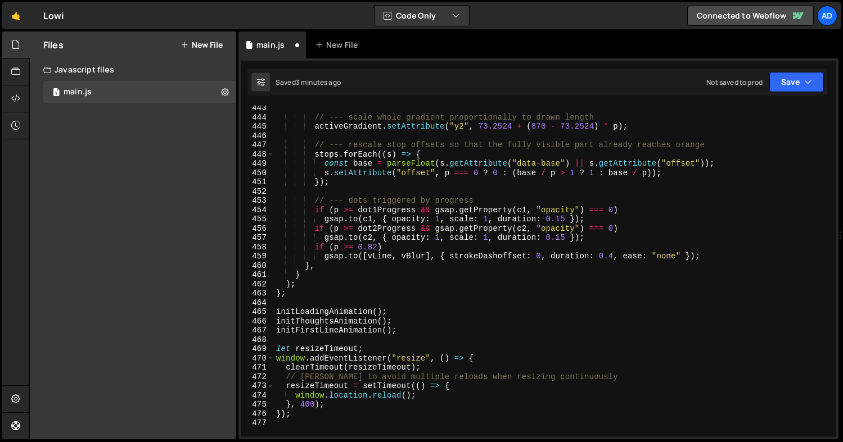
scroll to position [4107, 0]
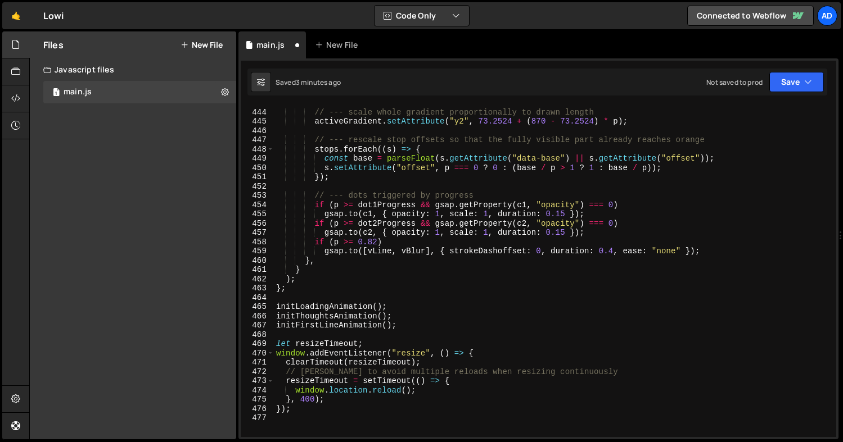
click at [378, 243] on div "// --- scale whole gradient proportionally to drawn length activeGradient . set…" at bounding box center [553, 273] width 558 height 350
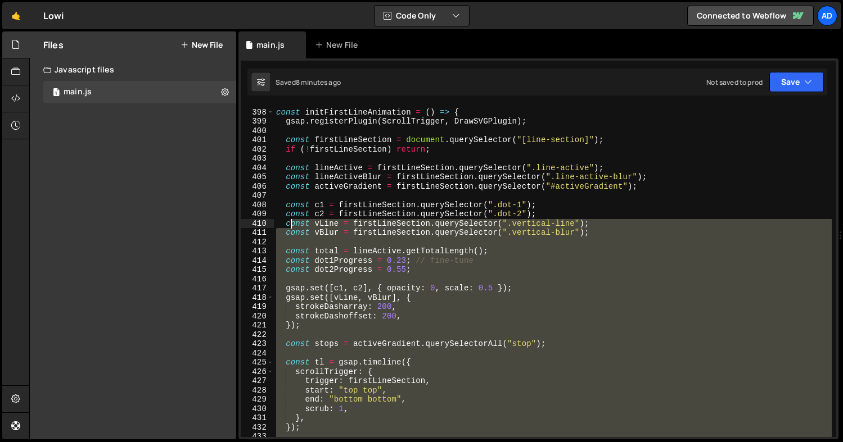
scroll to position [3642, 0]
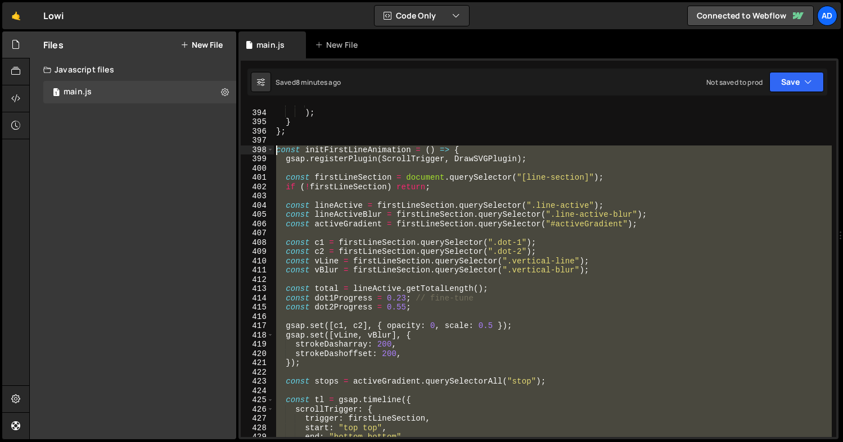
drag, startPoint x: 290, startPoint y: 279, endPoint x: 277, endPoint y: 153, distance: 126.7
click at [277, 153] on div "">-0.1" ) ; } } ; const initFirstLineAnimation = ( ) => { gsap . registerPlugin…" at bounding box center [553, 274] width 558 height 350
type textarea "const initFirstLineAnimation = () => { gsap.registerPlugin(ScrollTrigger, DrawS…"
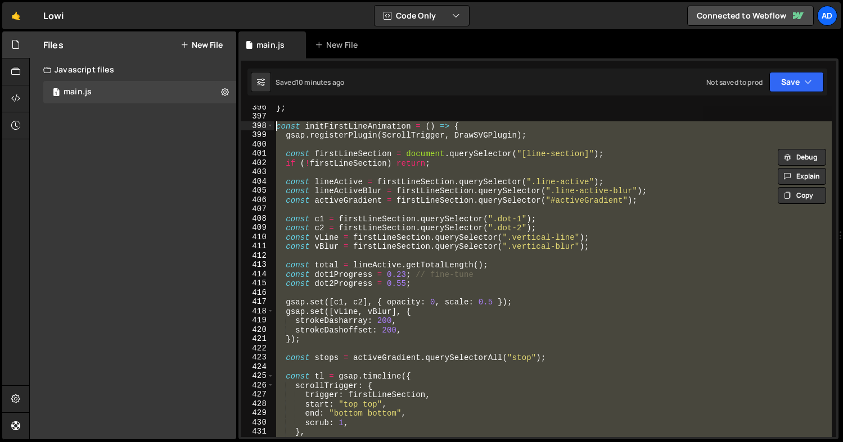
click at [283, 141] on div "} ; const initFirstLineAnimation = ( ) => { gsap . registerPlugin ( ScrollTrigg…" at bounding box center [553, 272] width 558 height 332
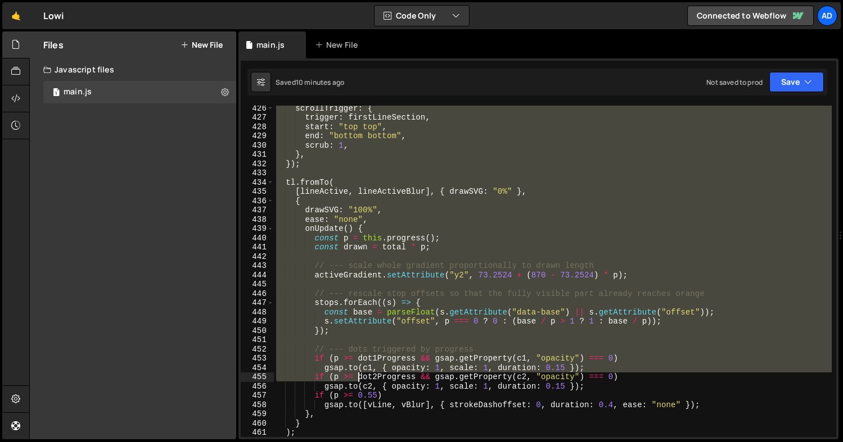
scroll to position [4074, 0]
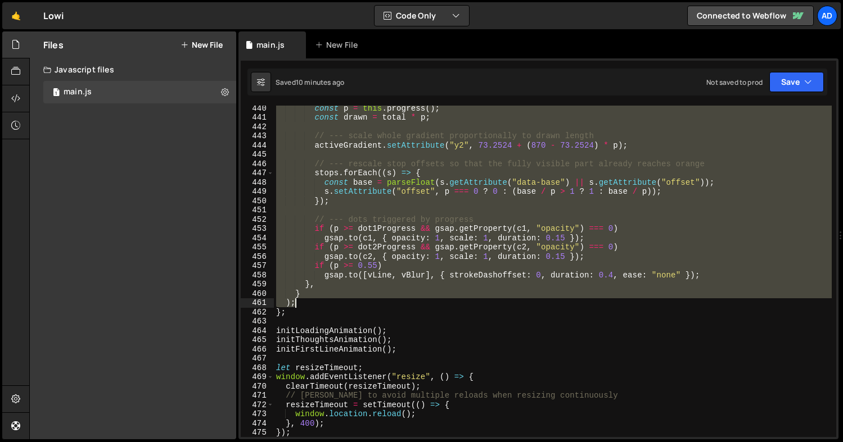
drag, startPoint x: 284, startPoint y: 135, endPoint x: 353, endPoint y: 304, distance: 182.3
click at [353, 304] on div "const p = this . progress ( ) ; const drawn = total * p ; // --- scale whole gr…" at bounding box center [553, 278] width 558 height 350
paste textarea
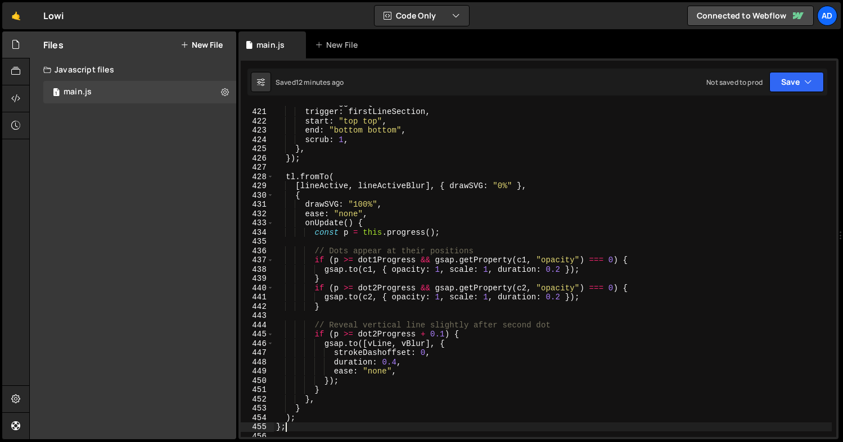
scroll to position [3742, 0]
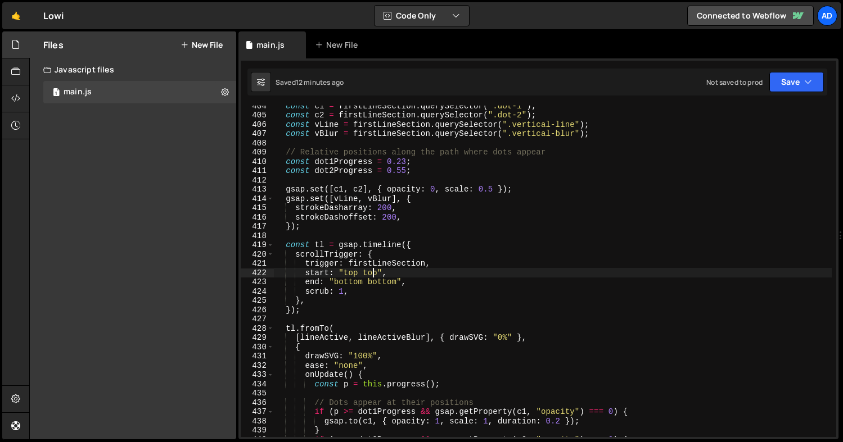
click at [371, 277] on div "const c1 = firstLineSection . querySelector ( ".dot-1" ) ; const c2 = firstLine…" at bounding box center [553, 276] width 558 height 350
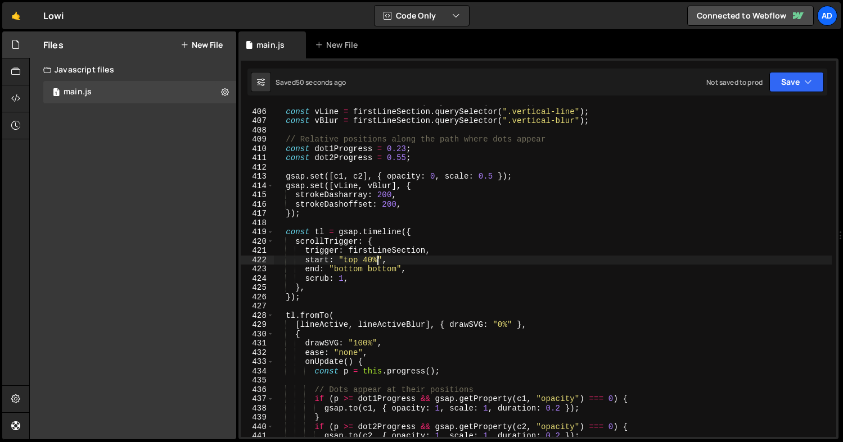
scroll to position [3755, 0]
click at [405, 155] on div "const c2 = firstLineSection . querySelector ( ".dot-2" ) ; const vLine = firstL…" at bounding box center [553, 273] width 558 height 350
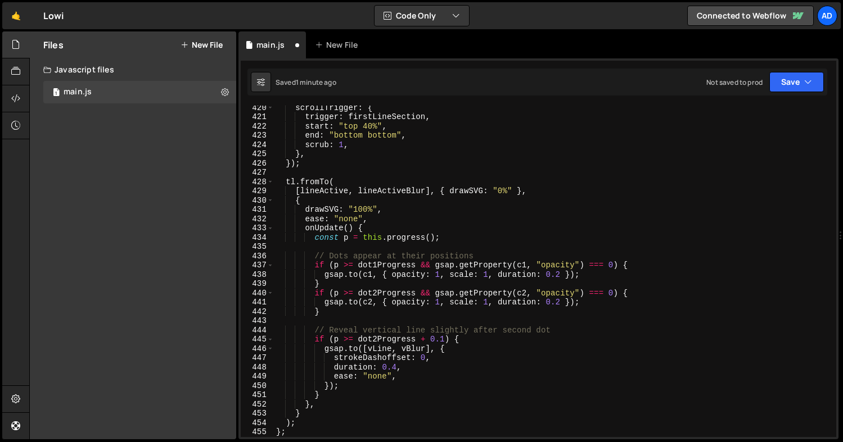
scroll to position [3889, 0]
click at [442, 339] on div "scrollTrigger : { trigger : firstLineSection , start : "top 40%" , end : "botto…" at bounding box center [553, 278] width 558 height 350
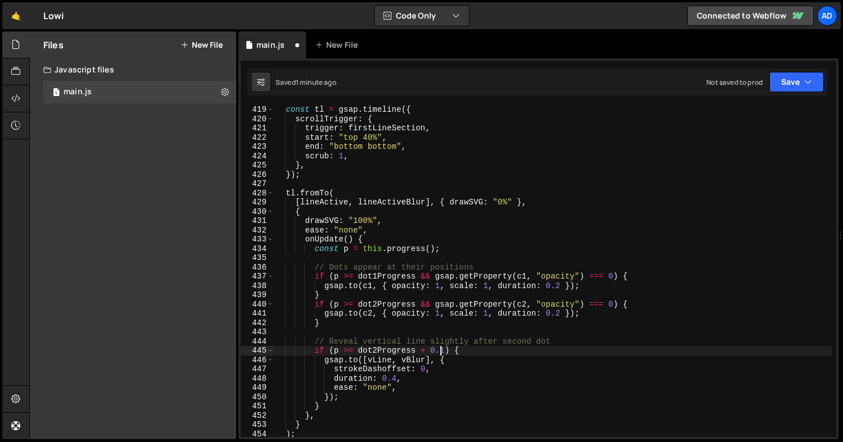
scroll to position [3878, 0]
drag, startPoint x: 446, startPoint y: 347, endPoint x: 423, endPoint y: 349, distance: 22.6
click at [423, 349] on div "const tl = gsap . timeline ({ scrollTrigger : { trigger : firstLineSection , st…" at bounding box center [553, 280] width 558 height 350
click at [346, 350] on div "const tl = gsap . timeline ({ scrollTrigger : { trigger : firstLineSection , st…" at bounding box center [553, 280] width 558 height 350
click at [348, 349] on div "const tl = gsap . timeline ({ scrollTrigger : { trigger : firstLineSection , st…" at bounding box center [553, 280] width 558 height 350
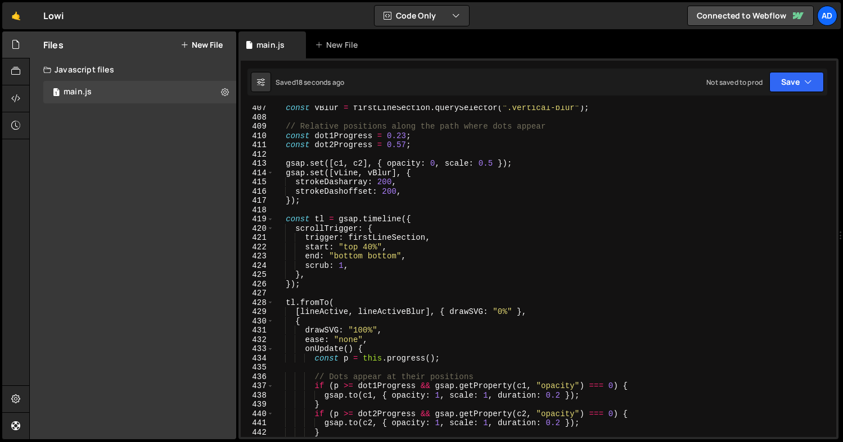
scroll to position [3751, 0]
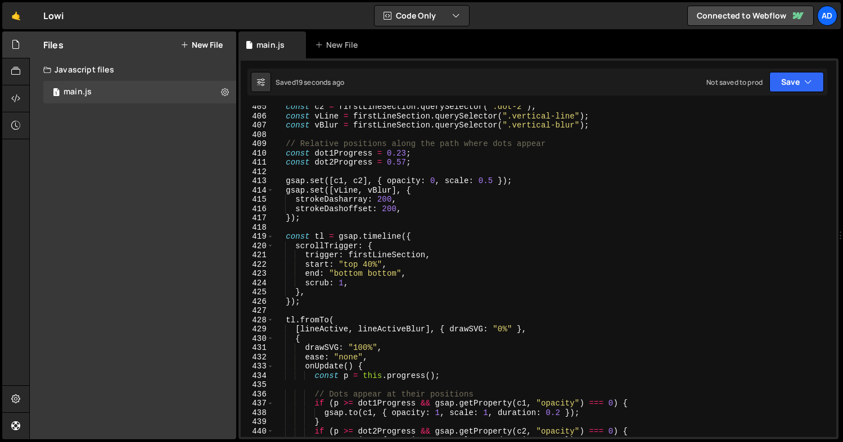
click at [408, 164] on div "const c2 = firstLineSection . querySelector ( ".dot-2" ) ; const vLine = firstL…" at bounding box center [553, 277] width 558 height 350
type textarea "const dot2Progress = 0.59;"
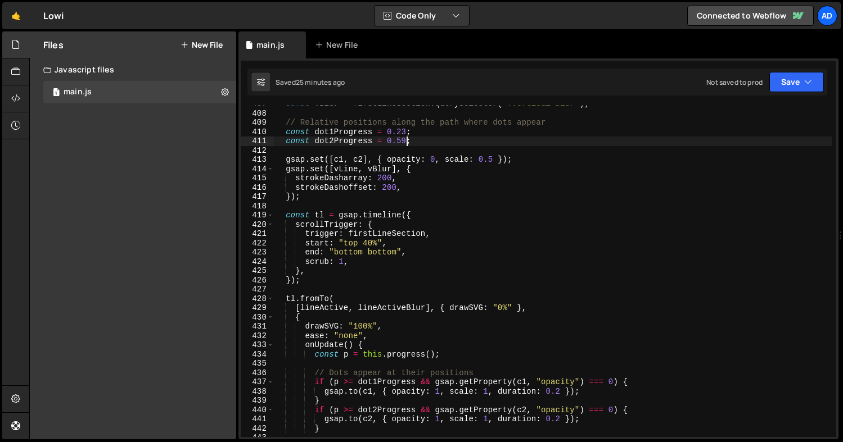
scroll to position [4180, 0]
